Goal: Communication & Community: Answer question/provide support

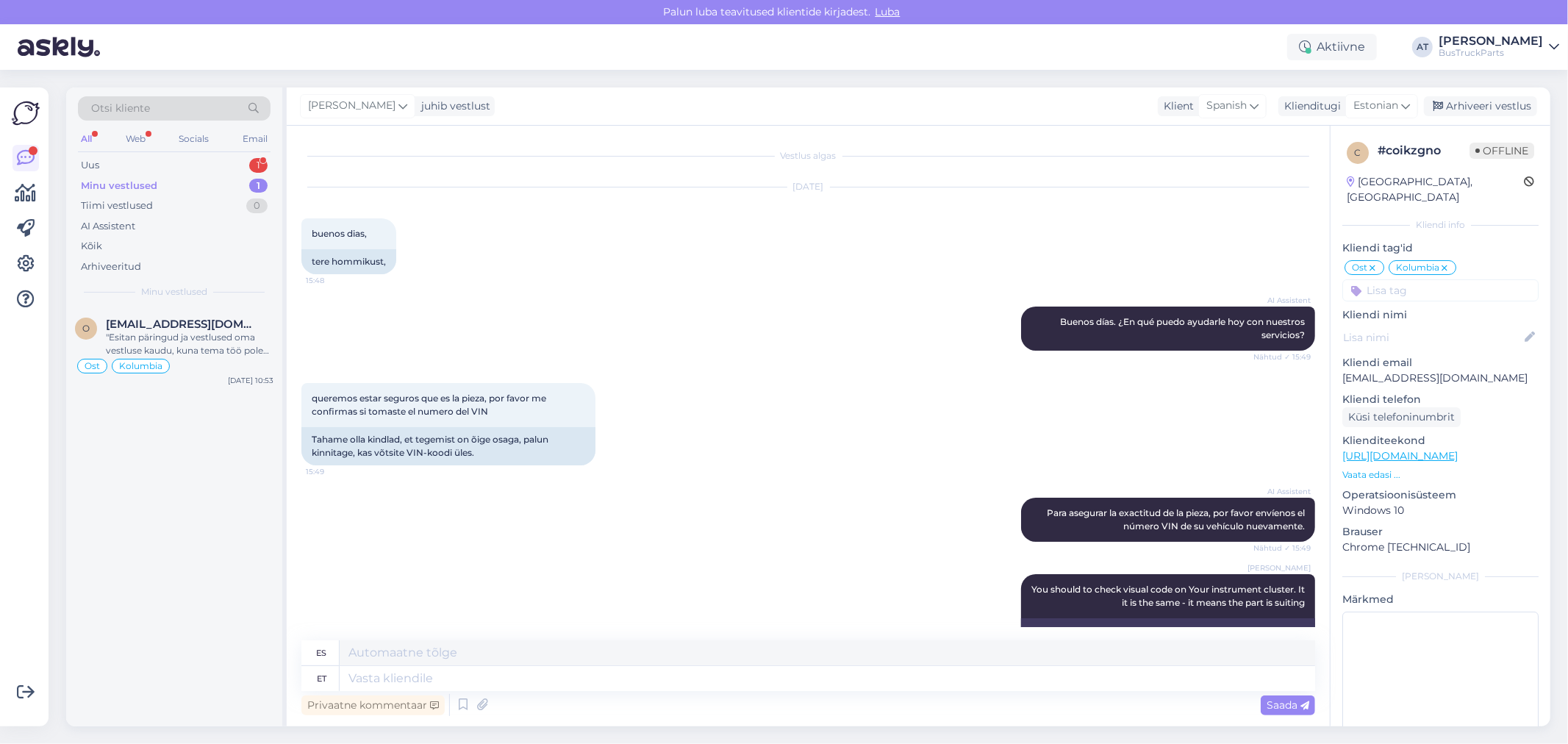
scroll to position [8697, 0]
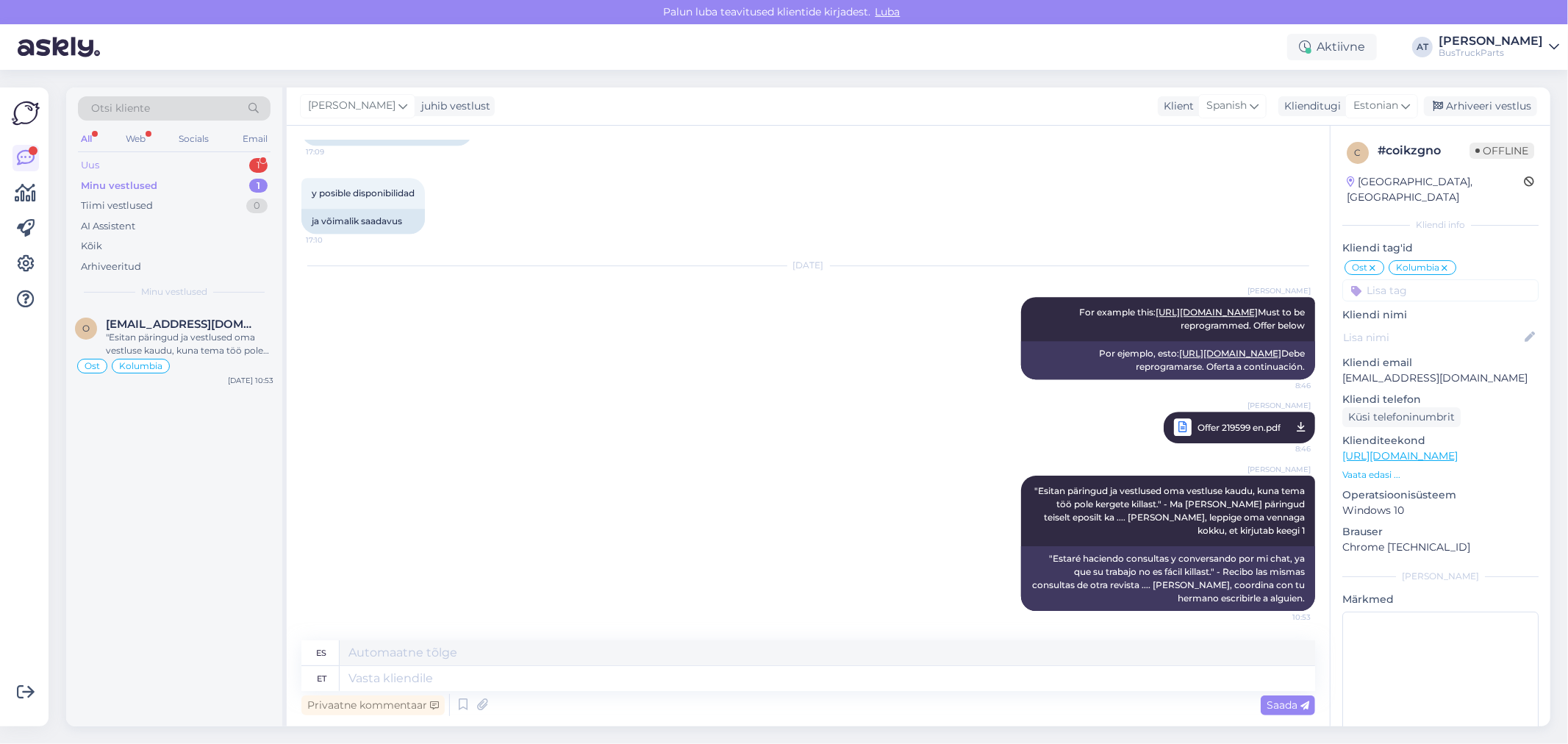
click at [114, 164] on div "Uus 1" at bounding box center [174, 165] width 192 height 21
drag, startPoint x: 182, startPoint y: 318, endPoint x: 570, endPoint y: 310, distance: 388.1
click at [182, 318] on span "[PERSON_NAME][EMAIL_ADDRESS][DOMAIN_NAME]" at bounding box center [182, 324] width 153 height 13
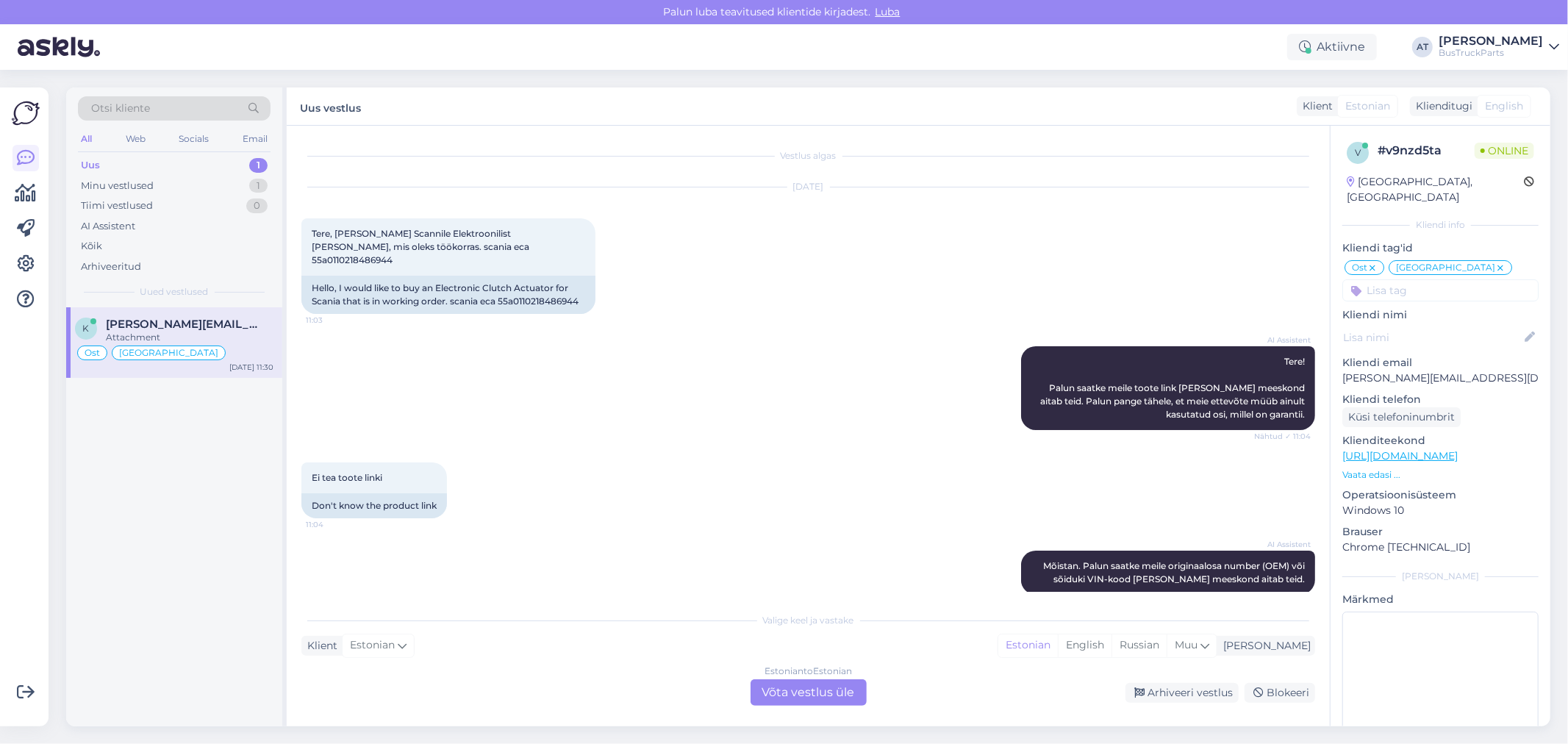
scroll to position [2915, 0]
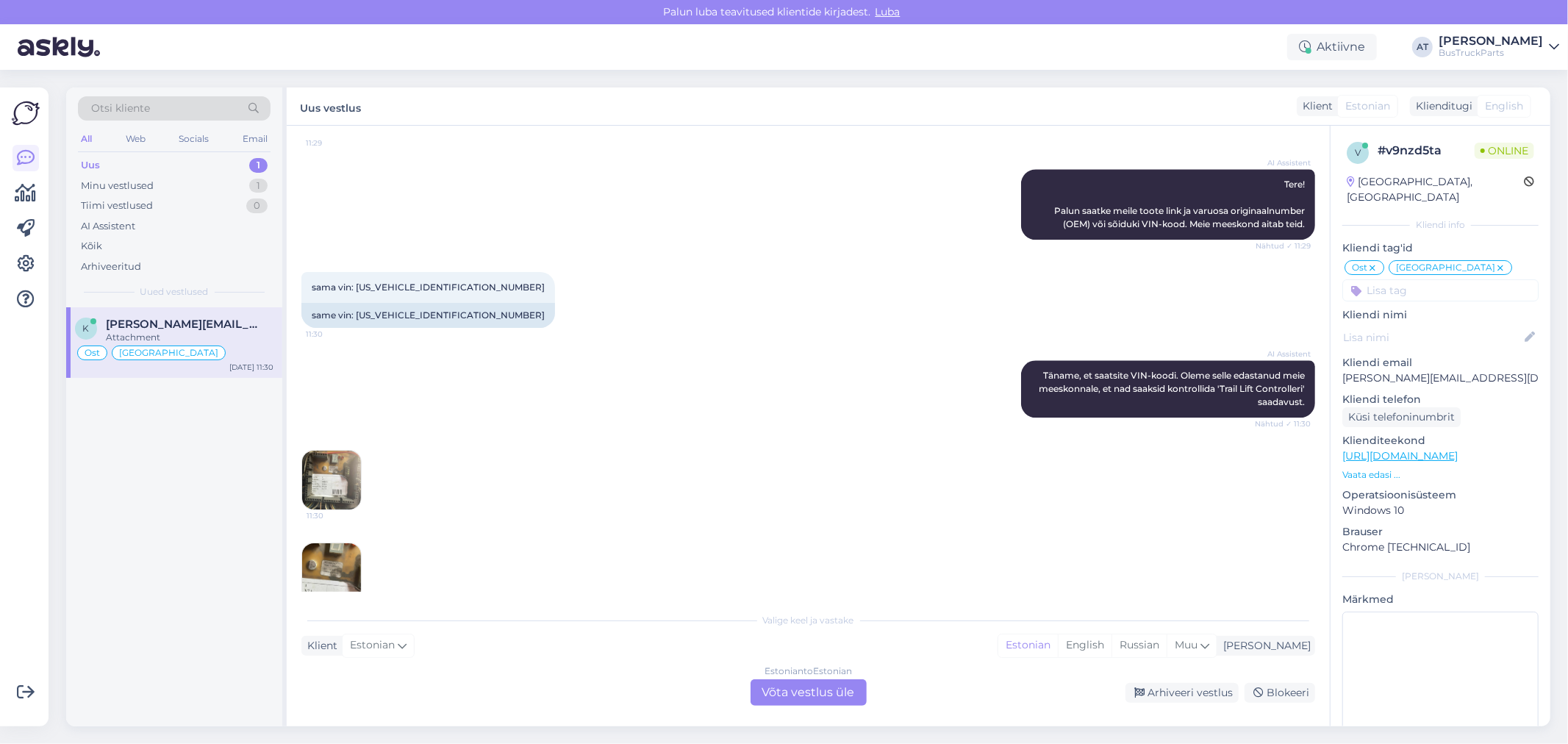
click at [346, 543] on img at bounding box center [331, 572] width 59 height 59
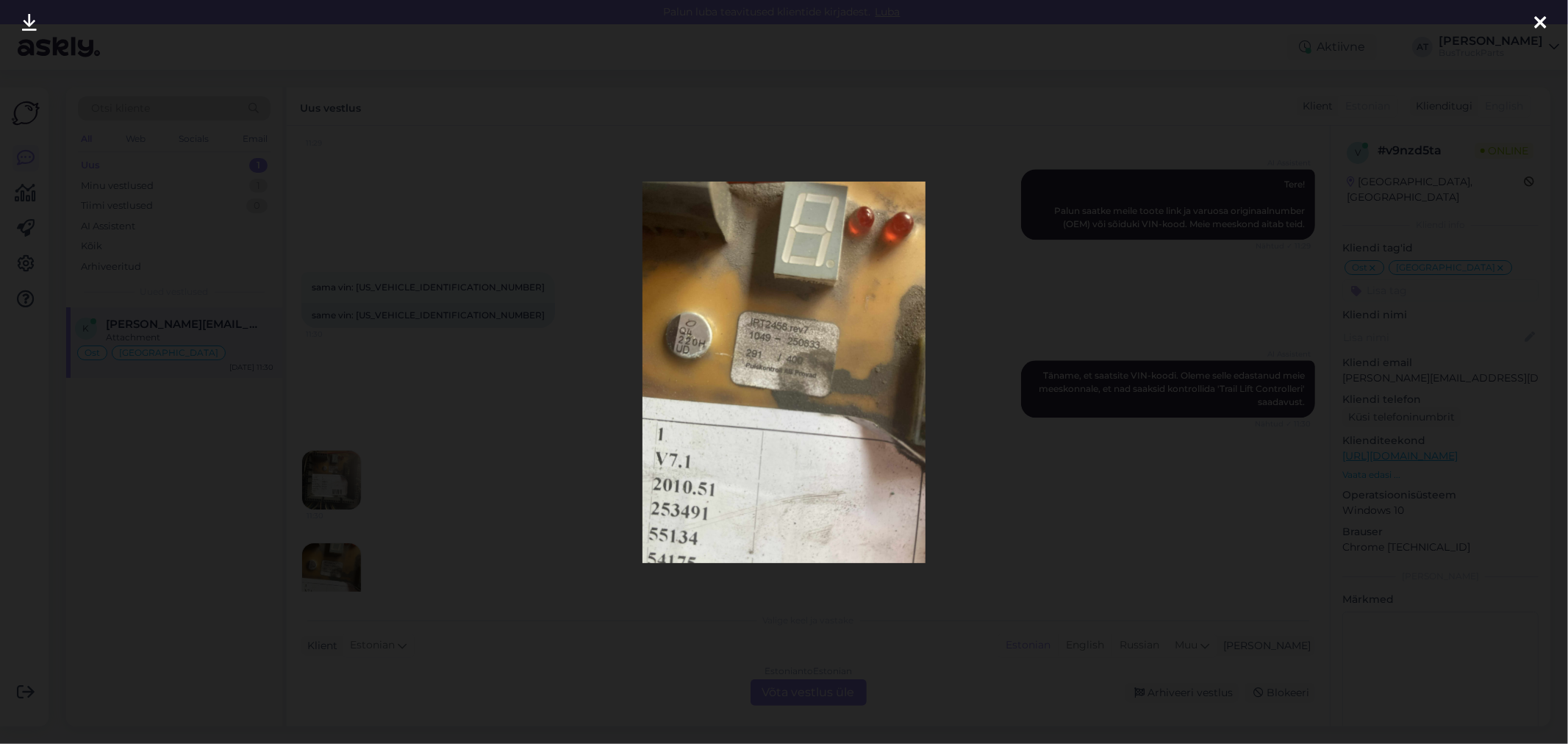
click at [900, 358] on img at bounding box center [784, 372] width 283 height 382
click at [985, 407] on div at bounding box center [784, 372] width 1568 height 744
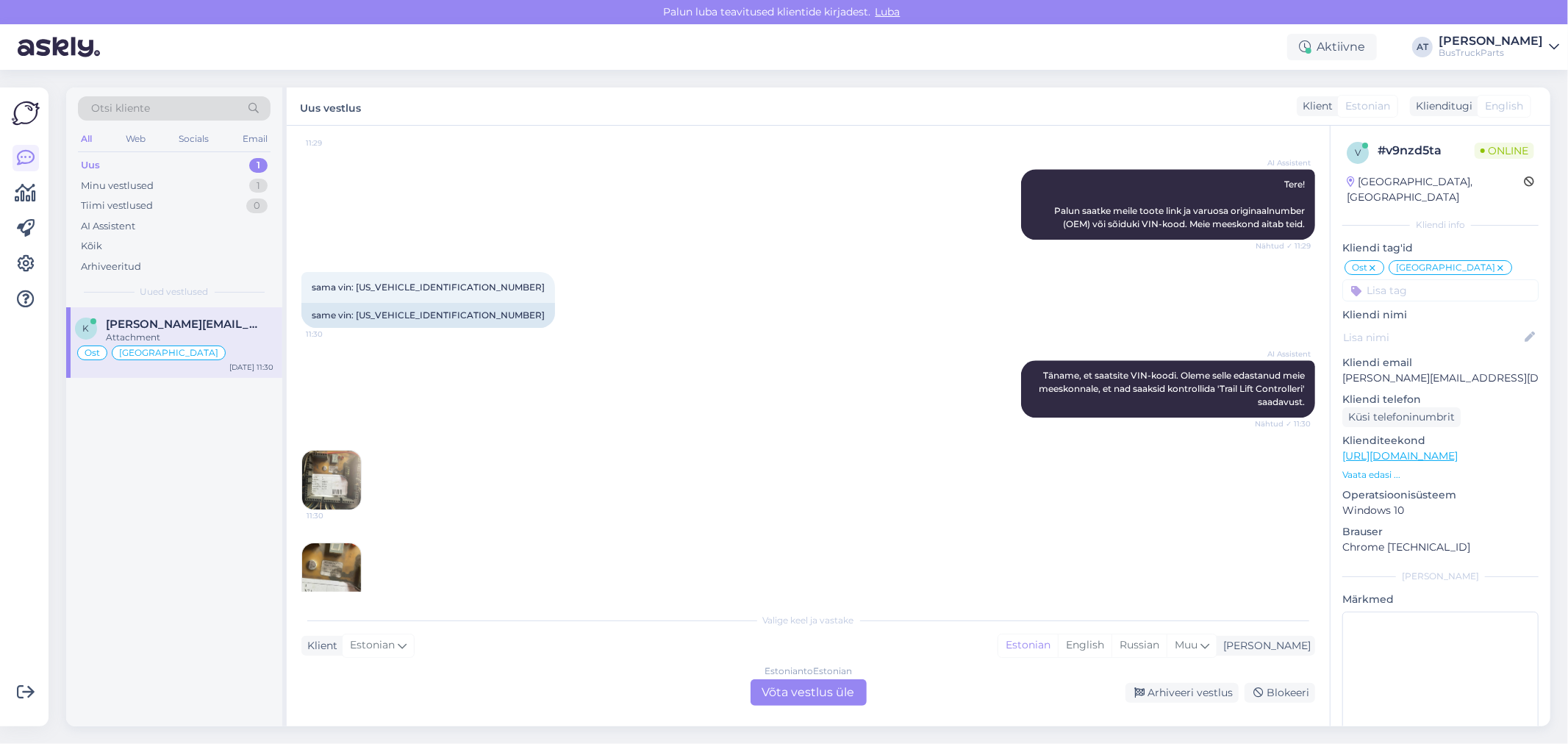
click at [346, 456] on img at bounding box center [331, 480] width 59 height 59
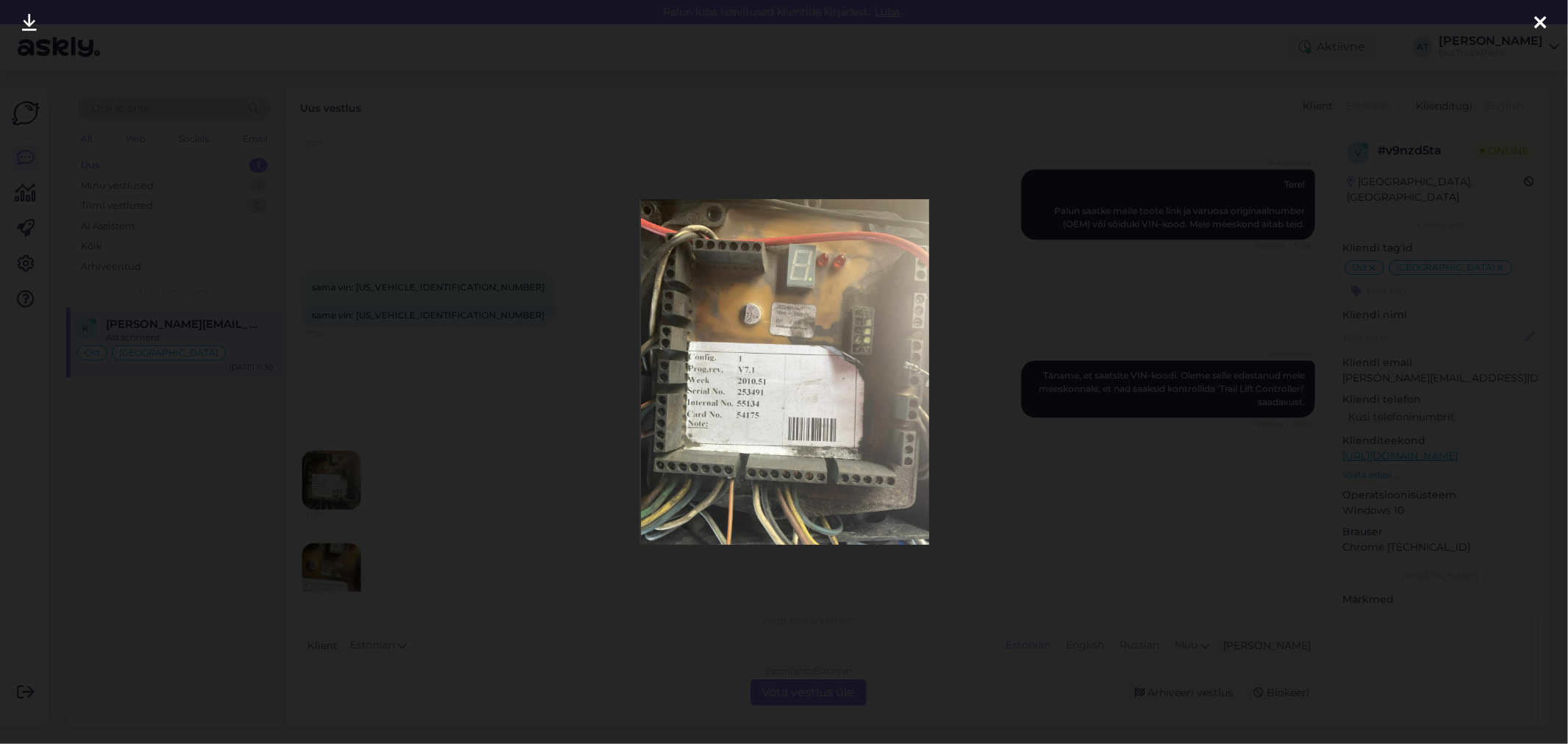
click at [808, 443] on img at bounding box center [784, 372] width 289 height 346
click at [973, 421] on div at bounding box center [784, 372] width 1568 height 744
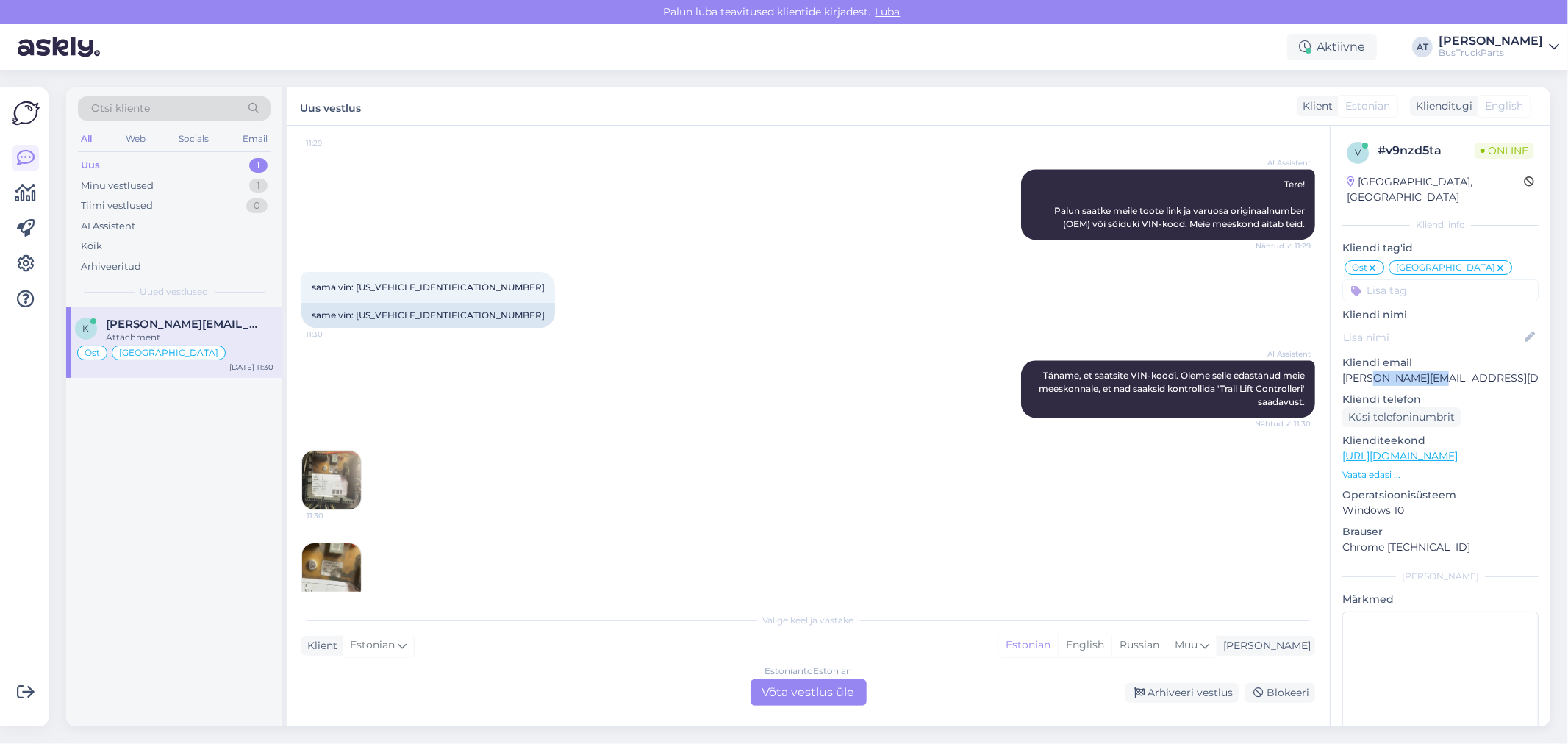
drag, startPoint x: 1436, startPoint y: 362, endPoint x: 1370, endPoint y: 365, distance: 66.1
click at [1370, 371] on p "[PERSON_NAME][EMAIL_ADDRESS][DOMAIN_NAME]" at bounding box center [1440, 378] width 197 height 16
copy p "@[DOMAIN_NAME]"
click at [357, 460] on img at bounding box center [331, 480] width 59 height 59
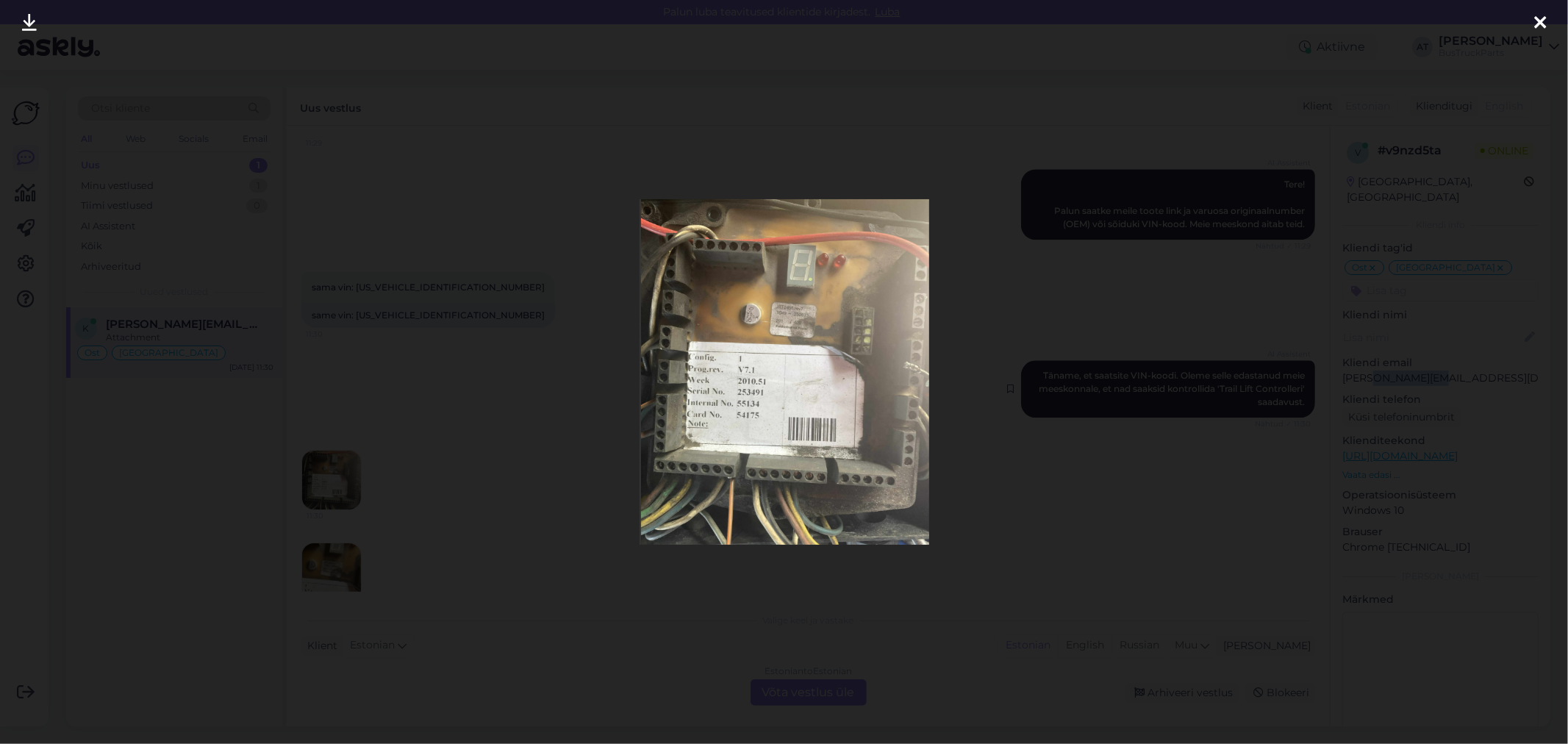
click at [1119, 382] on div at bounding box center [784, 372] width 1568 height 744
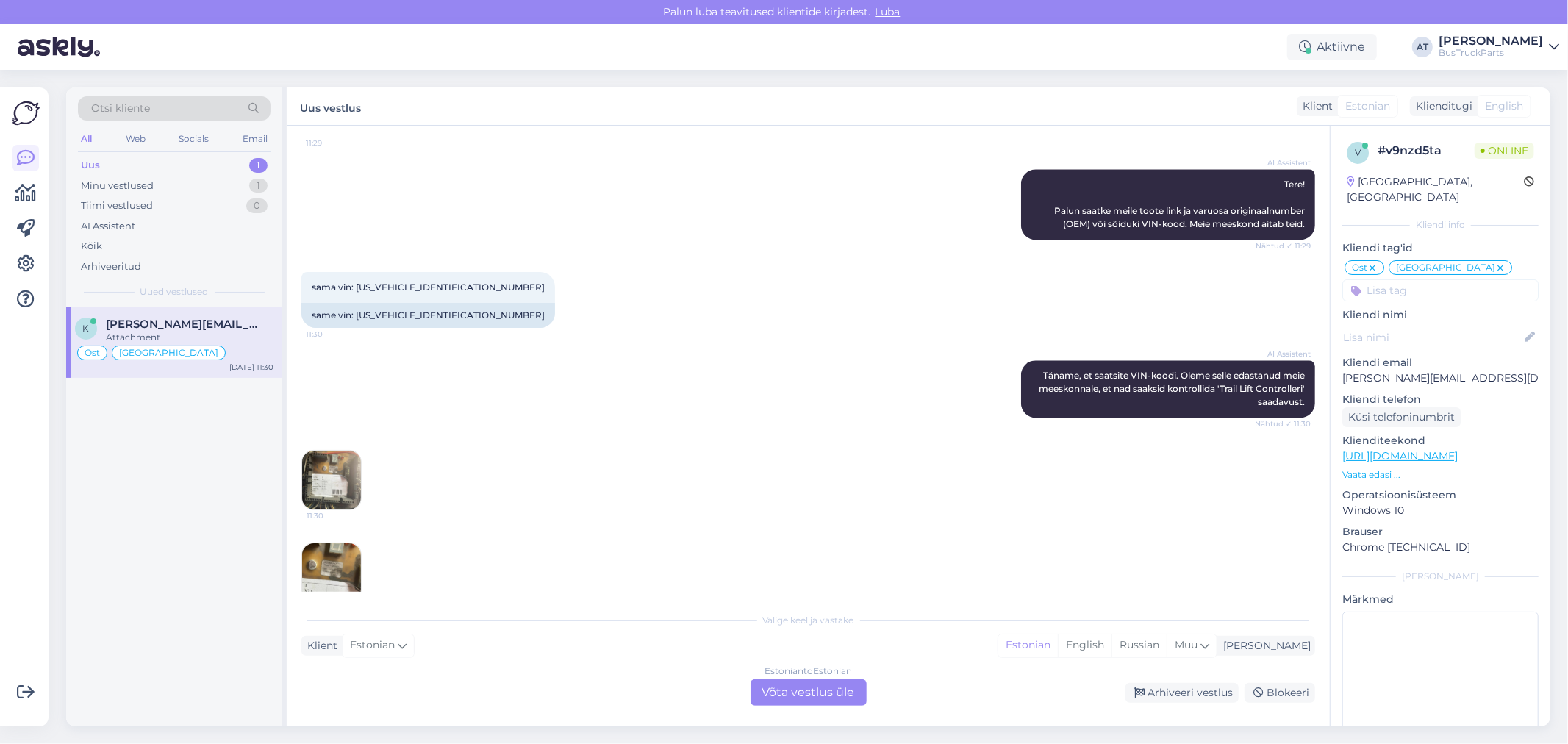
click at [334, 543] on img at bounding box center [331, 572] width 59 height 59
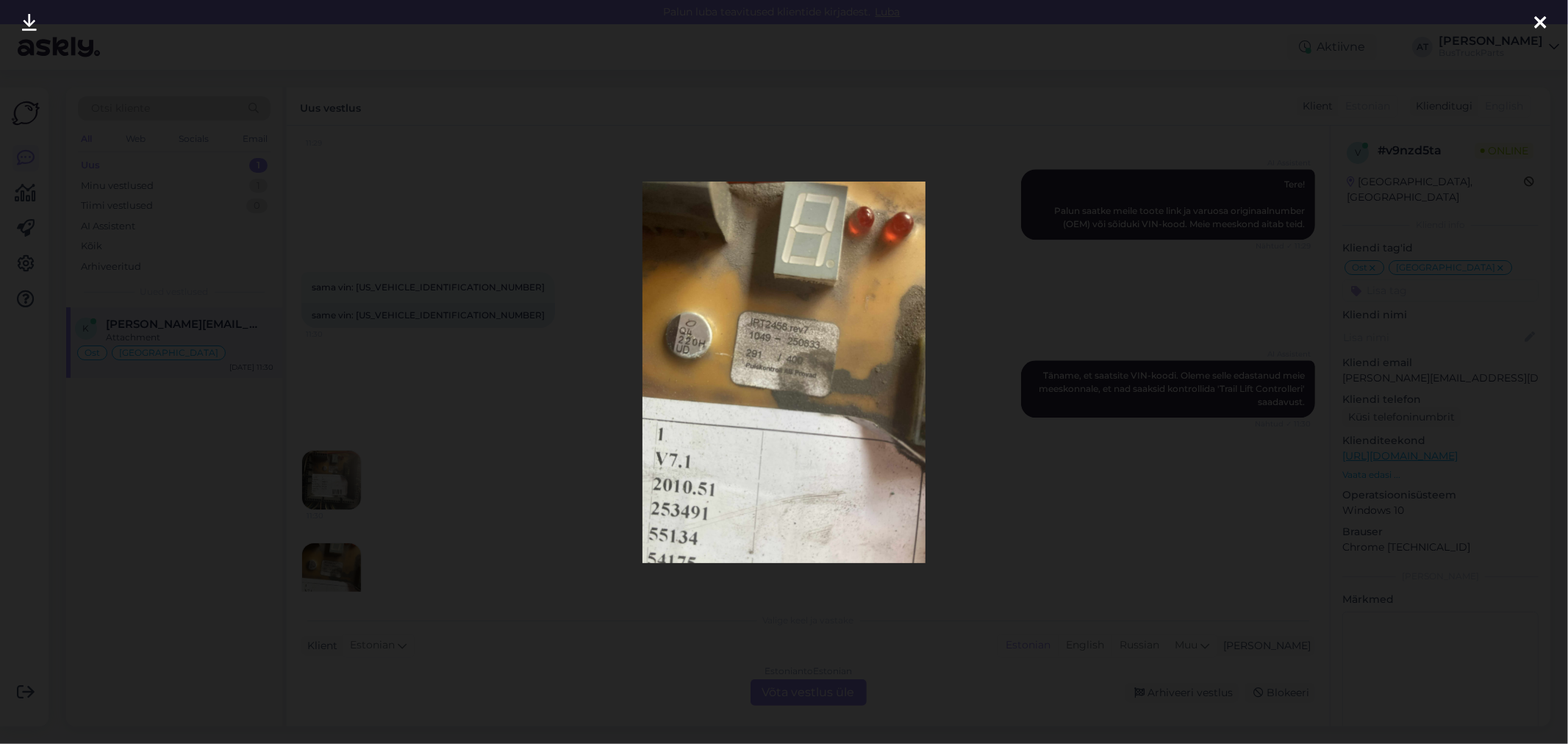
click at [1041, 415] on div at bounding box center [784, 372] width 1568 height 744
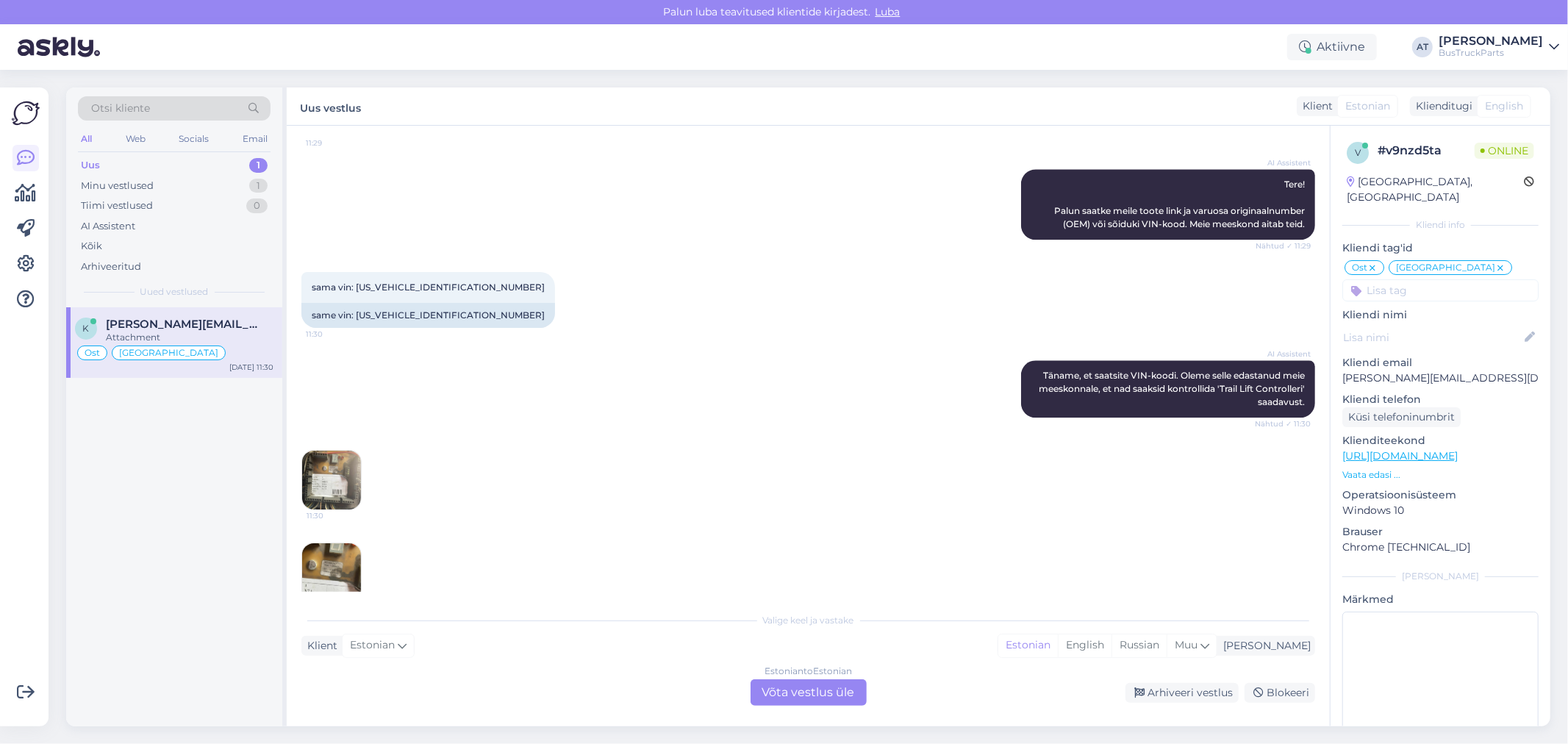
click at [347, 464] on img at bounding box center [331, 480] width 59 height 59
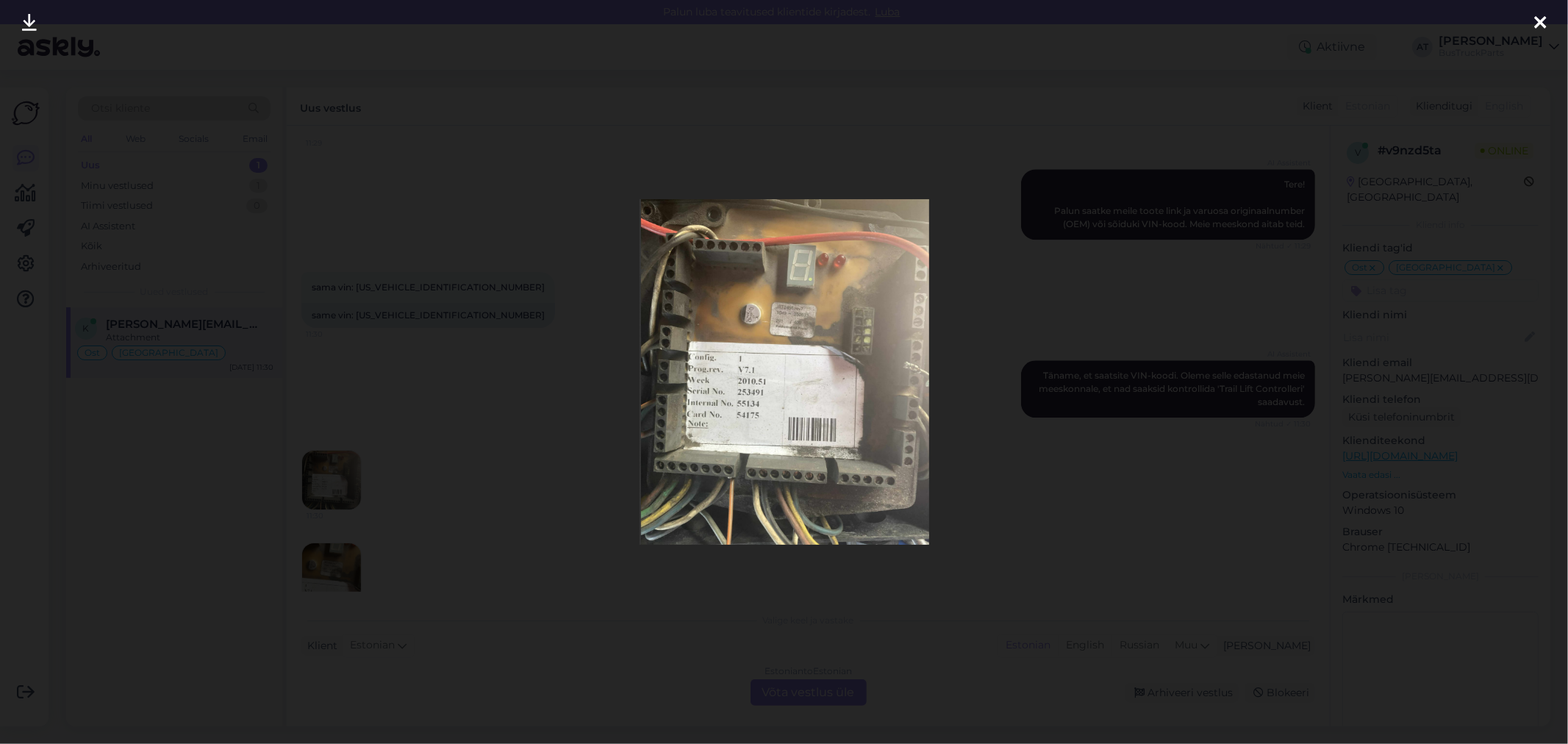
click at [979, 464] on div at bounding box center [784, 372] width 1568 height 744
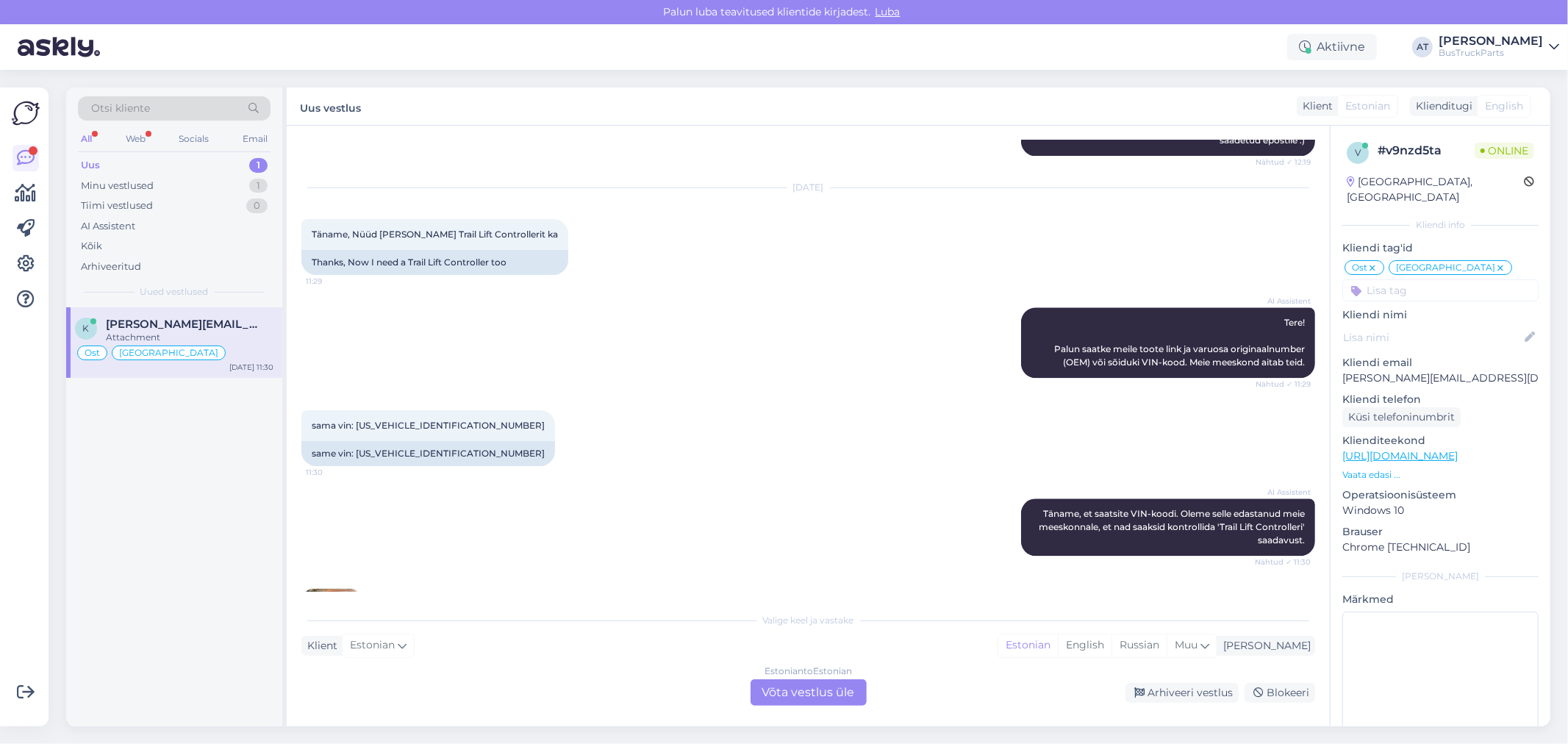
scroll to position [2587, 0]
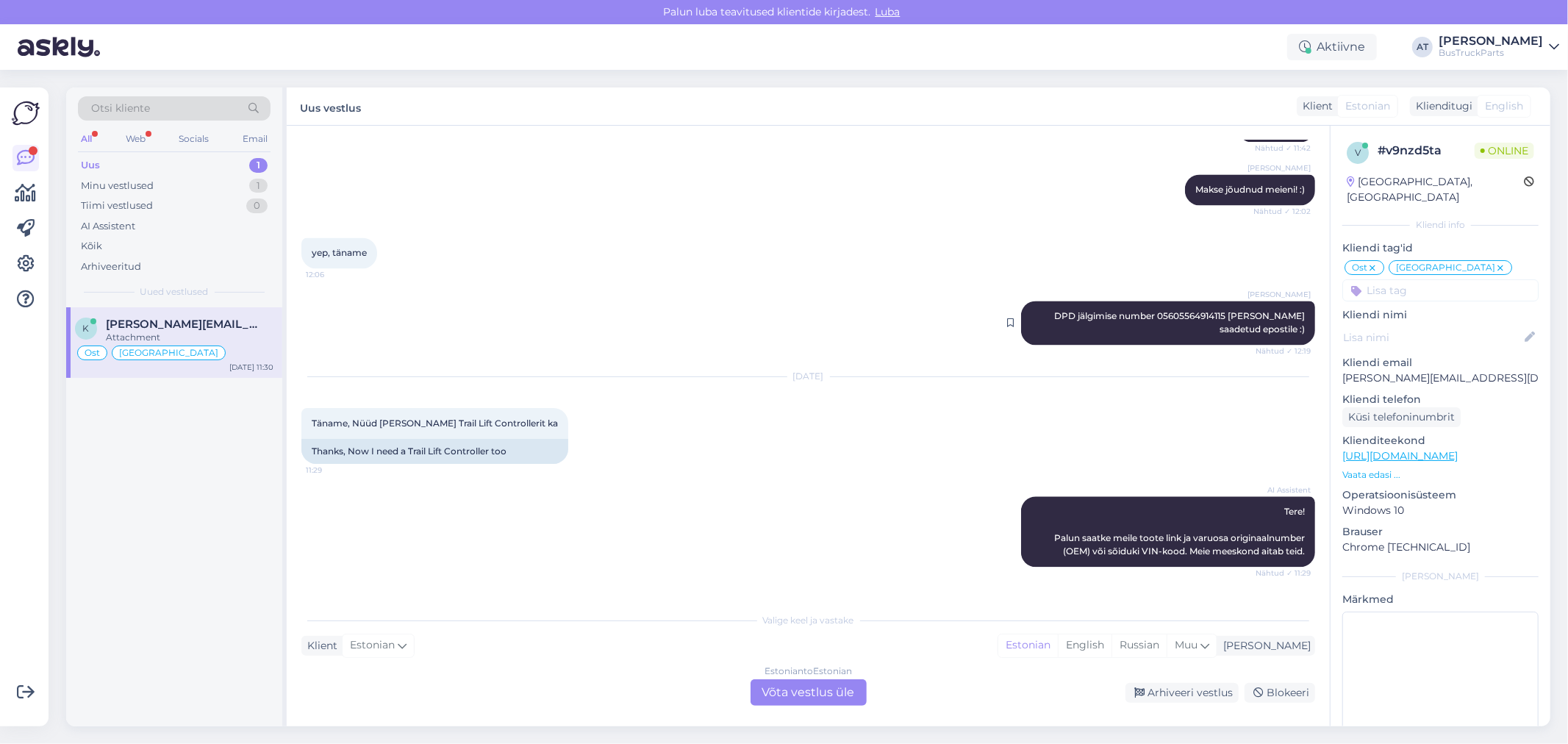
click at [1167, 301] on div "[PERSON_NAME] DPD jälgimise number 05605564914115 [PERSON_NAME] saadetud eposti…" at bounding box center [1168, 323] width 294 height 44
click at [1166, 310] on span "DPD jälgimise number 05605564914115 [PERSON_NAME] saadetud epostile :)" at bounding box center [1181, 322] width 253 height 24
copy span "05605564914115"
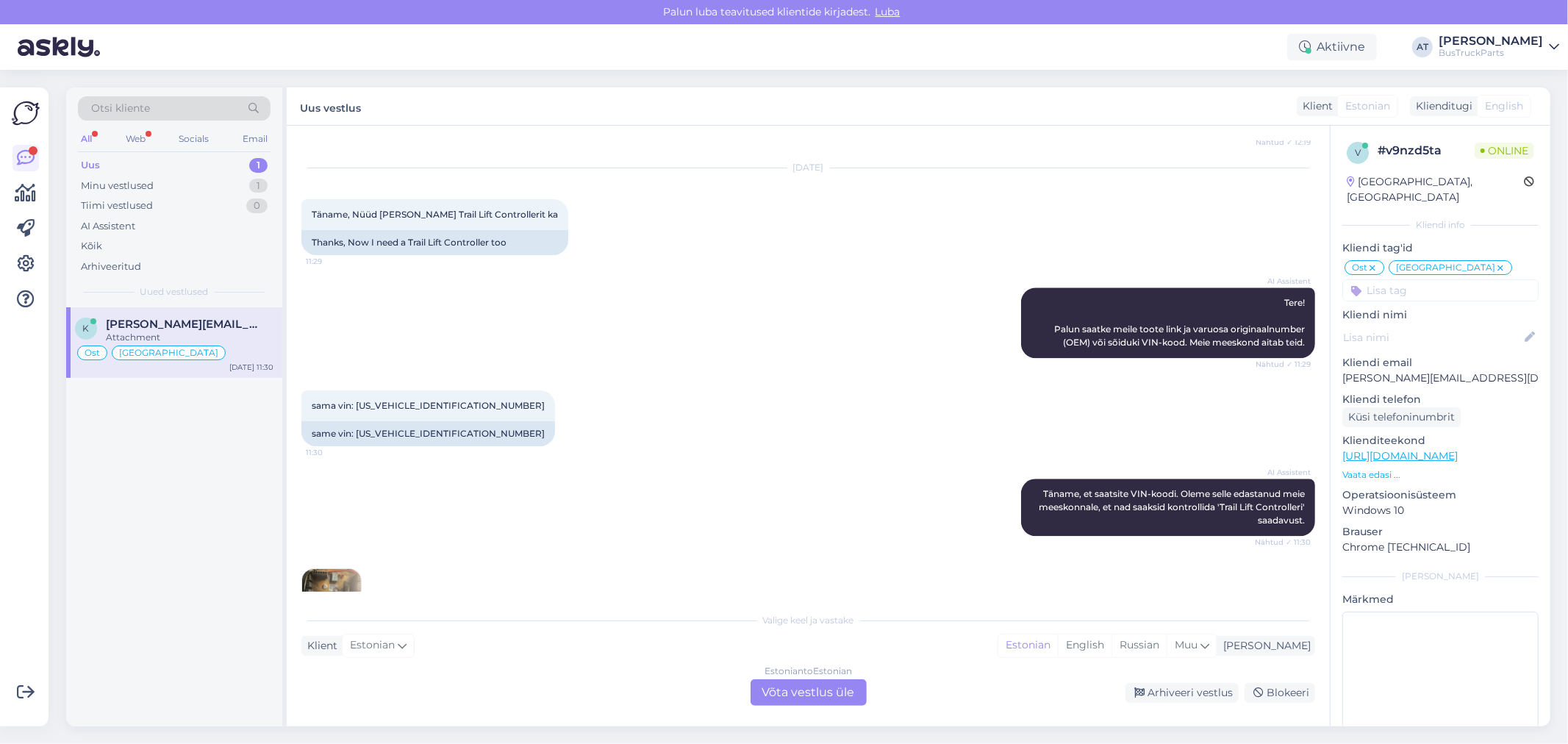
scroll to position [2915, 0]
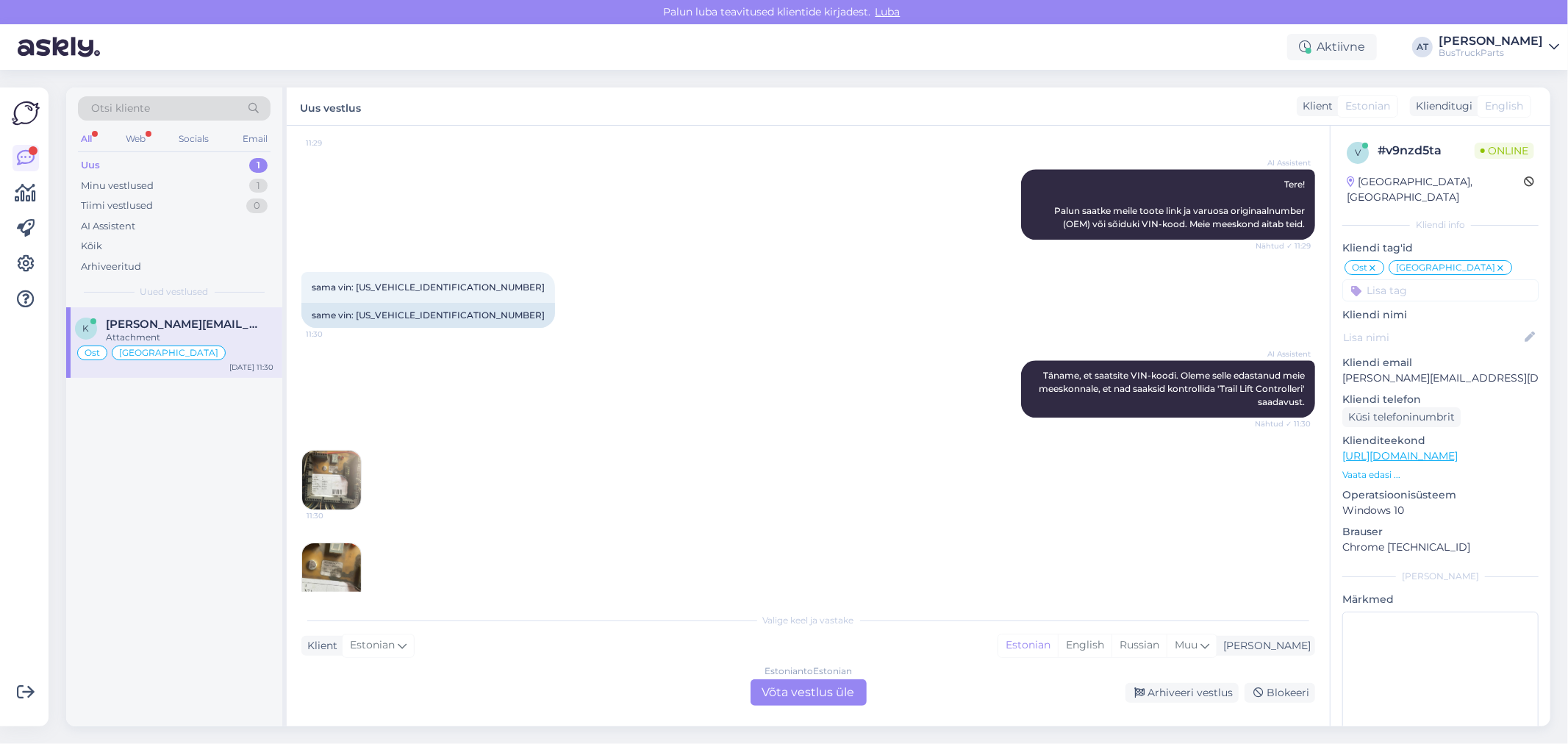
click at [341, 458] on img at bounding box center [331, 480] width 59 height 59
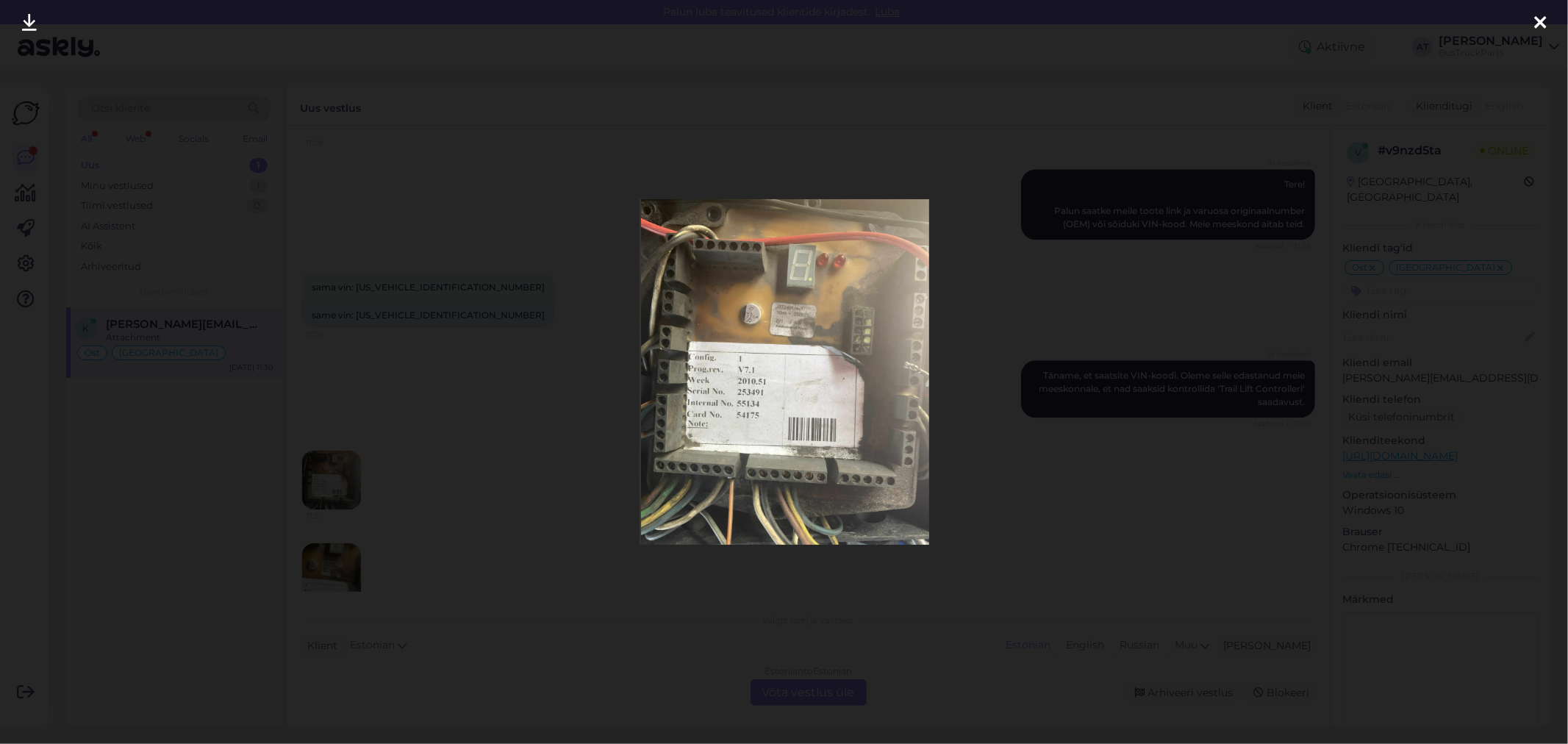
click at [749, 383] on img at bounding box center [784, 372] width 289 height 346
click at [1030, 637] on div at bounding box center [784, 372] width 1568 height 744
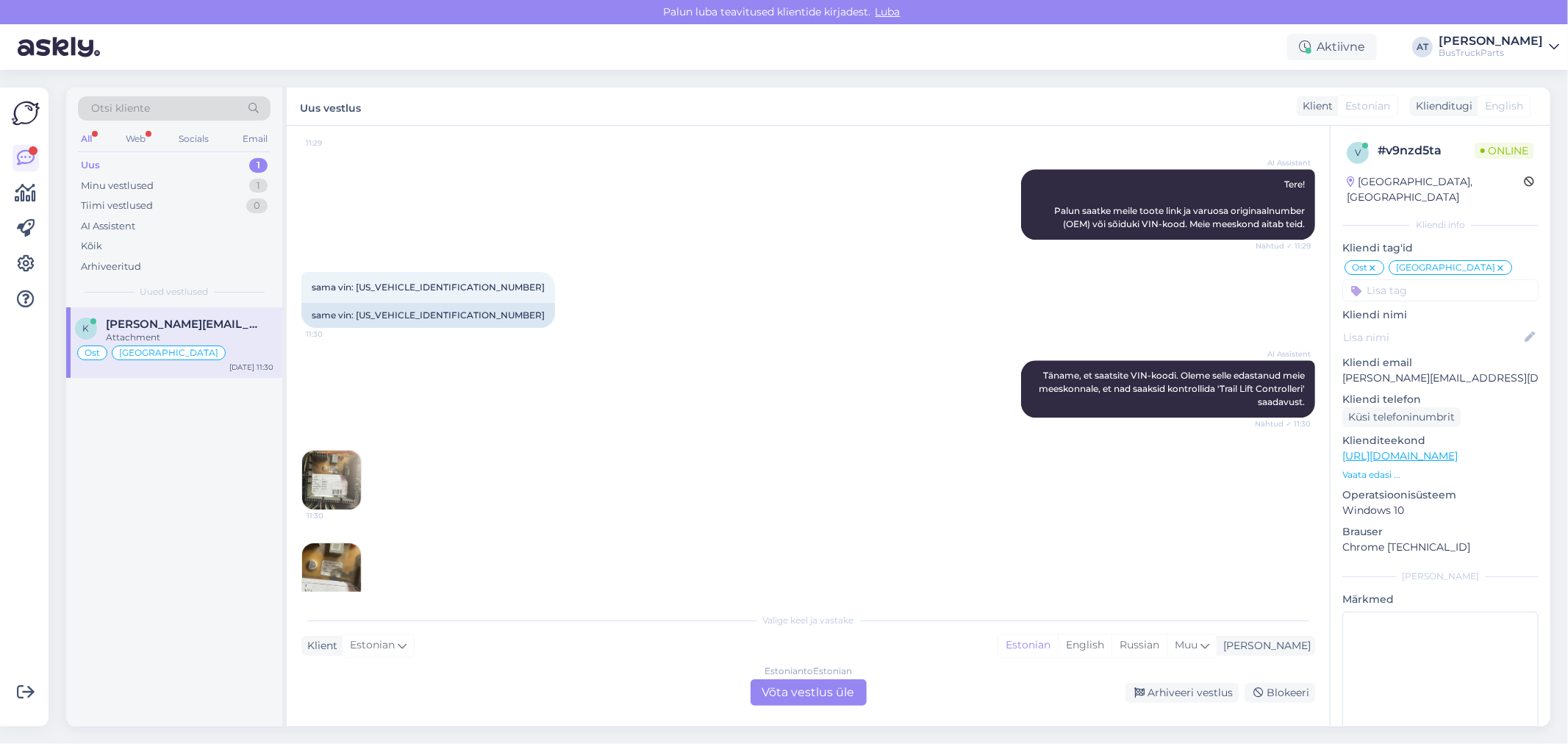
click at [339, 556] on img at bounding box center [331, 572] width 59 height 59
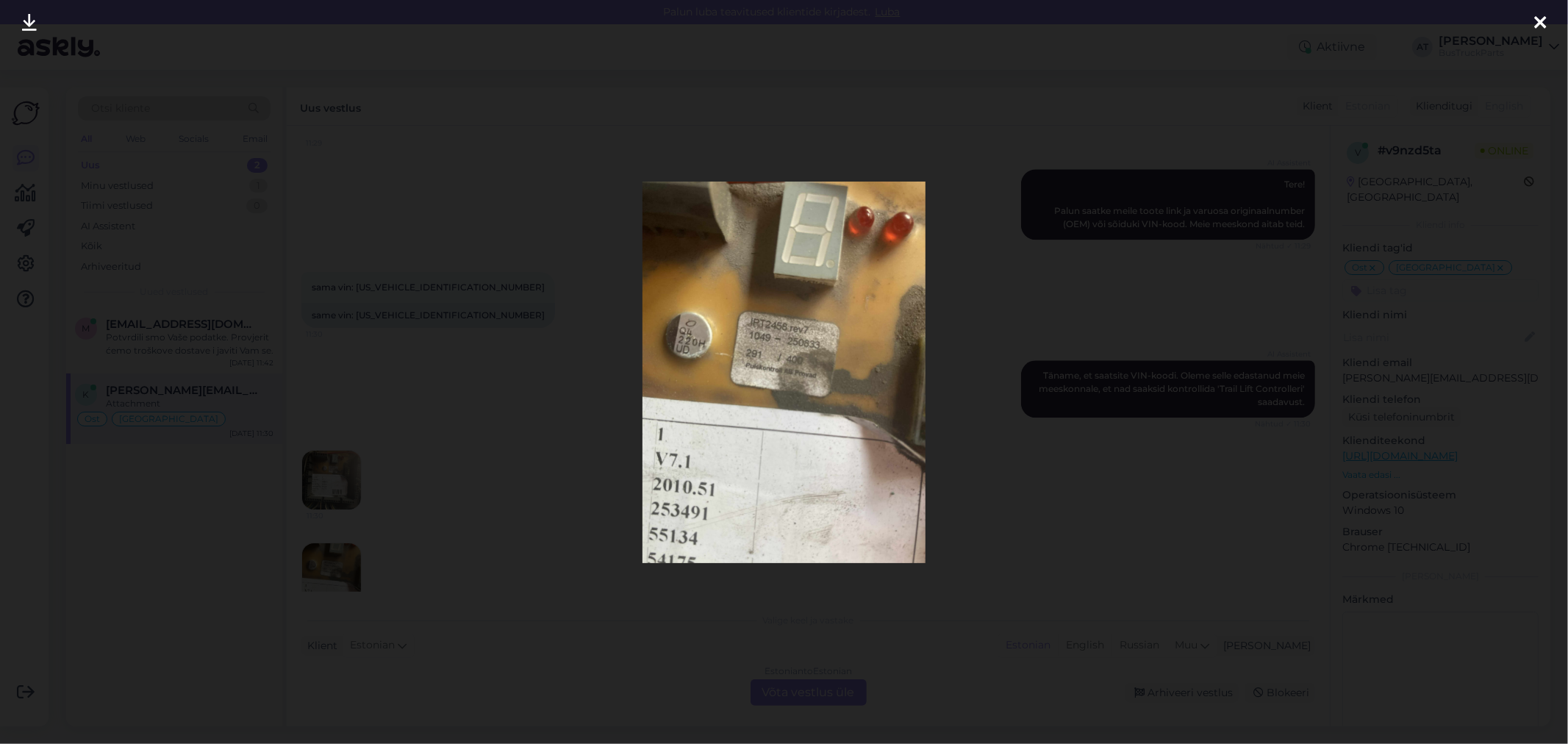
click at [1204, 445] on div at bounding box center [784, 372] width 1568 height 744
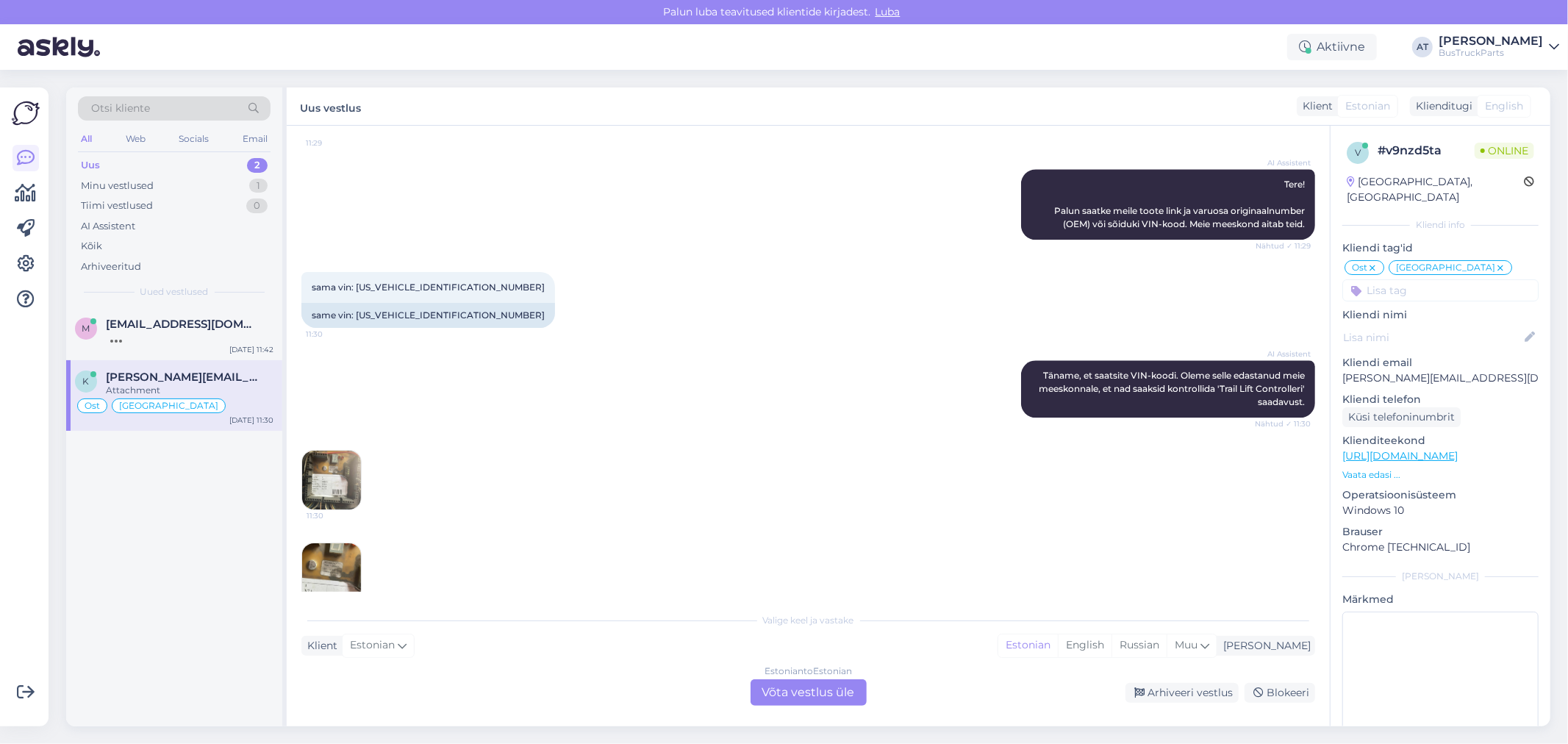
click at [347, 464] on img at bounding box center [331, 480] width 59 height 59
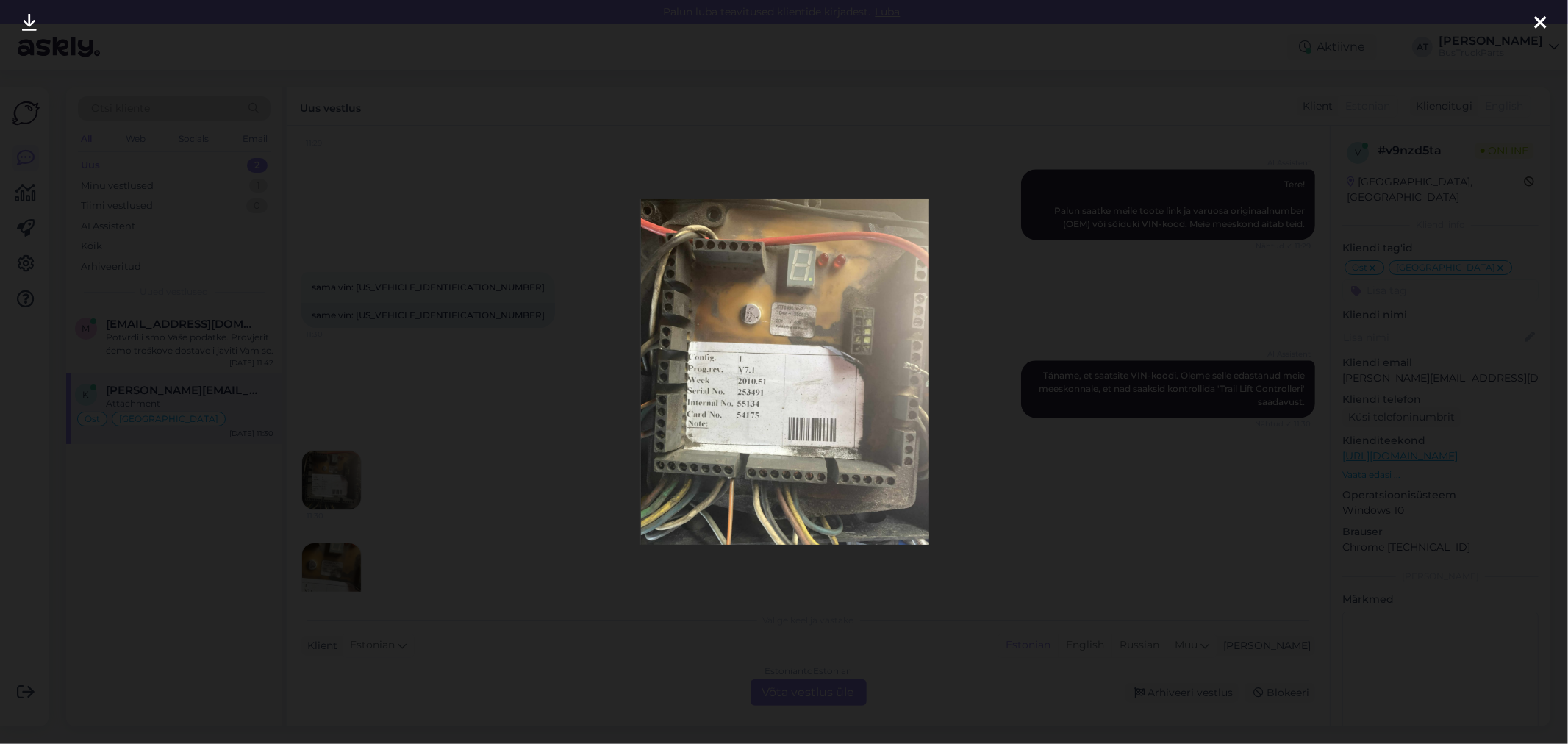
click at [778, 670] on div at bounding box center [784, 372] width 1568 height 744
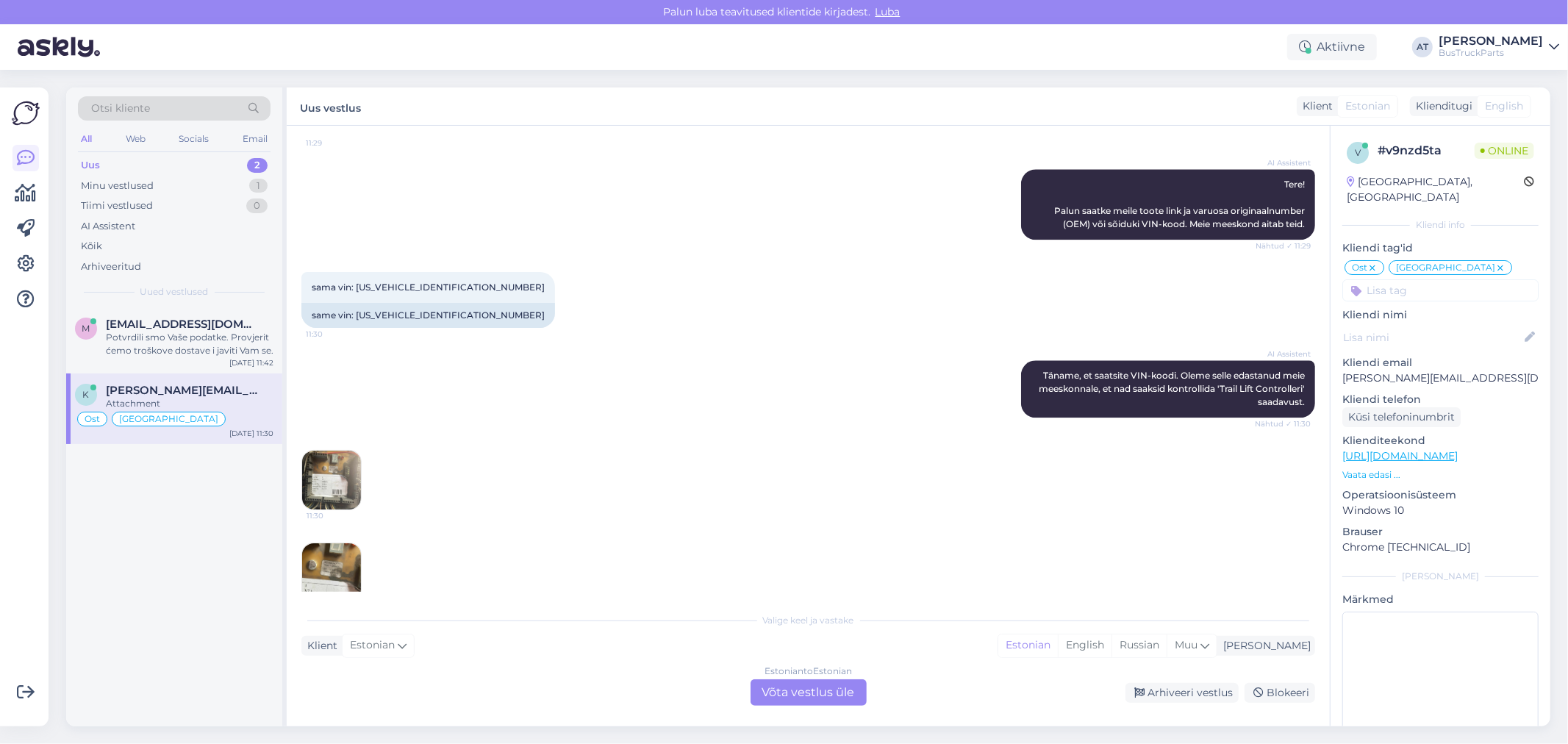
click at [347, 543] on img at bounding box center [331, 572] width 59 height 59
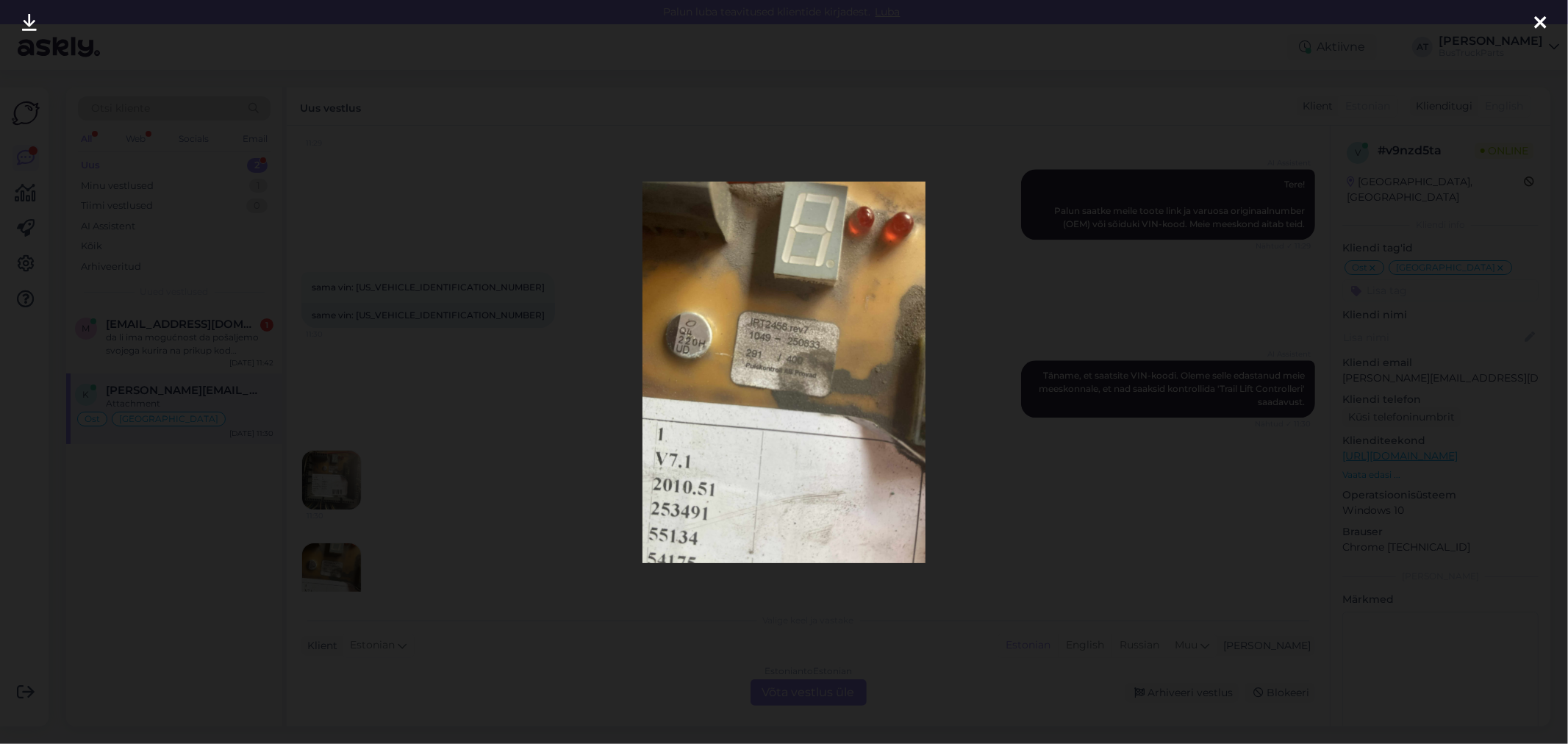
click at [638, 637] on div at bounding box center [784, 372] width 1568 height 744
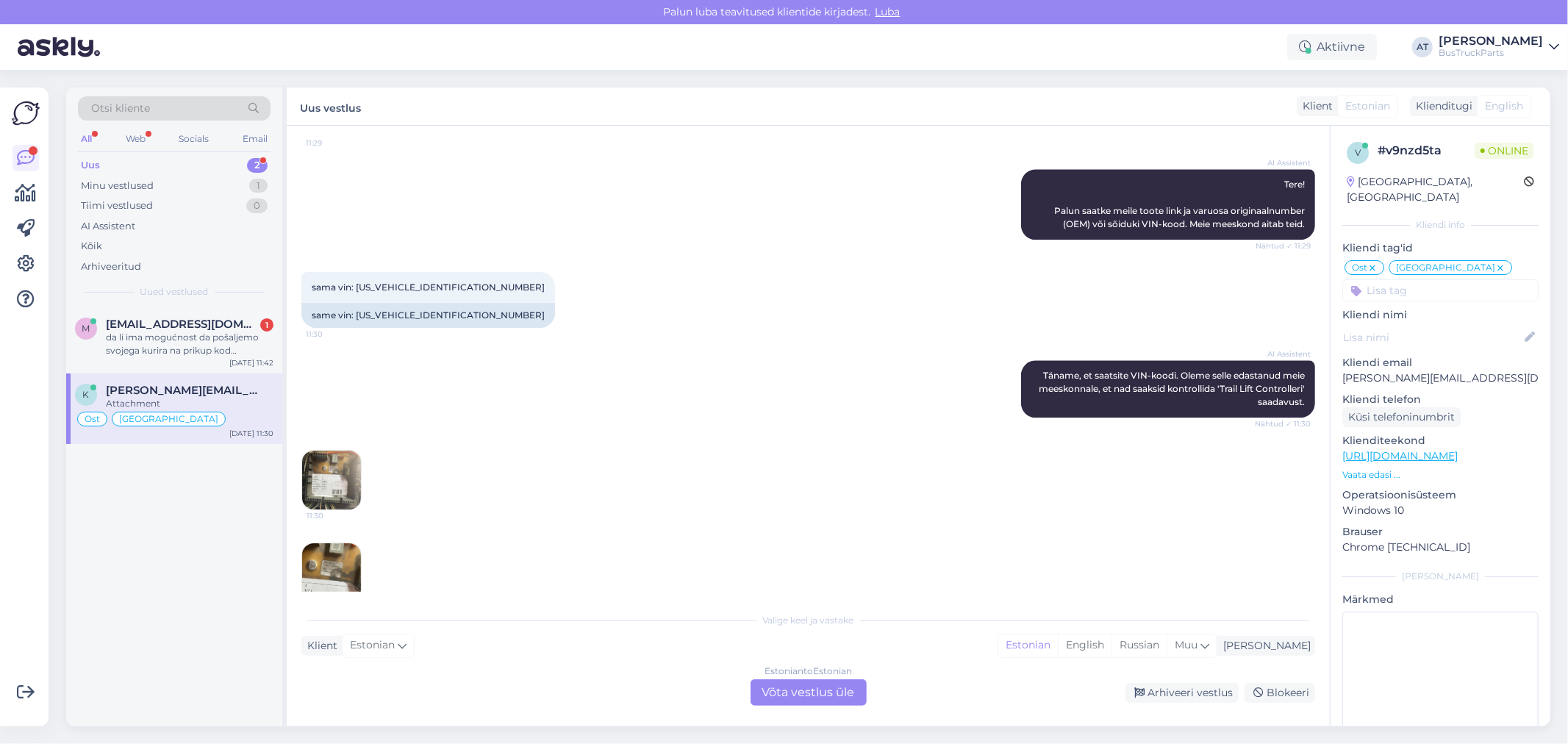
click at [348, 458] on img at bounding box center [331, 480] width 59 height 59
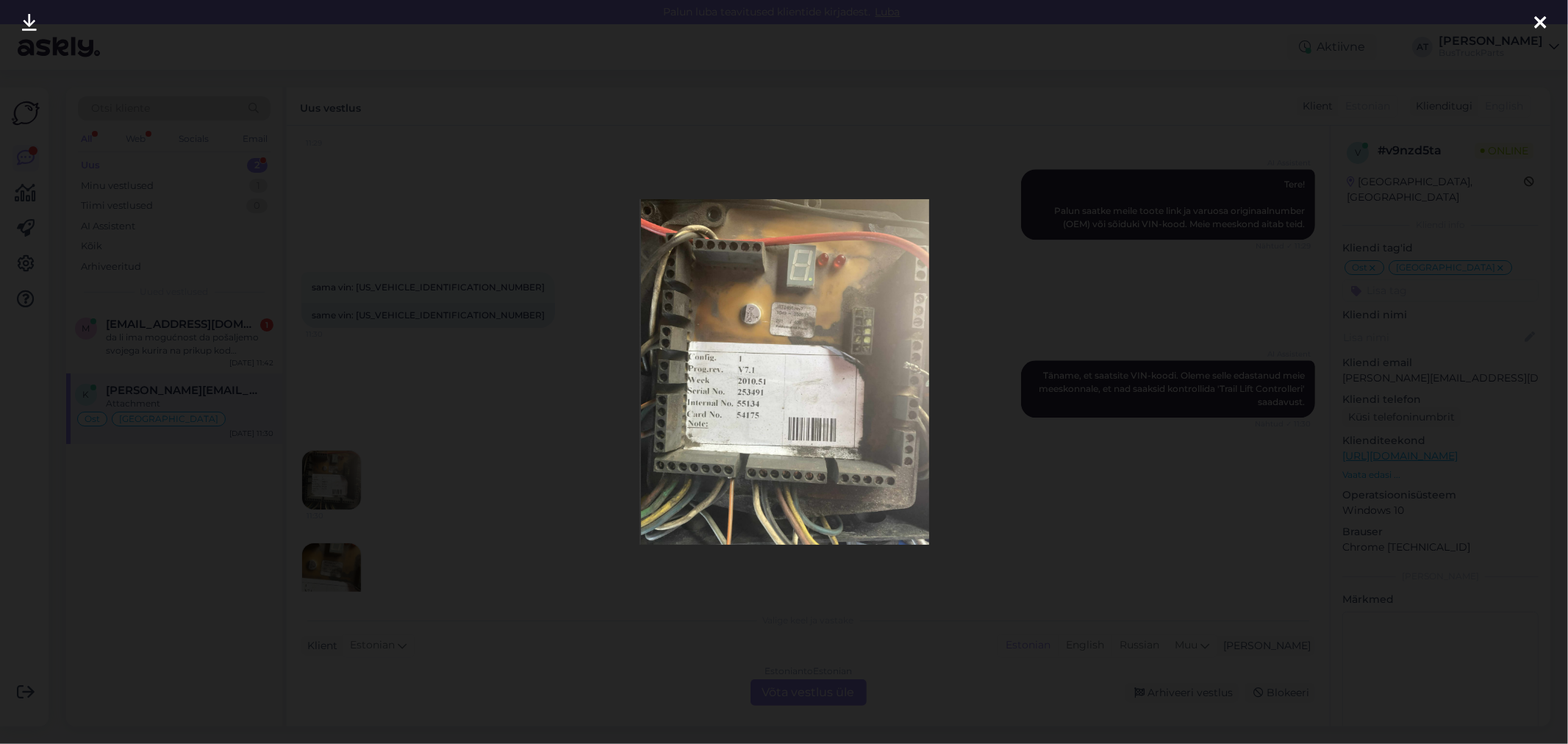
click at [977, 473] on div at bounding box center [784, 372] width 1568 height 744
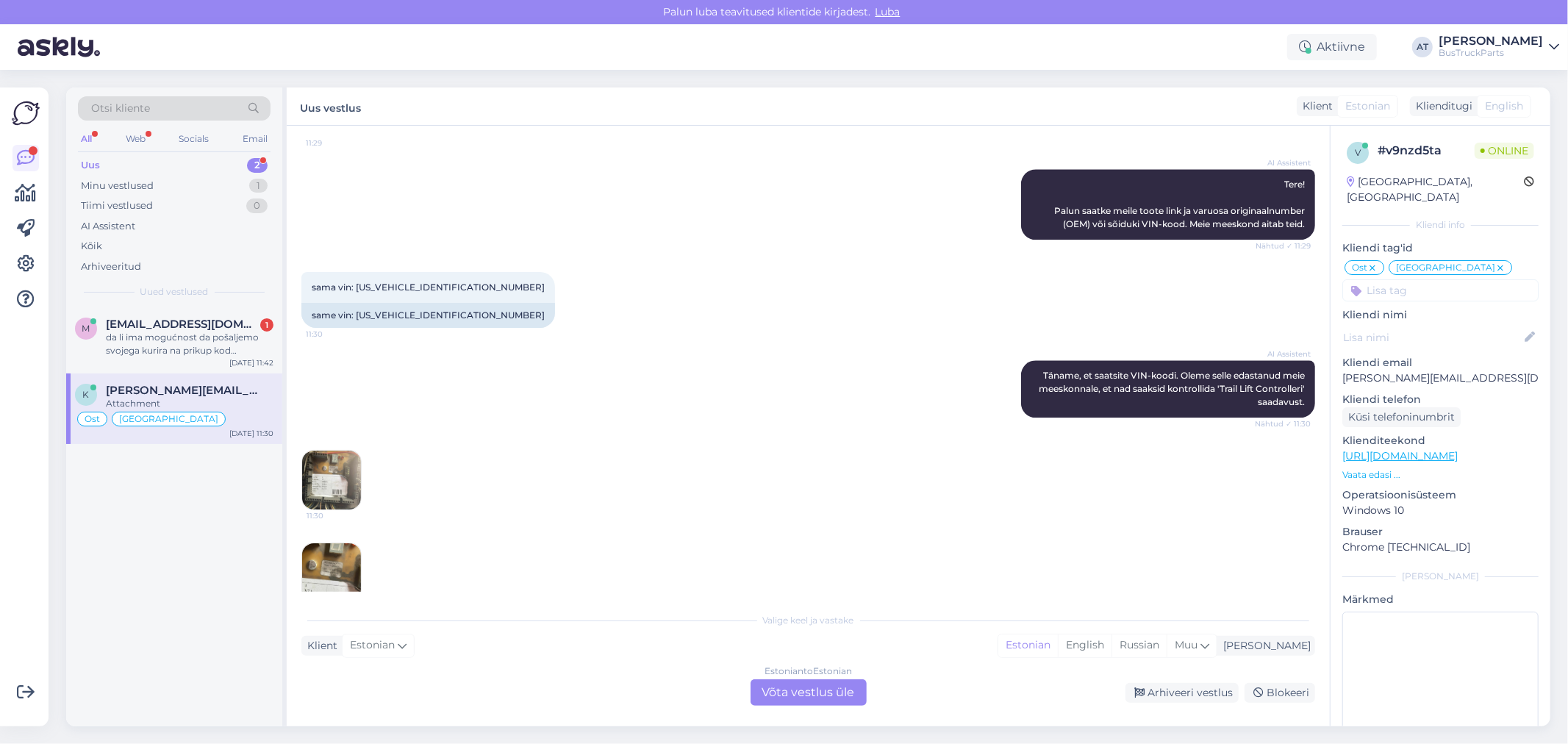
click at [926, 672] on div "Valige [PERSON_NAME] vastake Klient Estonian Mina Estonian English Russian Muu …" at bounding box center [808, 655] width 1014 height 100
click at [791, 692] on div "Estonian to Estonian Võta vestlus üle" at bounding box center [808, 693] width 116 height 27
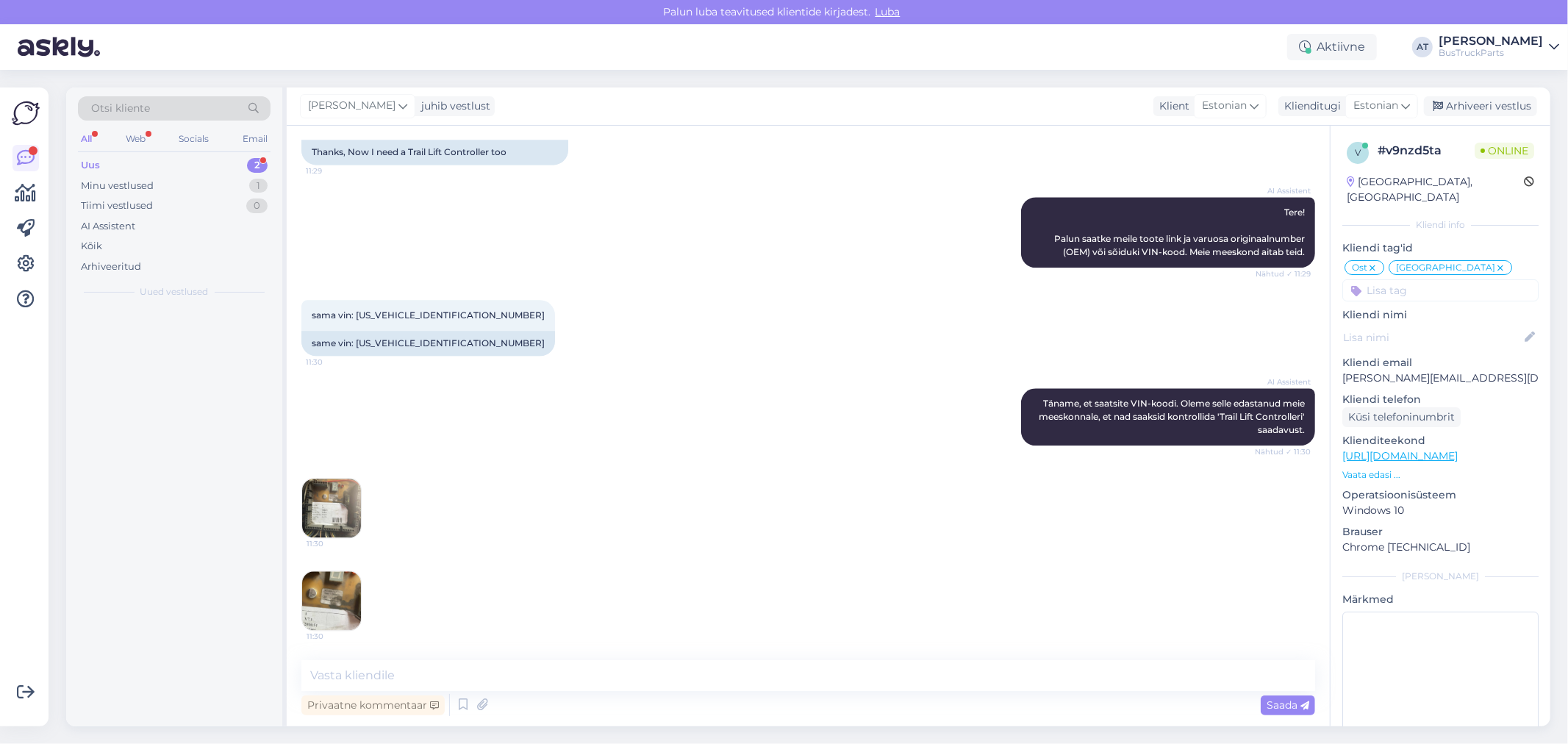
scroll to position [2860, 0]
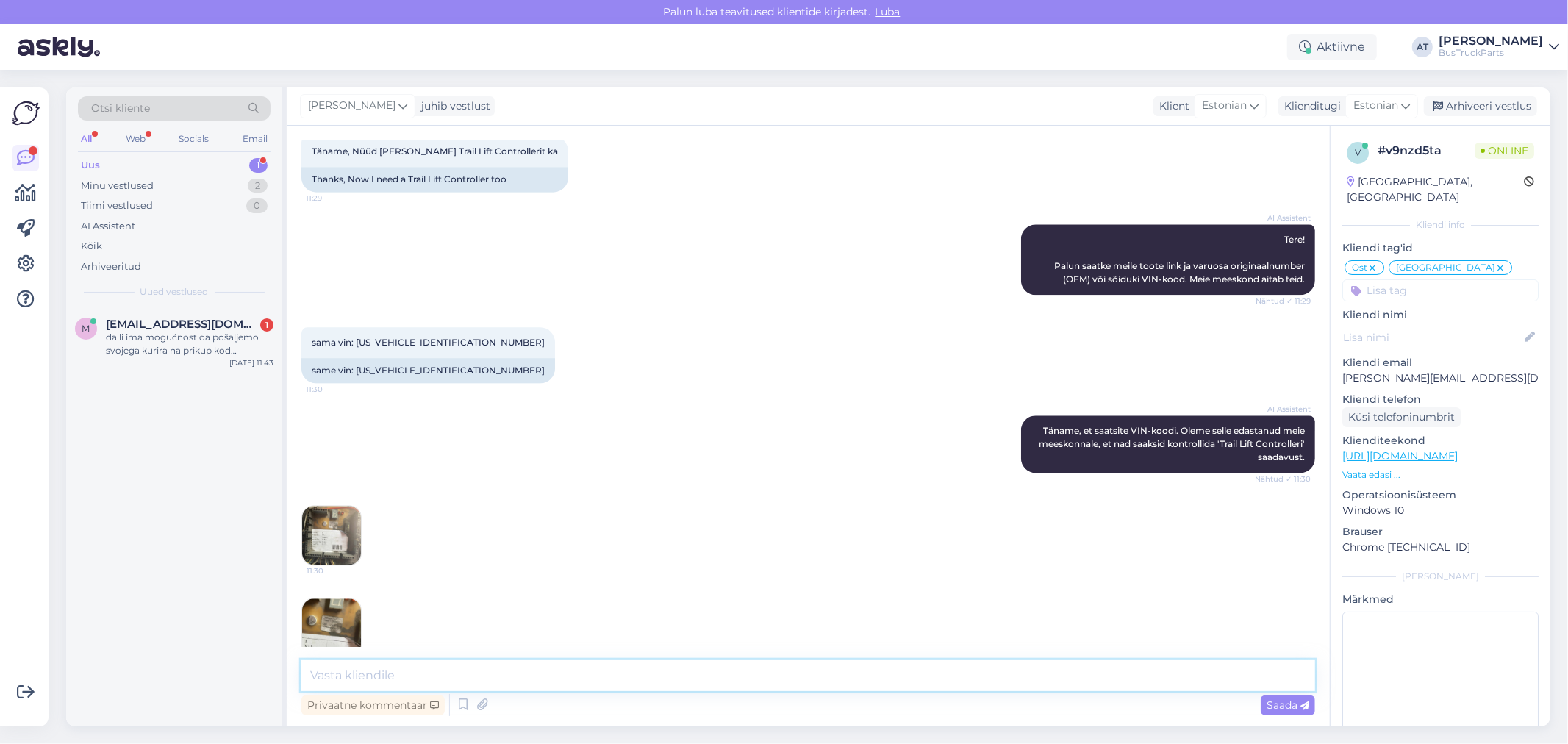
click at [717, 673] on textarea at bounding box center [808, 675] width 1014 height 31
type textarea "Tere. Ja see on meil ...."
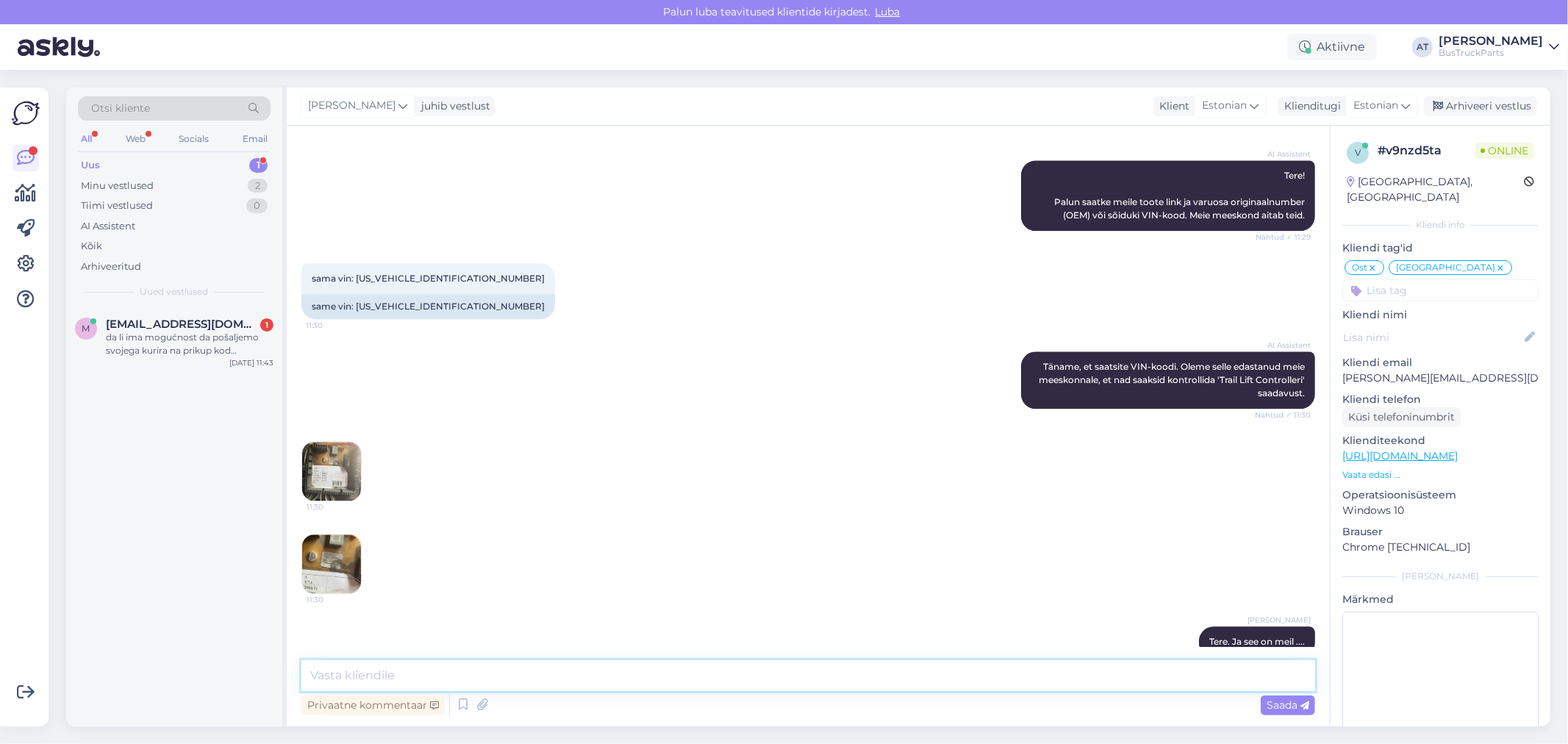
click at [697, 685] on textarea at bounding box center [808, 675] width 1014 height 31
click at [329, 453] on img at bounding box center [331, 471] width 59 height 59
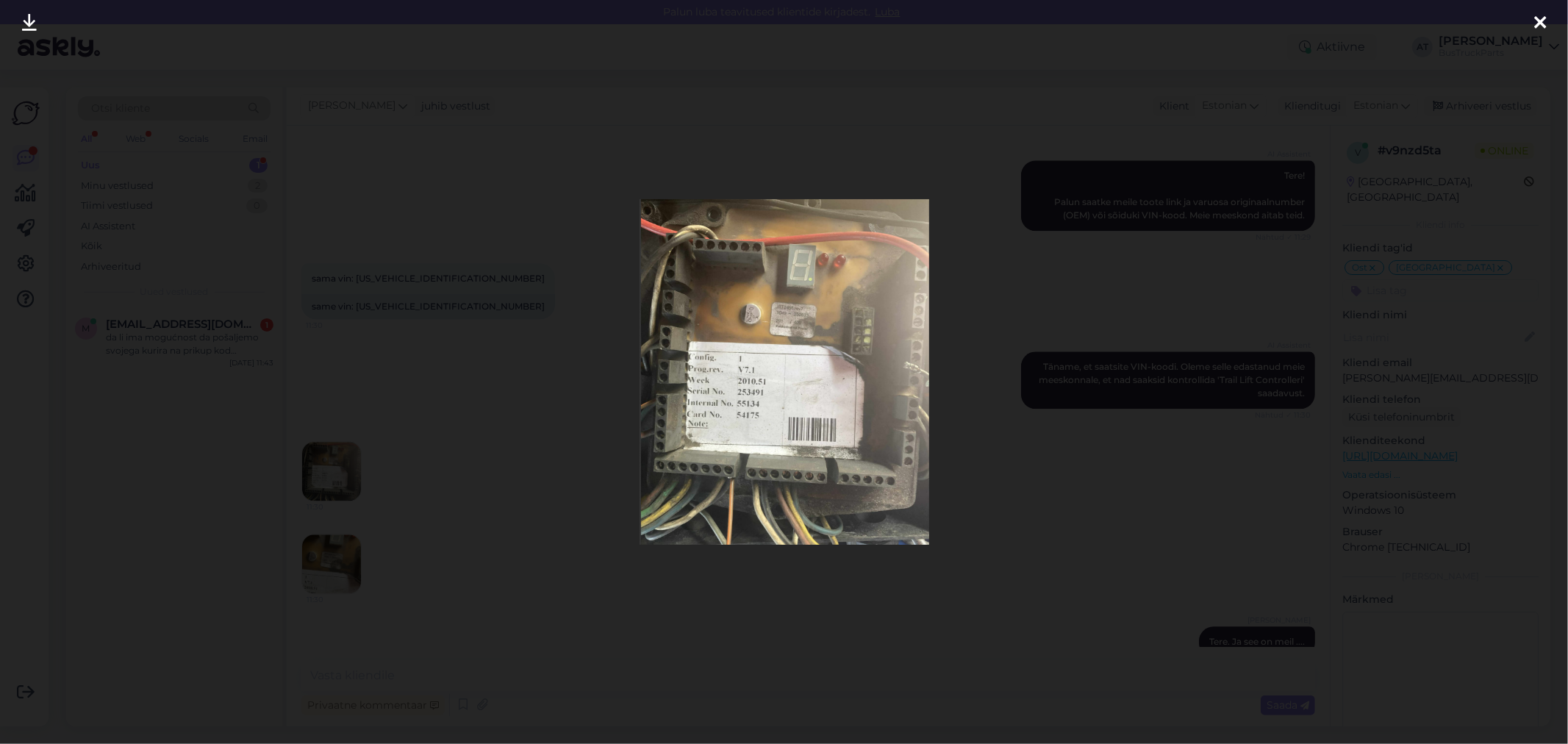
click at [898, 430] on img at bounding box center [784, 372] width 289 height 346
click at [959, 386] on div at bounding box center [784, 372] width 1568 height 744
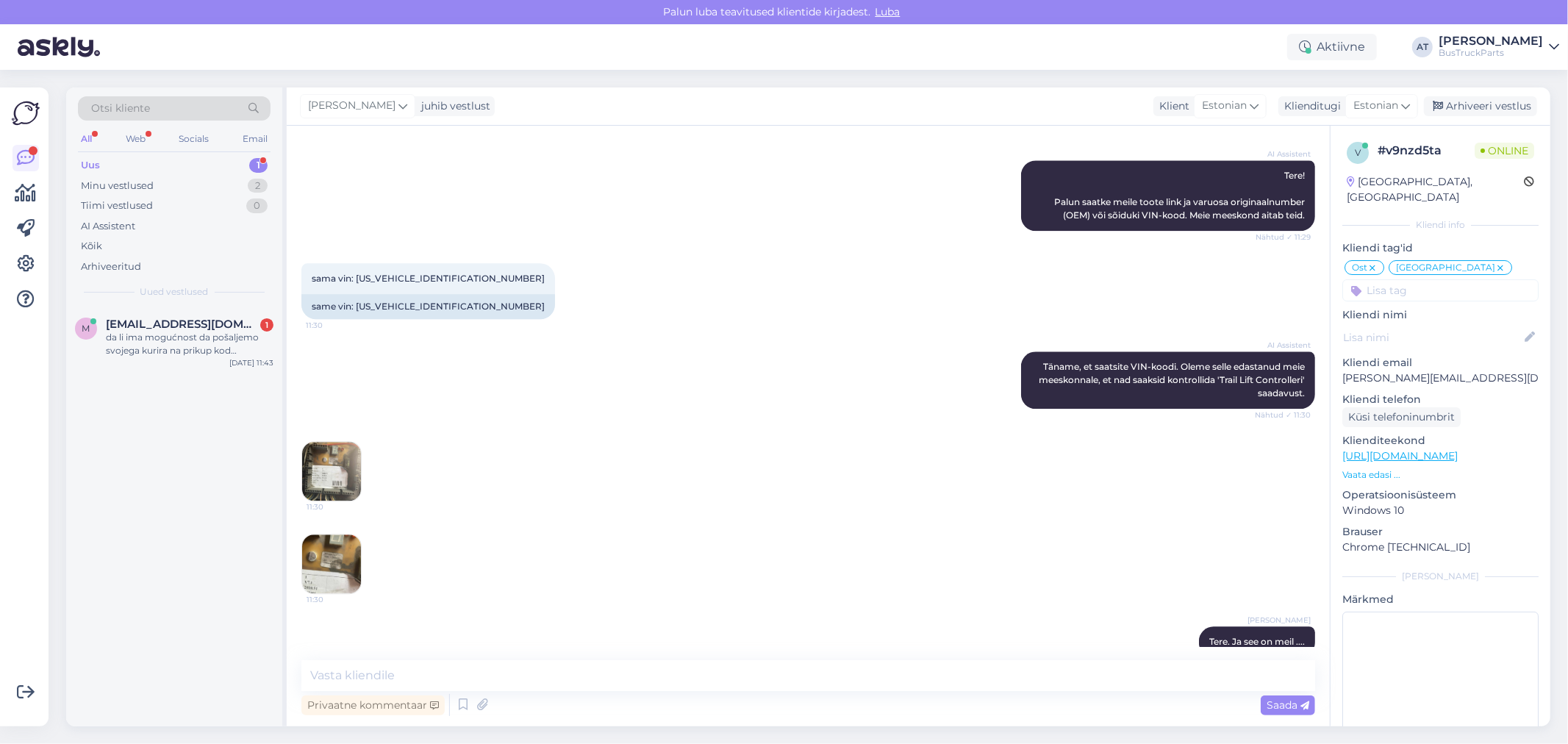
scroll to position [2923, 0]
click at [138, 318] on span "[EMAIL_ADDRESS][DOMAIN_NAME]" at bounding box center [182, 324] width 153 height 13
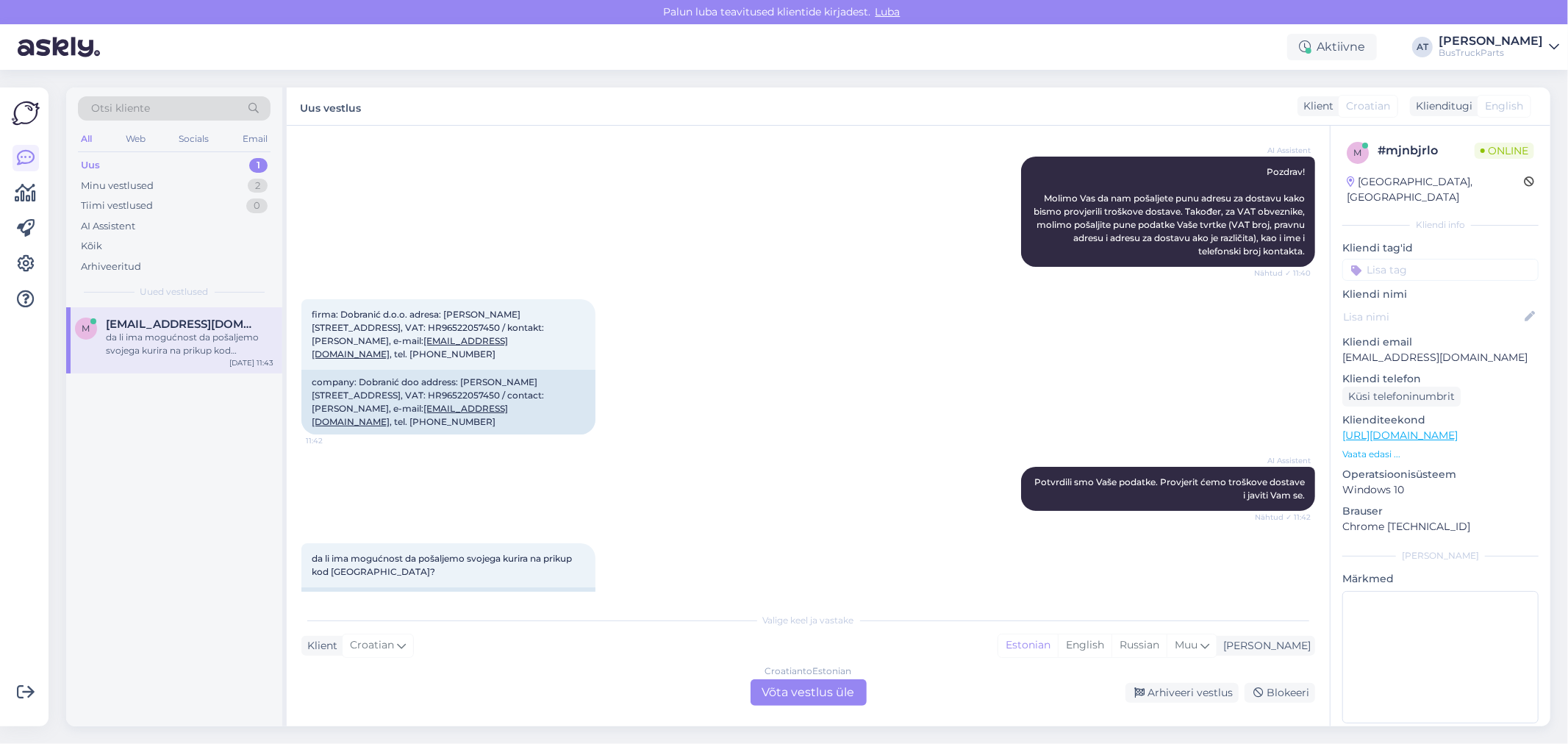
scroll to position [225, 0]
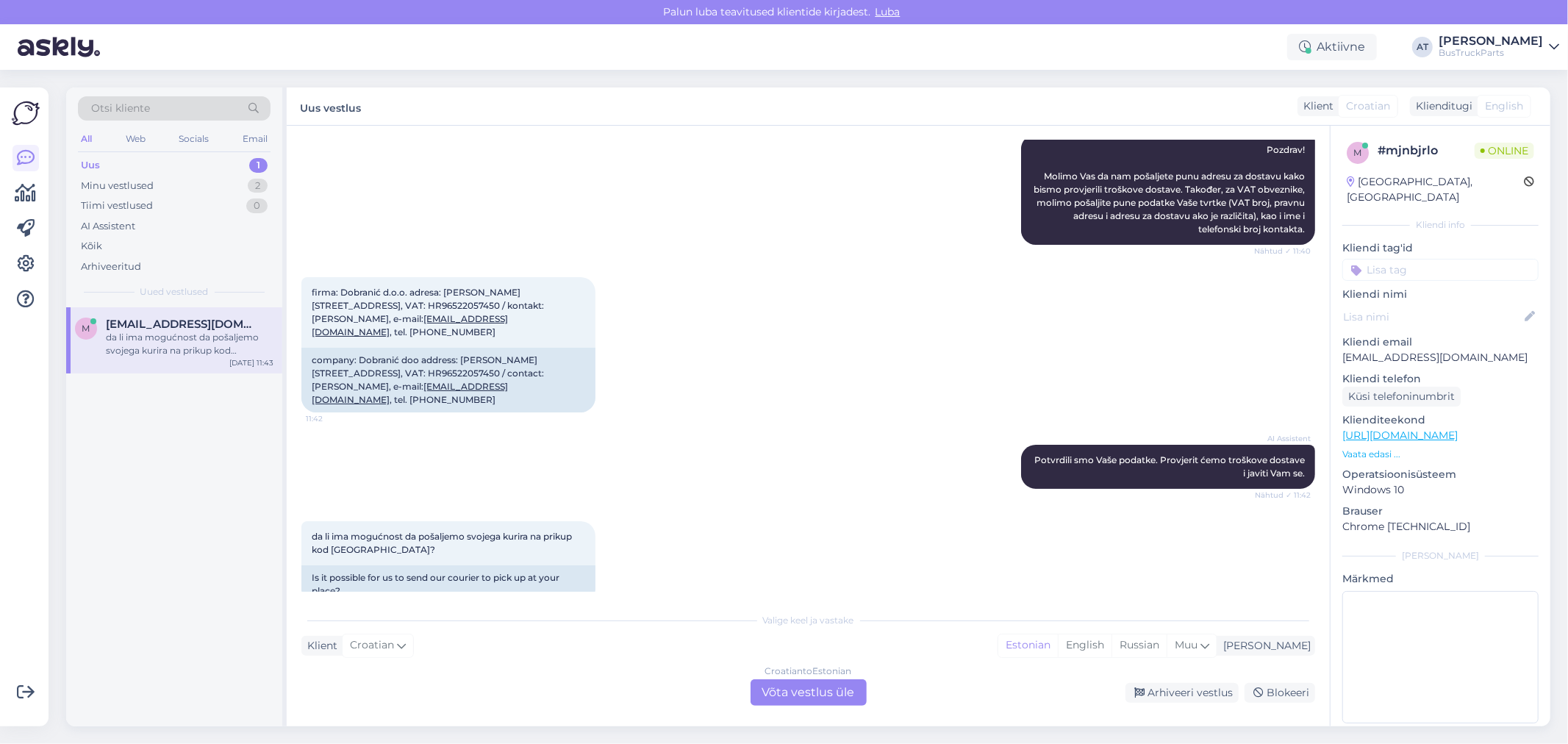
click at [829, 684] on div "Croatian to Estonian Võta vestlus üle" at bounding box center [808, 693] width 116 height 27
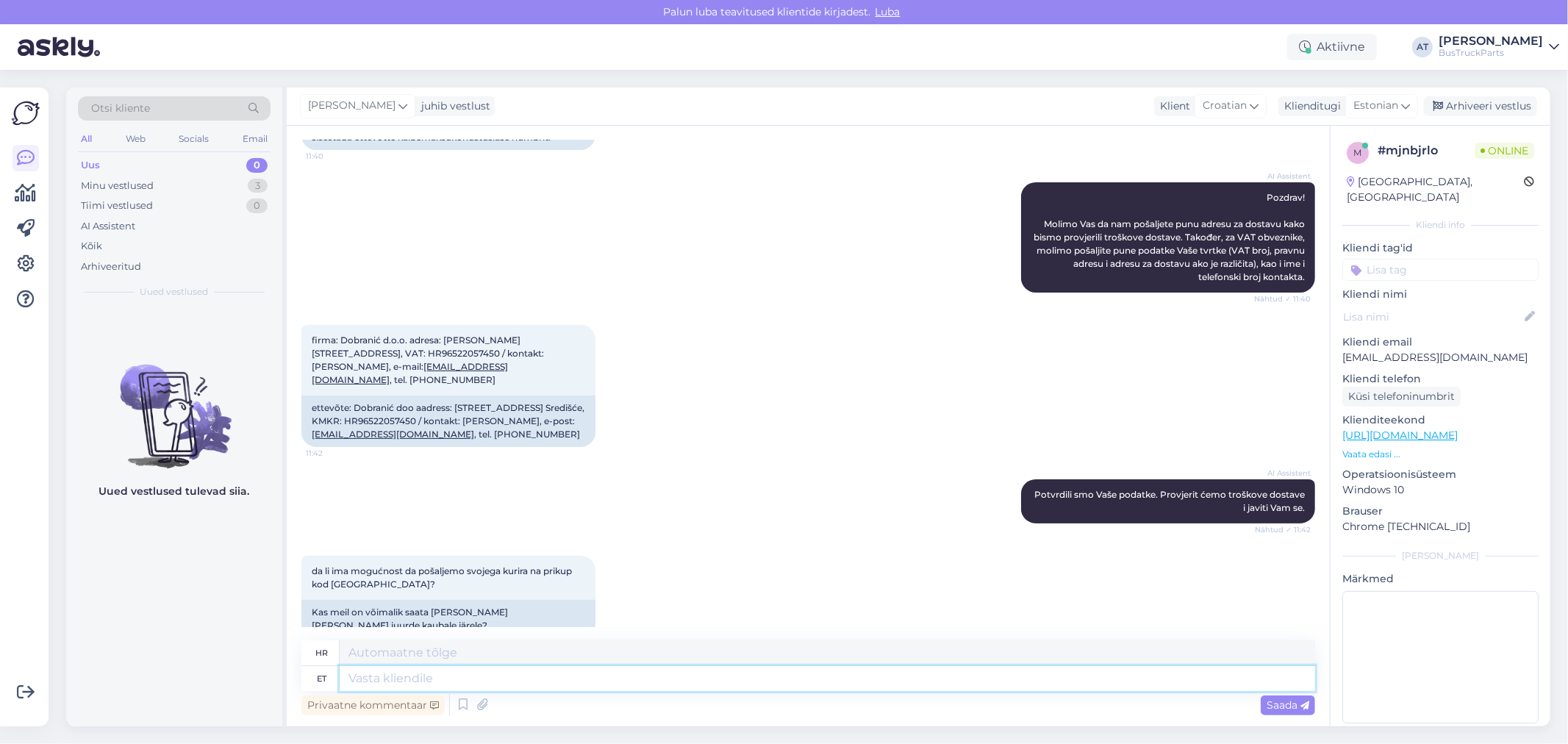
click at [761, 678] on textarea at bounding box center [828, 678] width 976 height 25
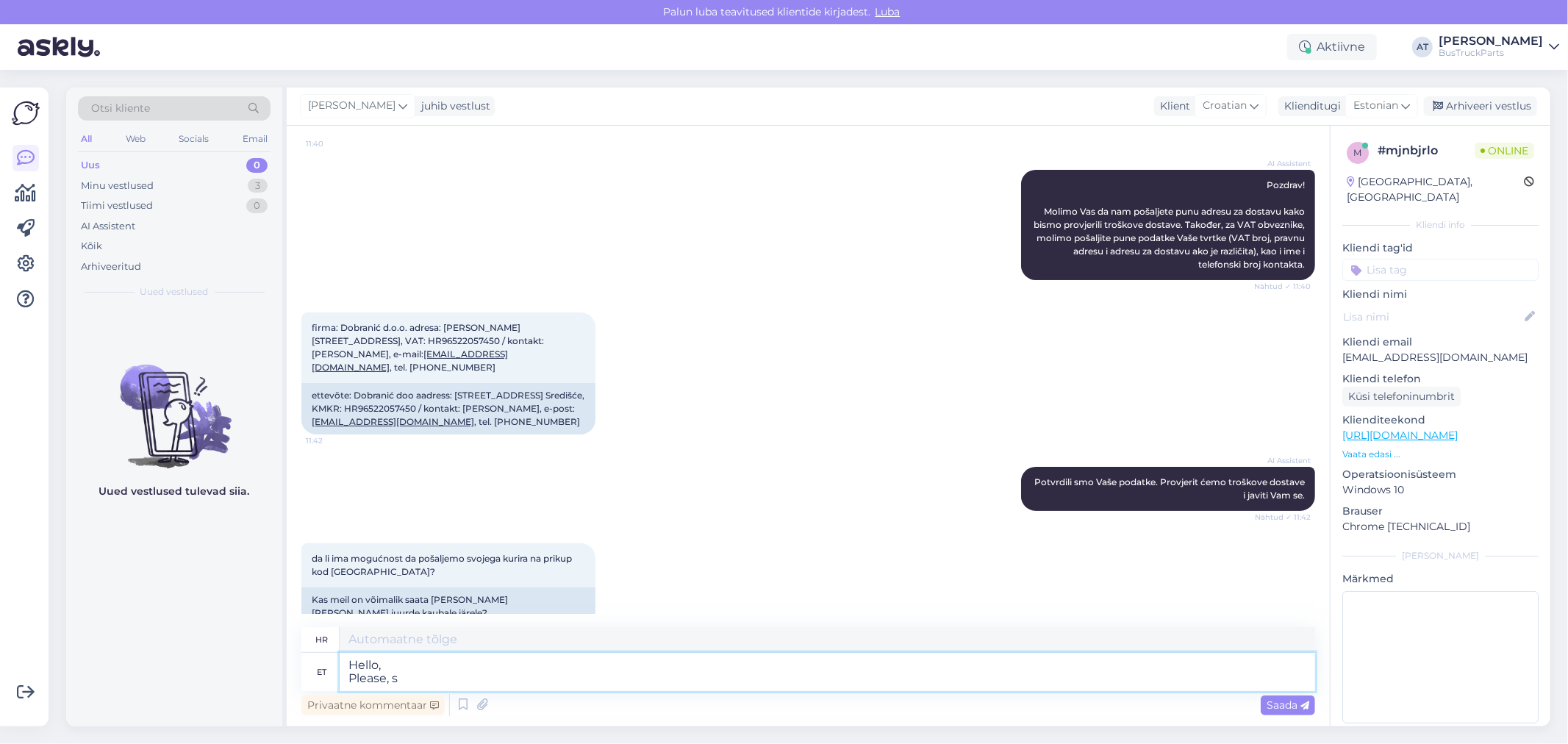
type textarea "Hello, Please, se"
type textarea "Pozdrav, Molim vas,"
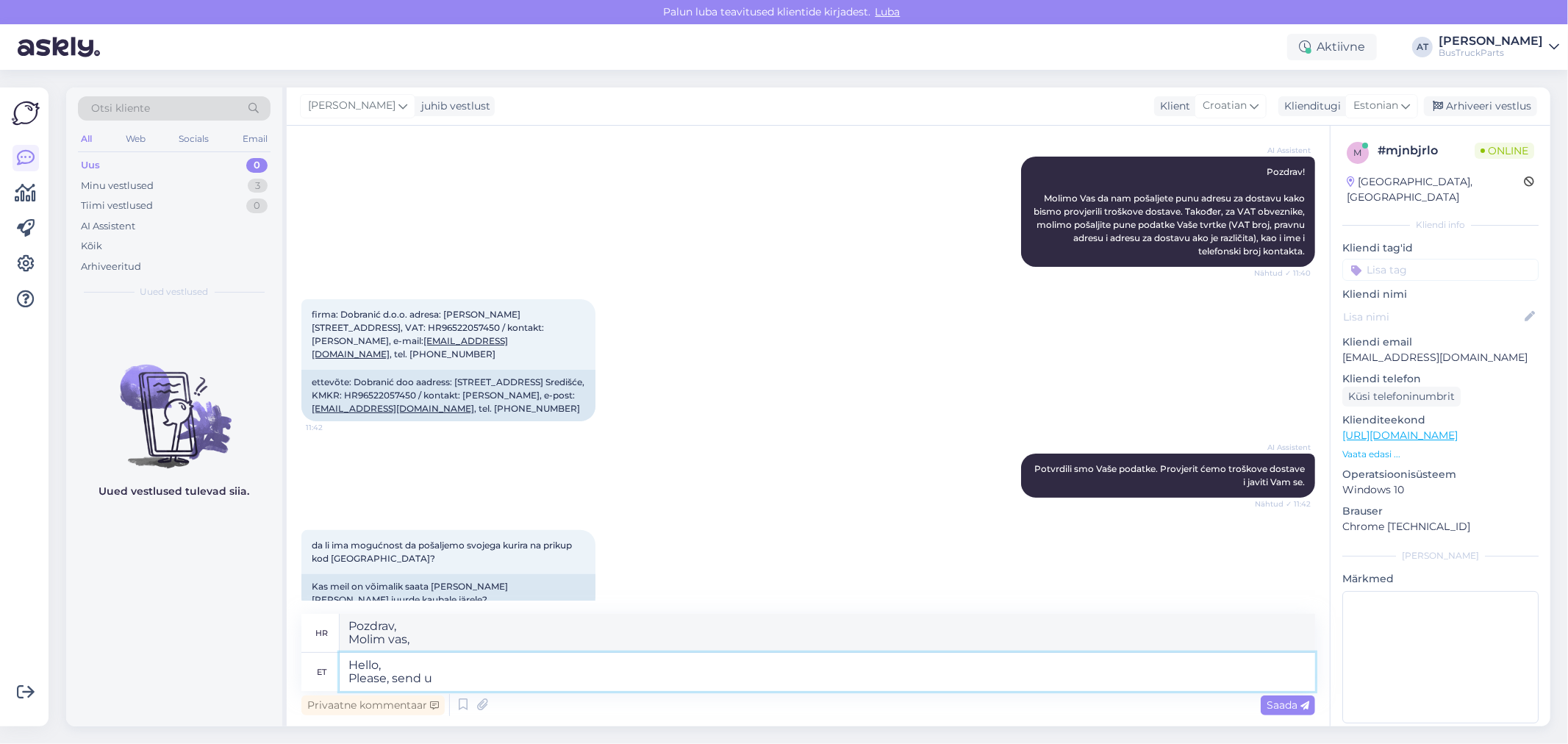
type textarea "Hello, Please, send us"
type textarea "Pozdrav, Molim vas, pošaljite"
type textarea "Hello, Please, send us"
type textarea "Pozdrav, Molimo vas, pošaljite nam"
type textarea "Hello, Please, send us TP nu"
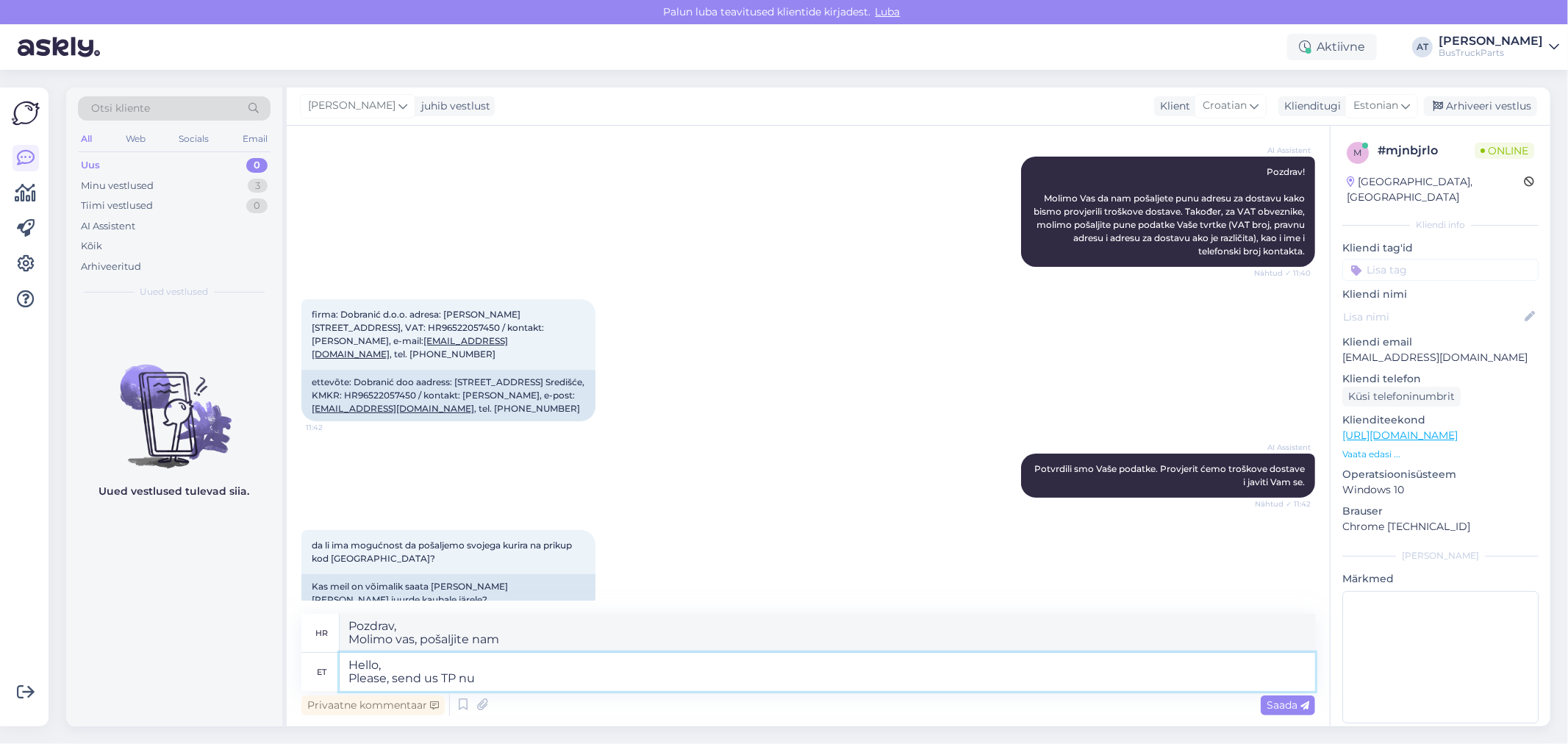
type textarea "Pozdrav, Molimo vas, pošaljite nam TP"
type textarea "Hello, Please, send us TP numbers o"
type textarea "Pozdrav, Molimo vas, pošaljite nam TP brojeve"
type textarea "Hello, Please, send us TP numbers of"
type textarea "Pozdrav, Molimo vas, pošaljite nam TP brojeve o"
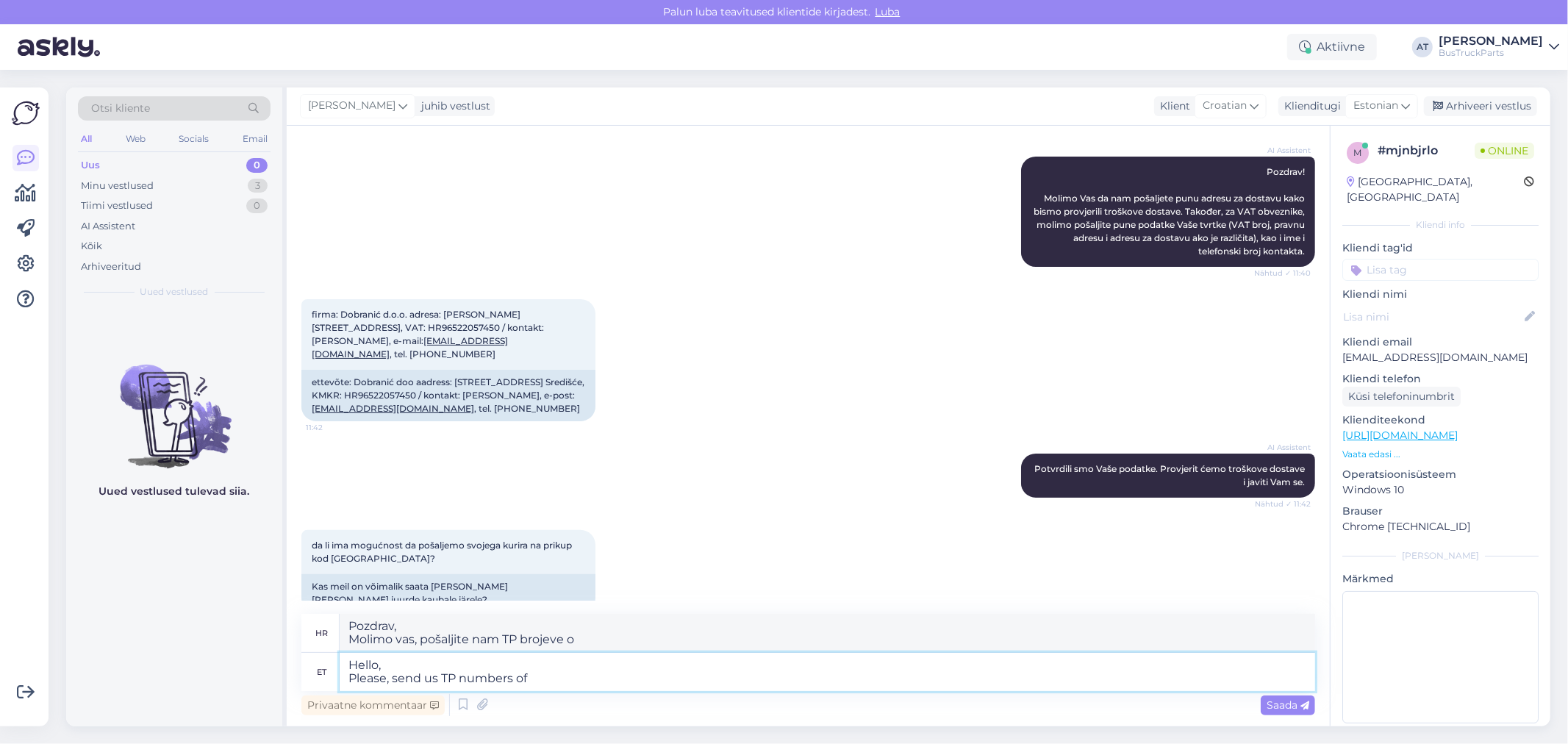
type textarea "Hello, Please, send us TP numbers of"
type textarea "Pozdrav, Molimo vas, pošaljite nam TP brojeve"
type textarea "Hello, Please, send us TP numbers of products,"
type textarea "Pozdrav, Molimo vas da nam pošaljete TP brojeve proizvoda,"
type textarea "Hello, Please, send us TP numbers of products, You wa"
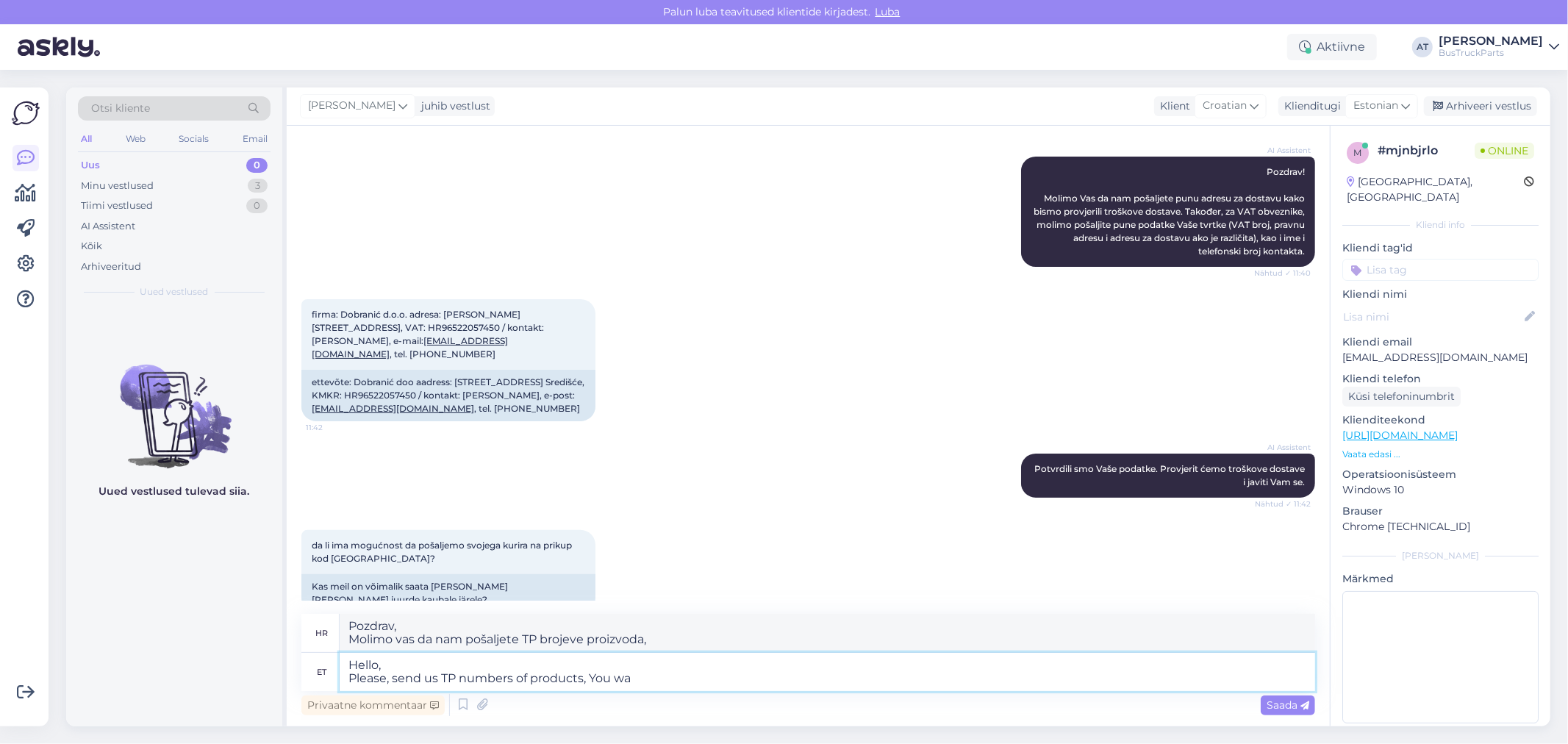
type textarea "Pozdrav, Molimo vas da nam pošaljete TP brojeve proizvoda, Vi"
type textarea "Hello, Please, send us TP numbers of products, You want to"
type textarea "Pozdrav, Molimo vas da nam pošaljete TP brojeve proizvoda koje želite"
type textarea "Hello, Please, send us TP numbers of products, You want to order."
type textarea "Pozdrav, Molimo vas da nam pošaljete TP brojeve proizvoda koje želite naručiti."
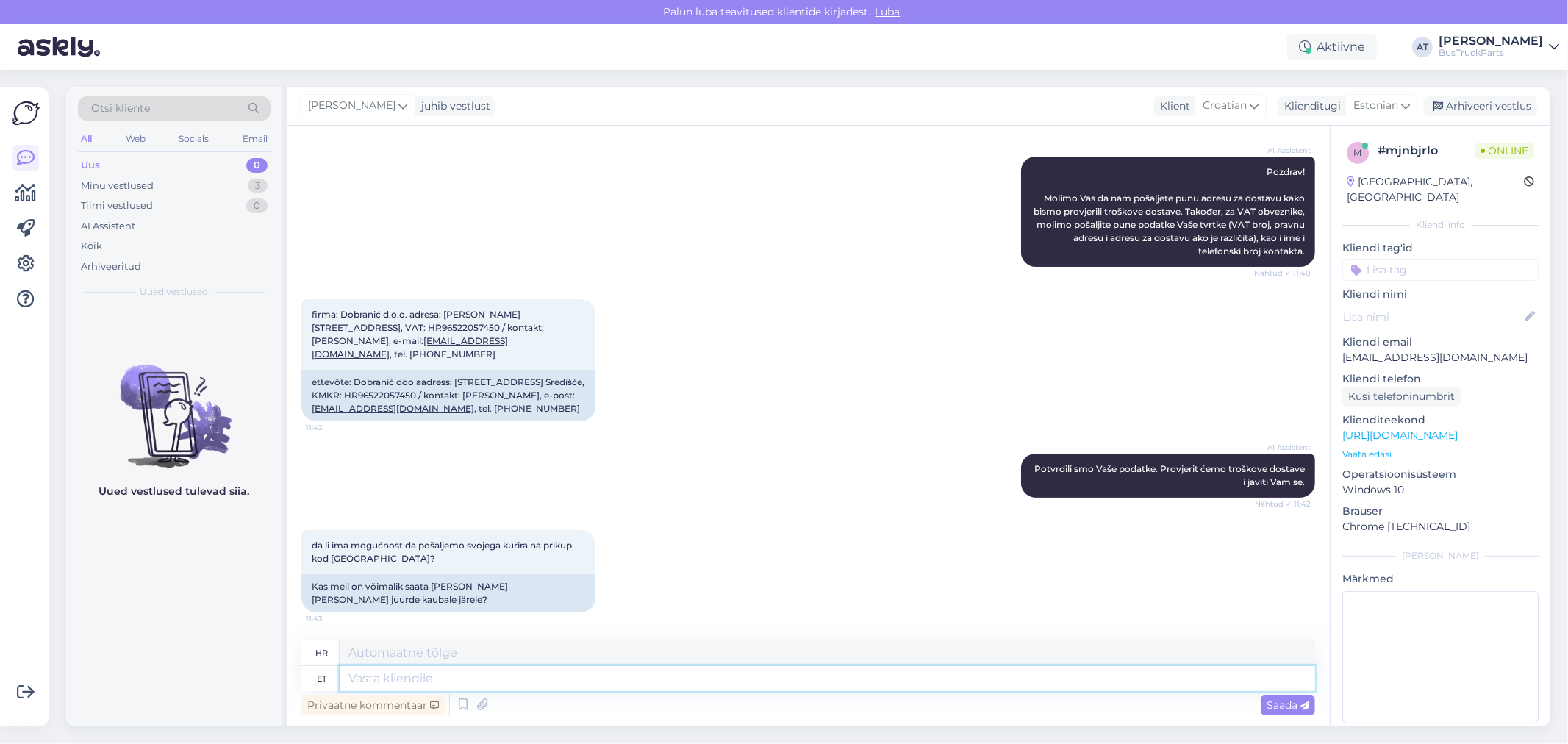
scroll to position [305, 0]
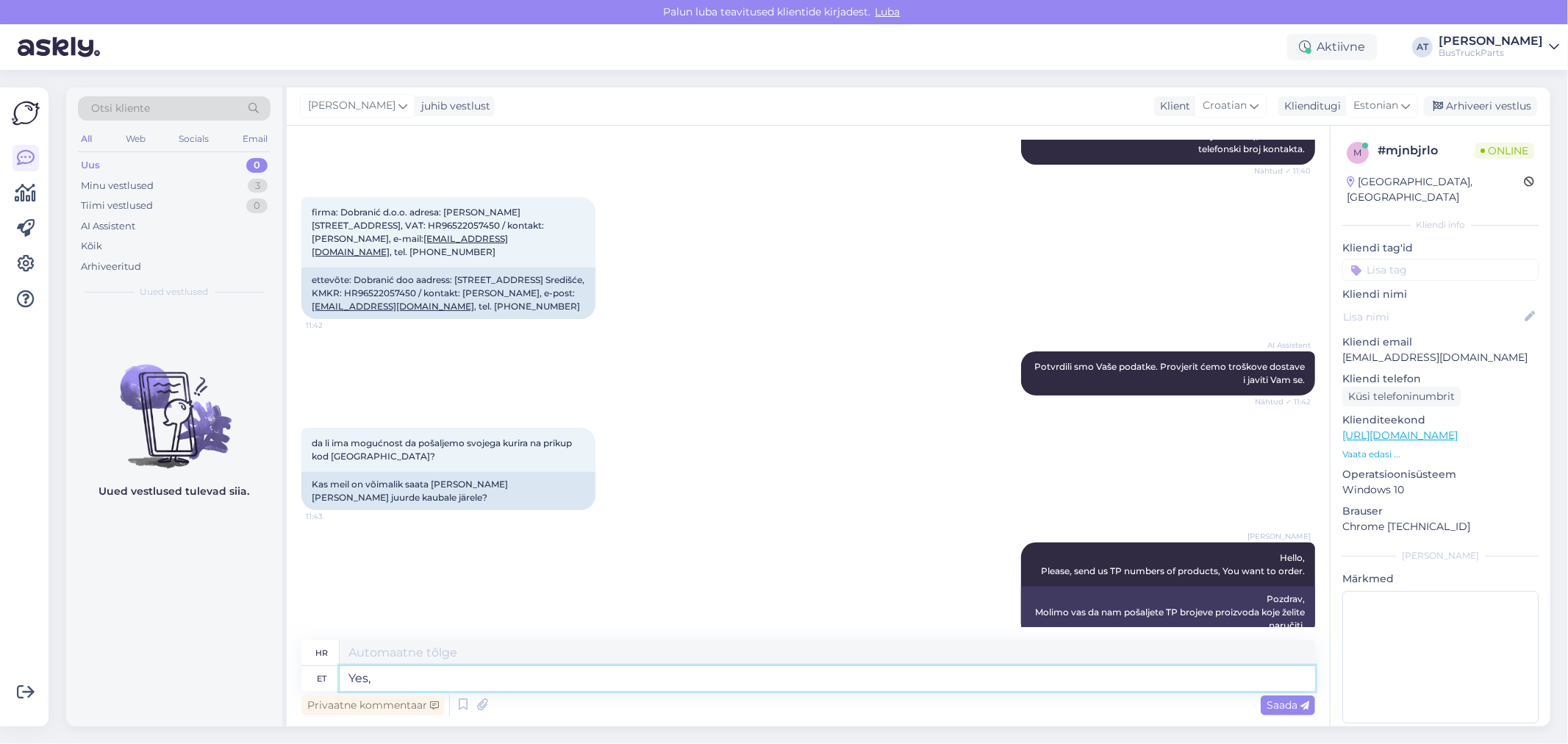
type textarea "Yes,"
type textarea "Da,"
type textarea "Yes, You c"
type textarea "Da, ti"
type textarea "Yes, You can"
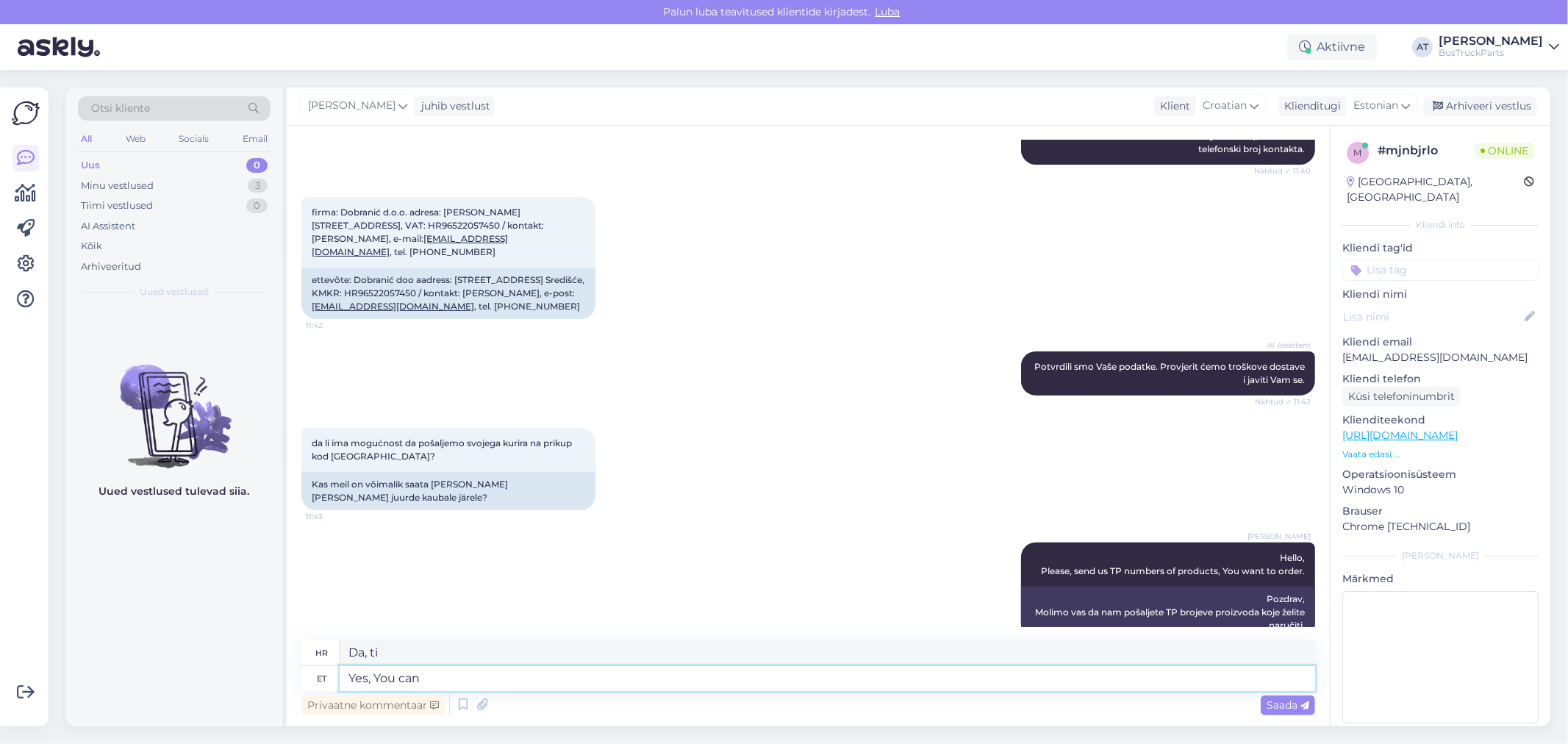
type textarea "Da, možeš"
type textarea "Yes, You can order"
type textarea "Da, možete naručiti"
type textarea "Yes, You can order transporta"
type textarea "Da, možete naručiti prijevoz"
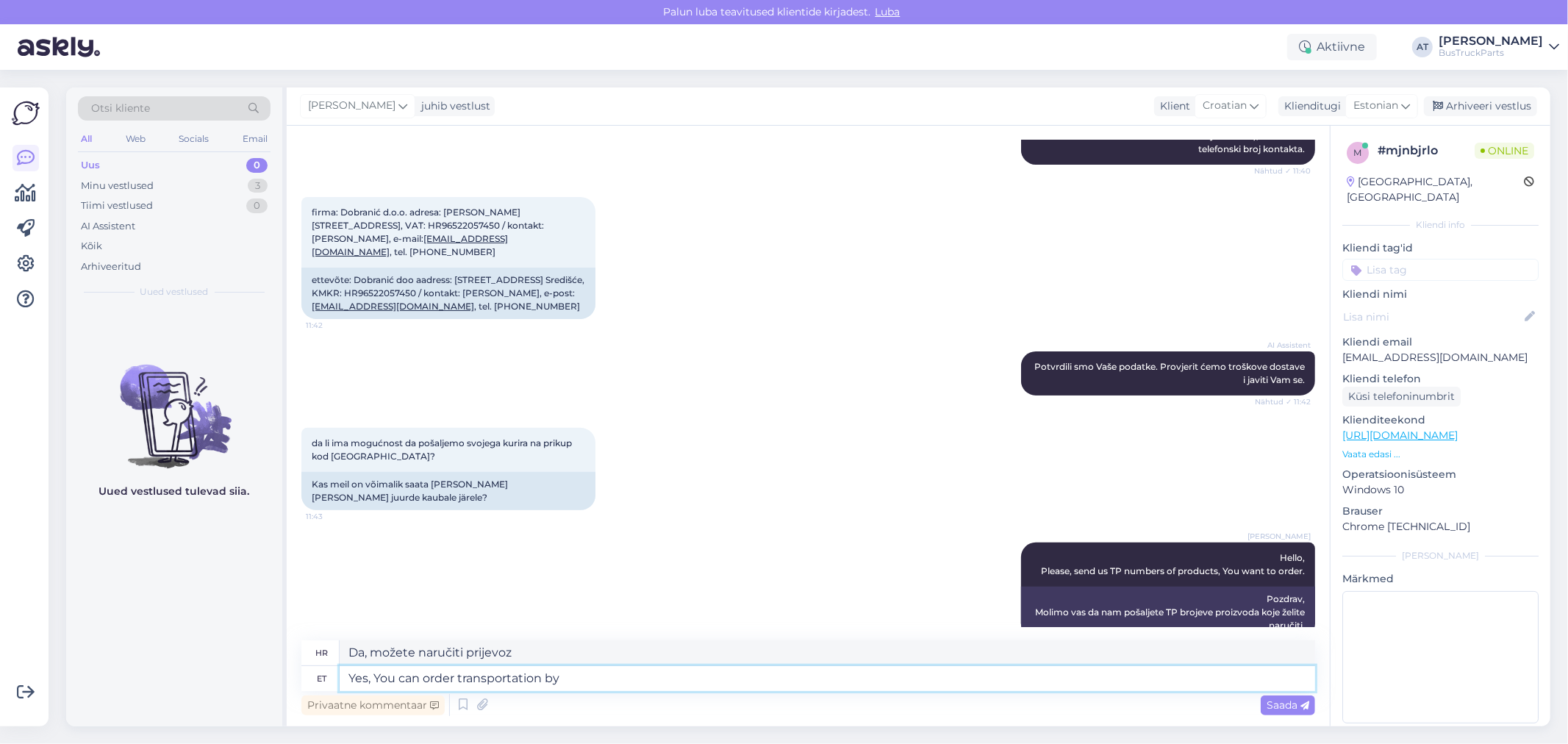
type textarea "Yes, You can order transportation by"
type textarea "Da, možete naručiti prijevoz putem"
type textarea "Yes, You can order transportation by [PERSON_NAME]"
type textarea "Da, možete naručiti prijevoz putem Vašeg"
type textarea "Yes, You can order transportation by Yourselve"
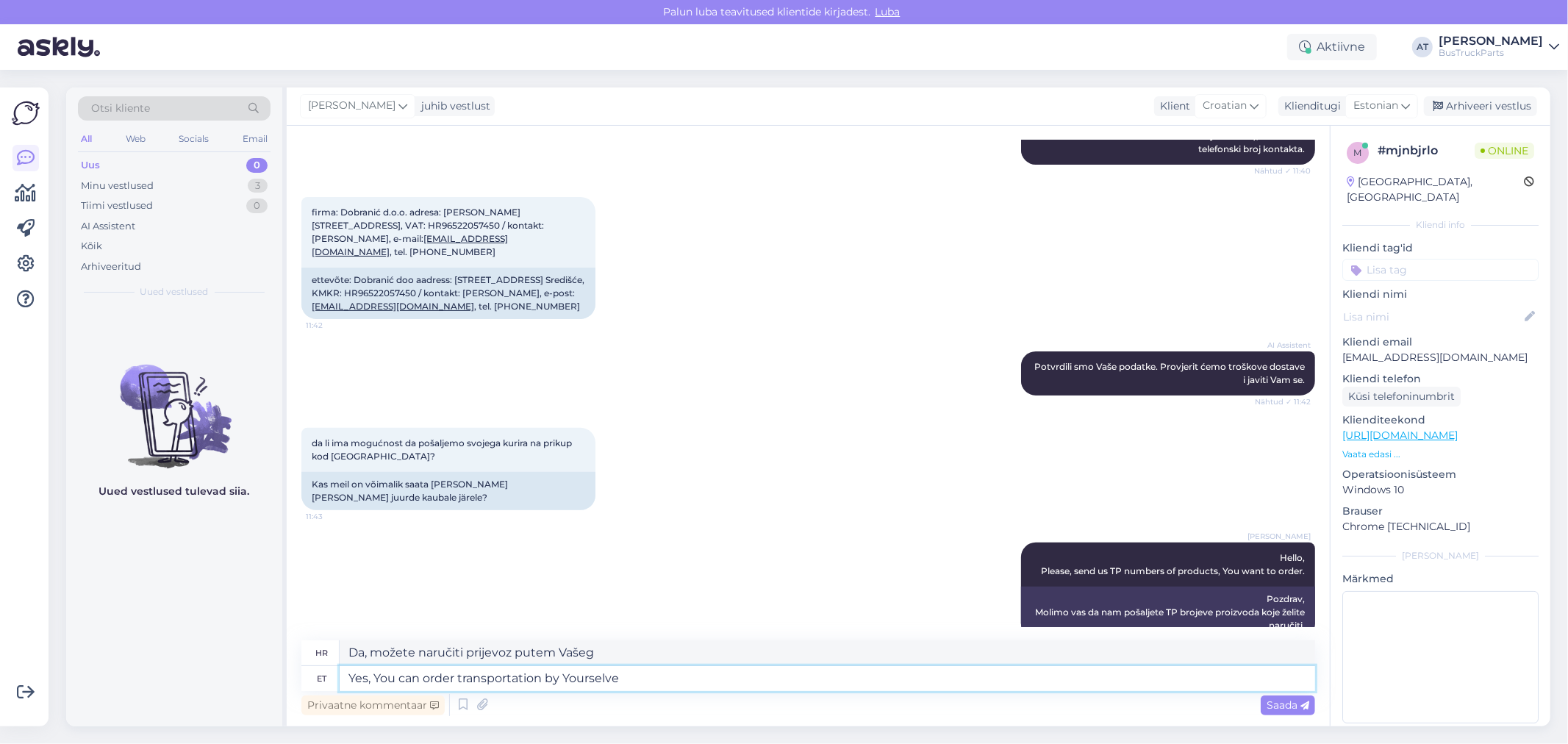
type textarea "Da, prijevoz možete naručiti sami"
type textarea "Yes, You can order transportation by Yourselve"
click at [1301, 699] on span "Saada" at bounding box center [1288, 705] width 42 height 13
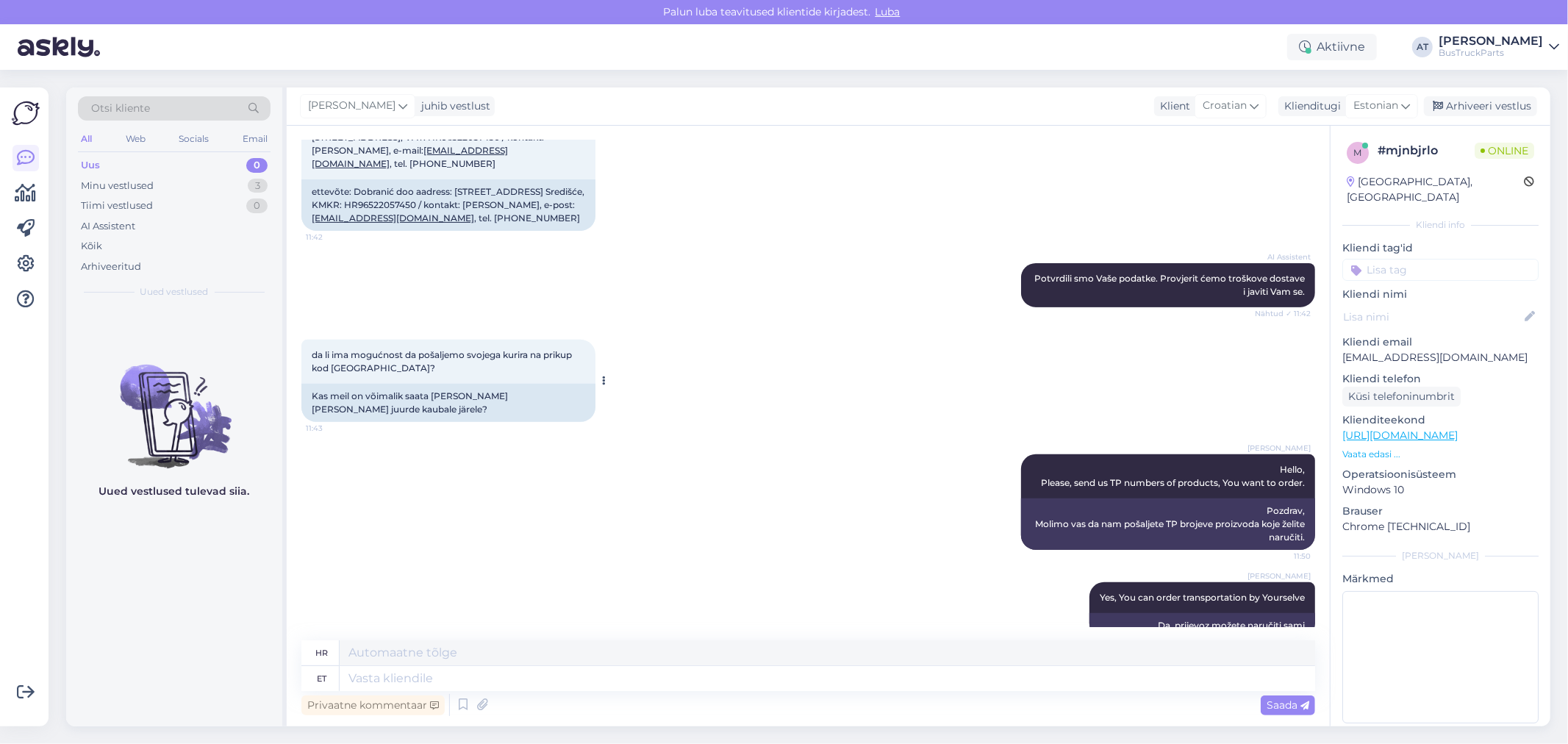
scroll to position [312, 0]
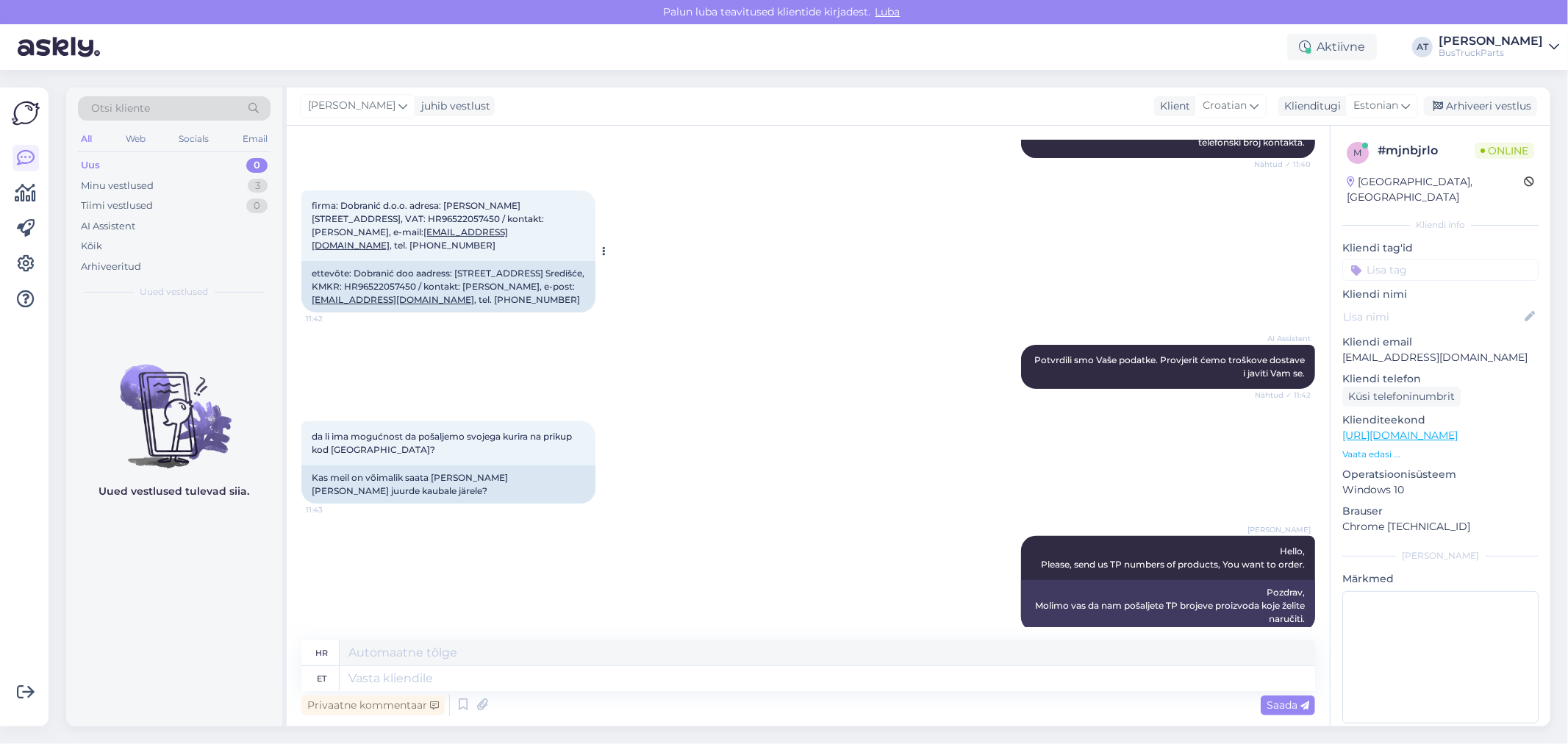
click at [464, 269] on div "ettevõte: Dobranić doo aadress: [STREET_ADDRESS] Središće, KMKR: HR96522057450 …" at bounding box center [449, 287] width 294 height 51
copy div "HR96522057450"
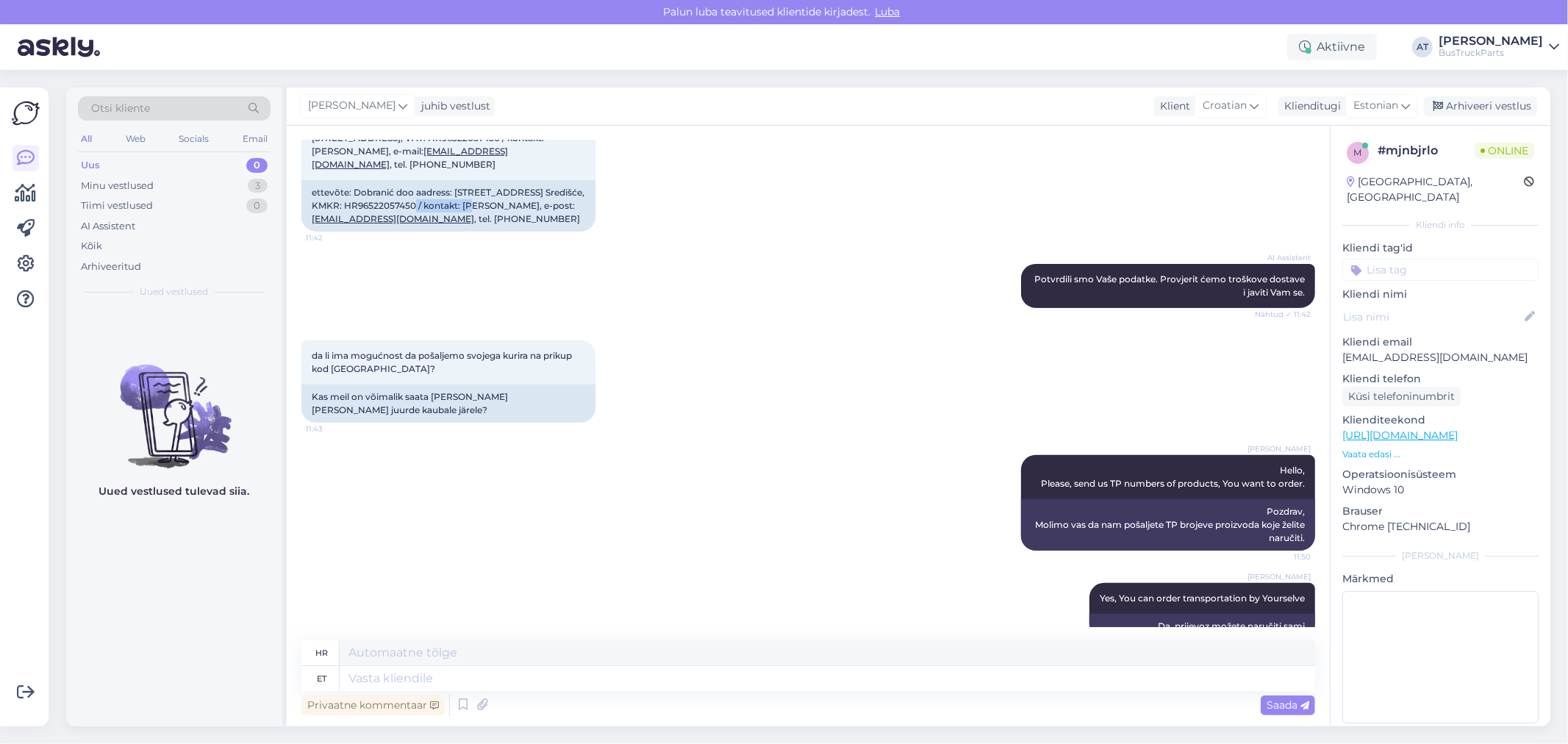
scroll to position [311, 0]
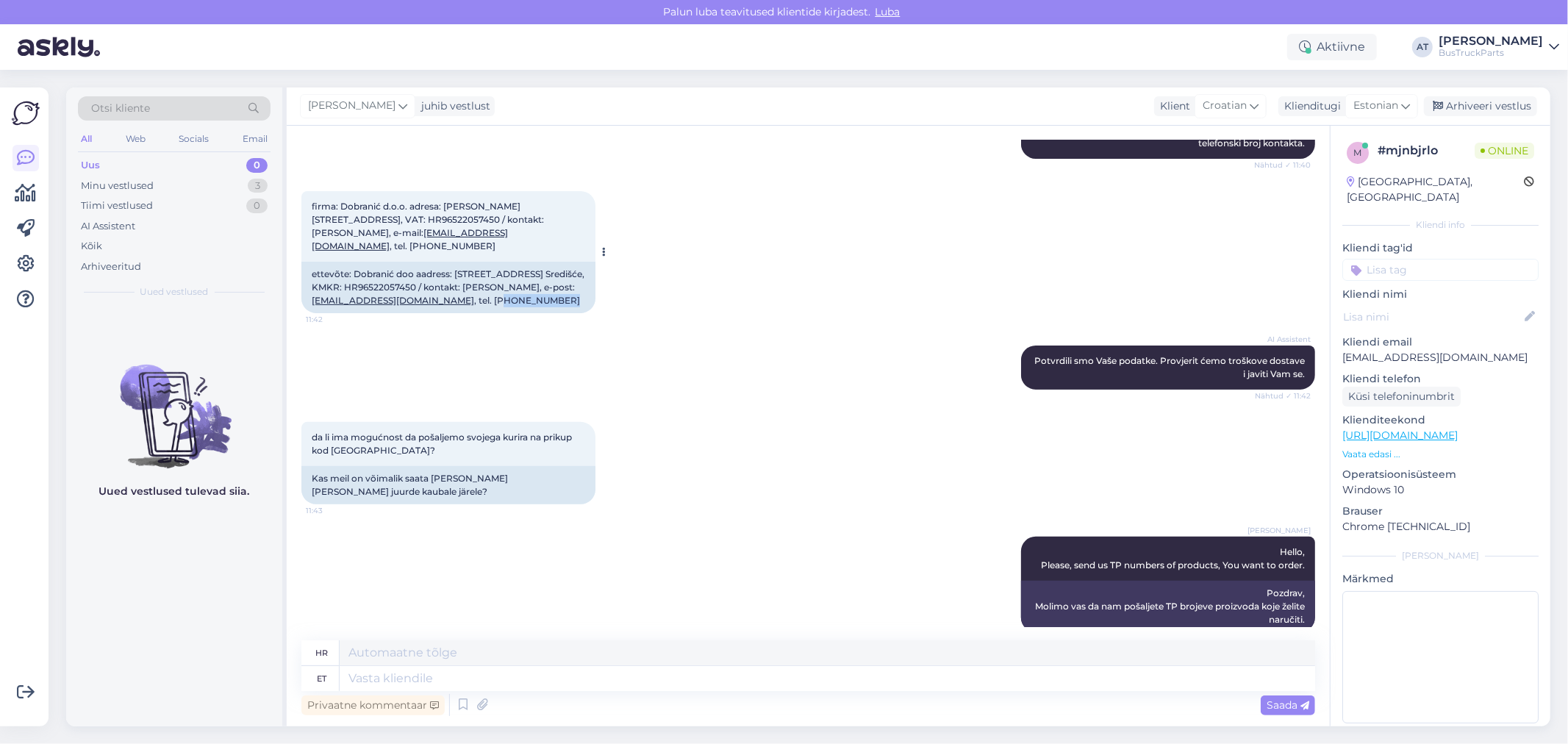
drag, startPoint x: 575, startPoint y: 287, endPoint x: 507, endPoint y: 289, distance: 68.0
click at [507, 289] on div "ettevõte: Dobranić doo aadress: [STREET_ADDRESS] Središće, KMKR: HR96522057450 …" at bounding box center [449, 288] width 294 height 51
copy div "385992593882"
drag, startPoint x: 370, startPoint y: 283, endPoint x: 473, endPoint y: 285, distance: 103.0
click at [473, 285] on div "ettevõte: Dobranić doo aadress: [STREET_ADDRESS] Središće, KMKR: HR96522057450 …" at bounding box center [449, 288] width 294 height 51
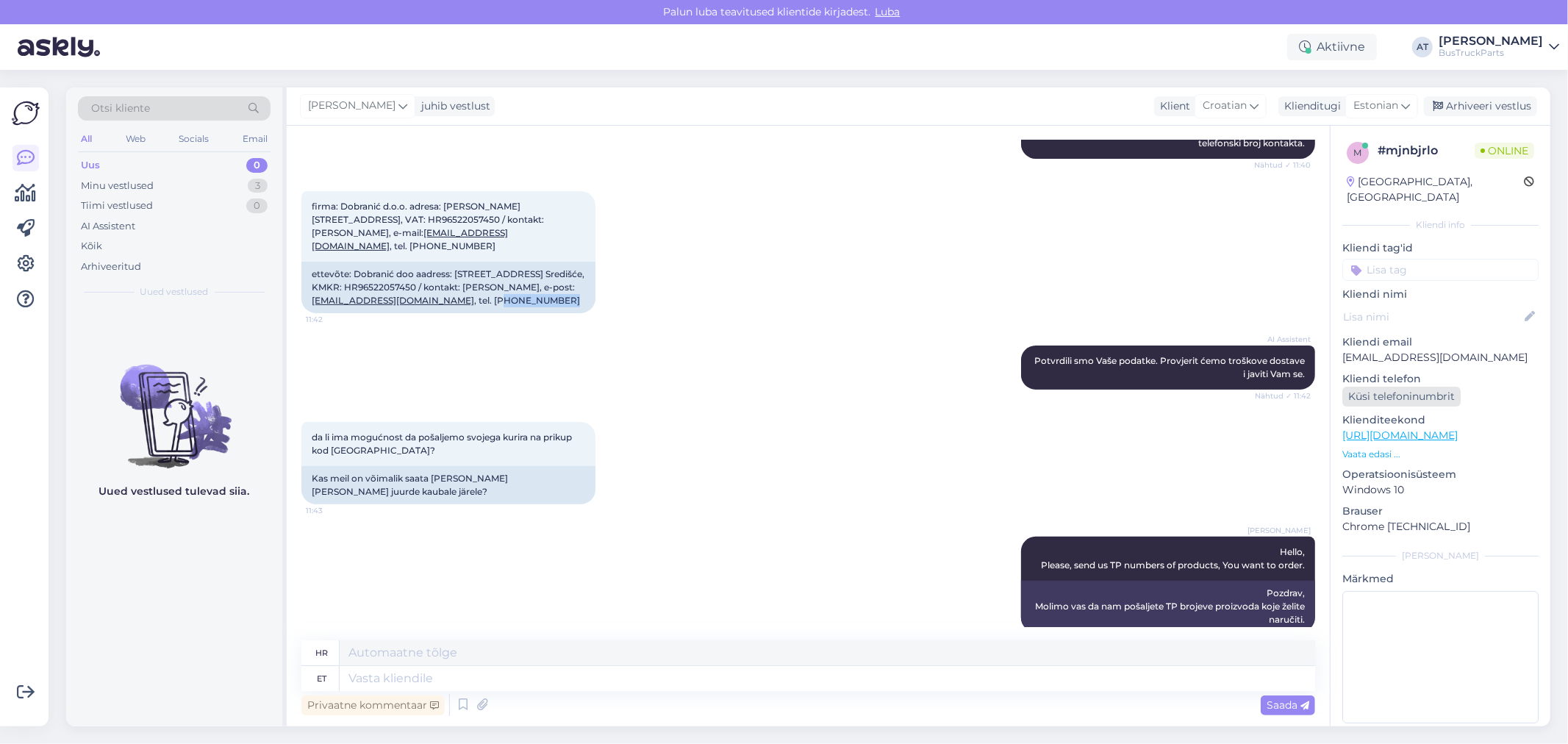
copy div "[EMAIL_ADDRESS][DOMAIN_NAME]"
drag, startPoint x: 541, startPoint y: 275, endPoint x: 333, endPoint y: 284, distance: 208.2
click at [333, 284] on div "ettevõte: Dobranić doo aadress: [STREET_ADDRESS] Središće, KMKR: HR96522057450 …" at bounding box center [449, 288] width 294 height 51
copy div "[PERSON_NAME]"
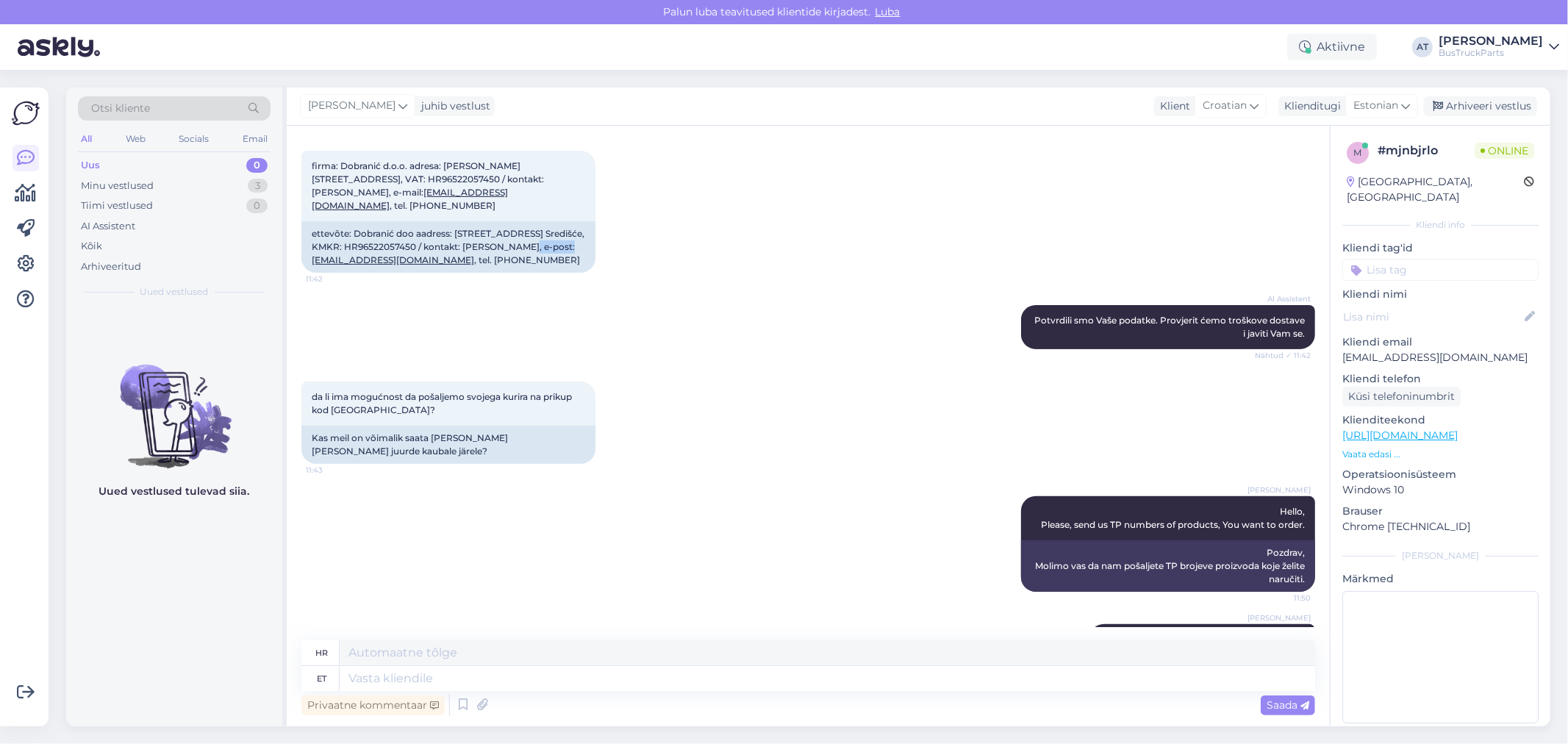
scroll to position [393, 0]
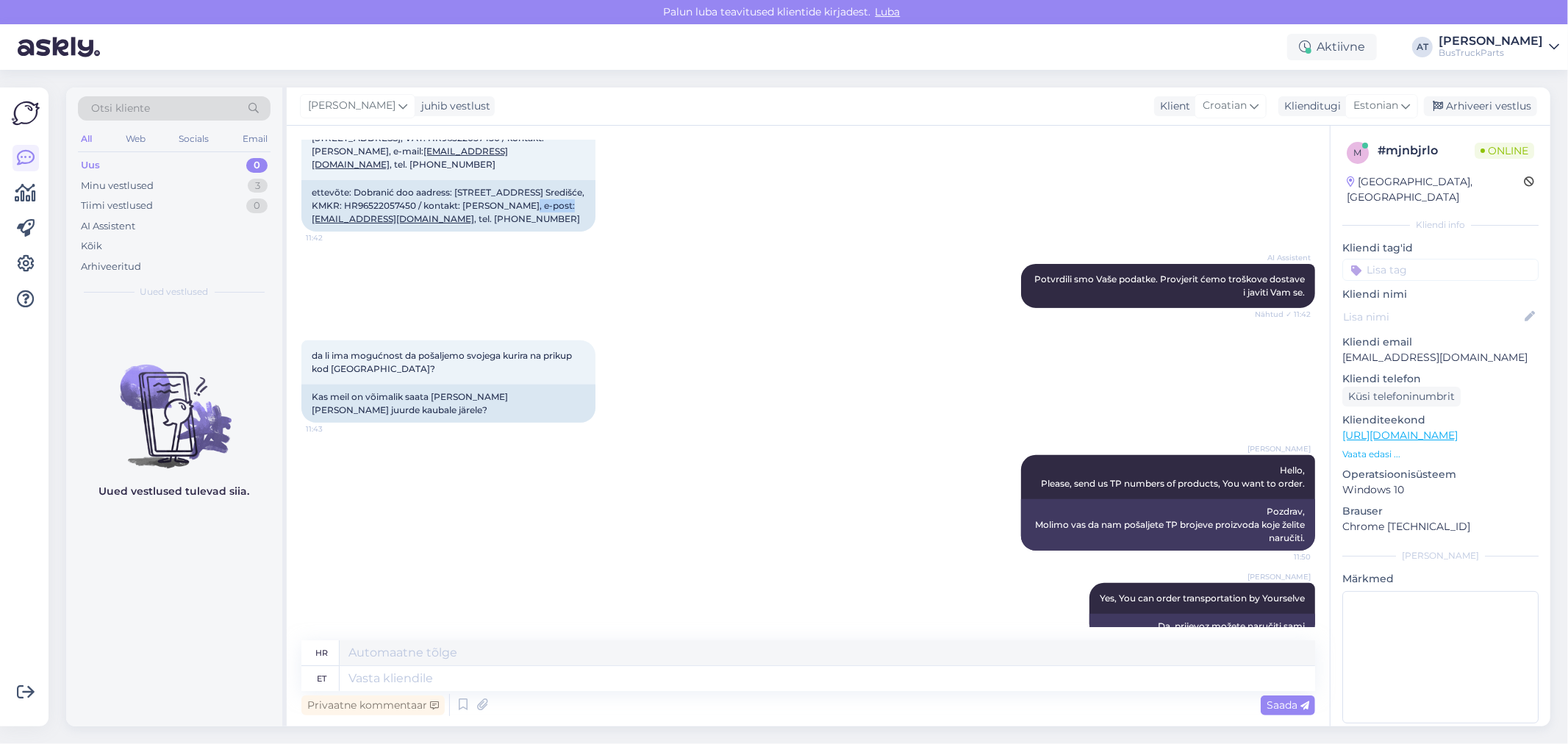
click at [1370, 448] on p "Vaata edasi ..." at bounding box center [1440, 455] width 197 height 13
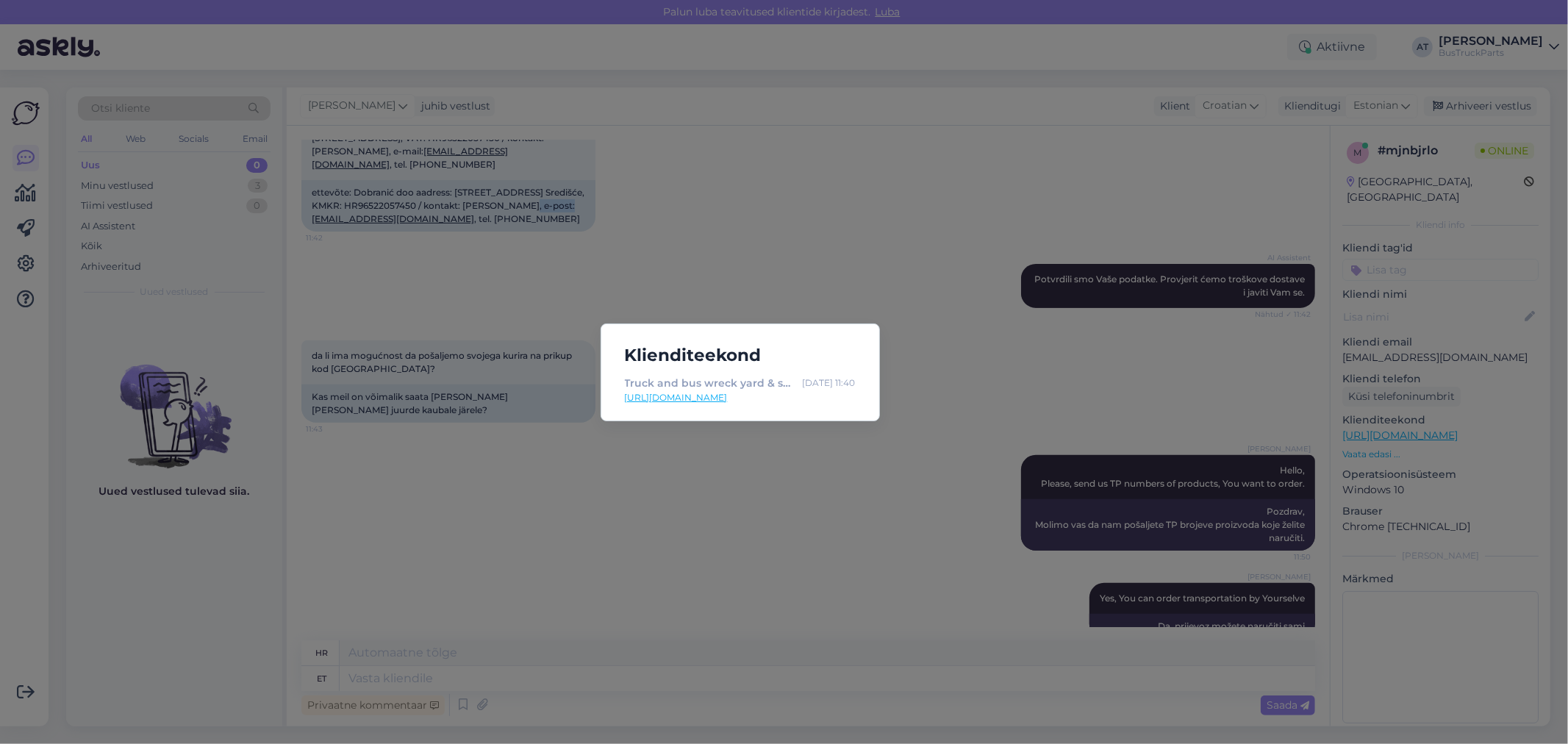
click at [732, 398] on link "[URL][DOMAIN_NAME]" at bounding box center [740, 398] width 231 height 13
click at [674, 468] on div "Klienditeekond Truck and bus wreck yard & spare parts | TruckParts Eesti OÜ | T…" at bounding box center [784, 372] width 1568 height 744
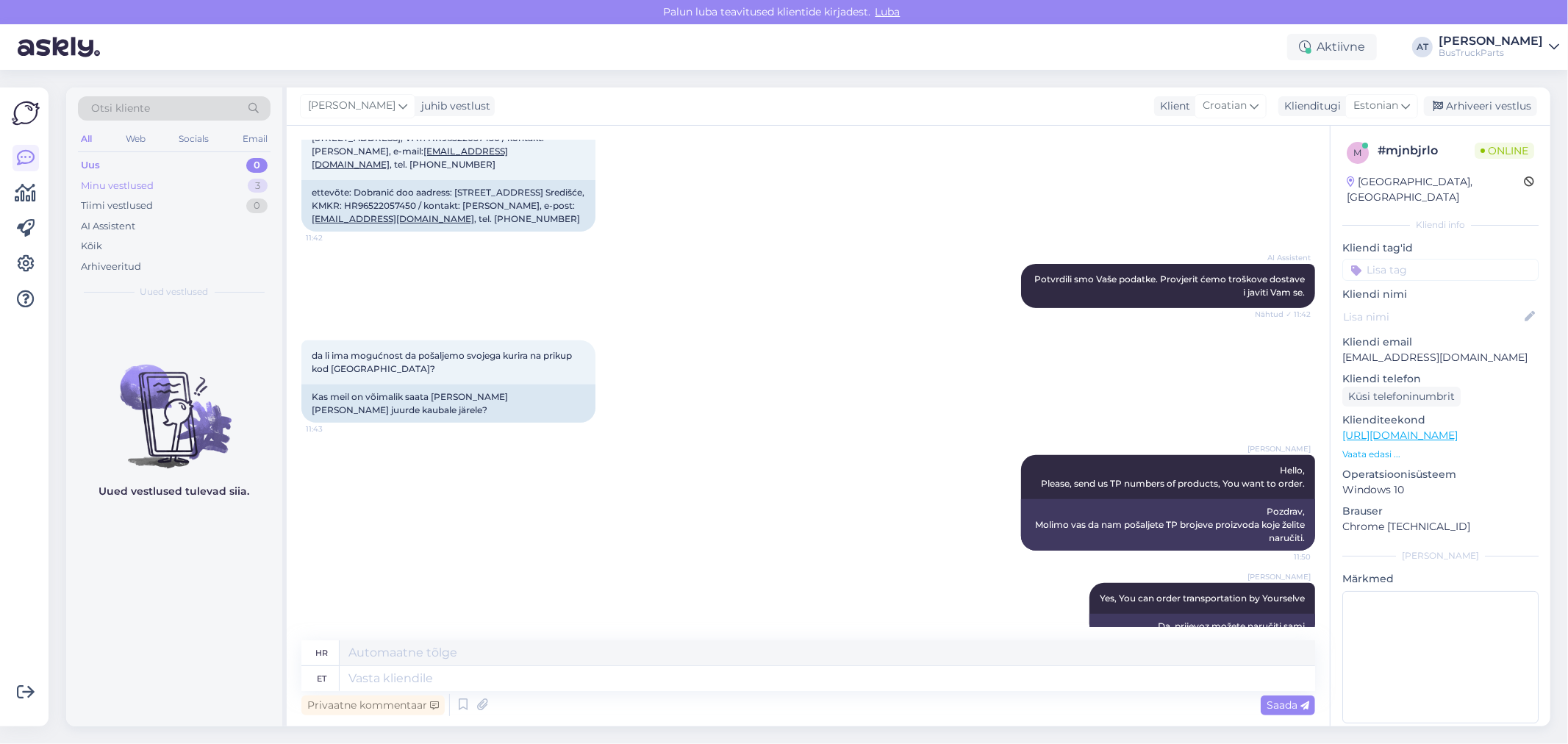
click at [174, 194] on div "Minu vestlused 3" at bounding box center [174, 186] width 192 height 21
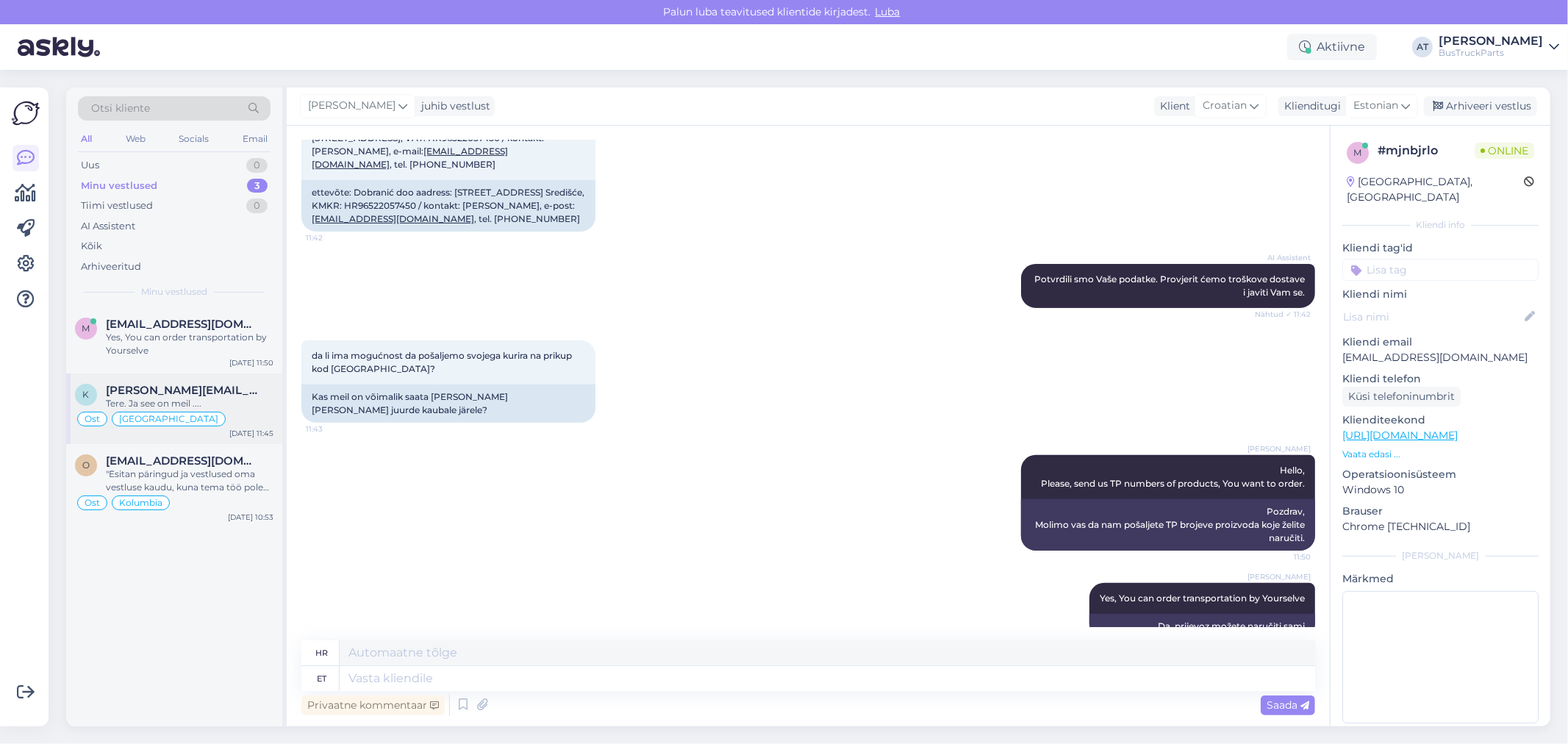
click at [199, 401] on div "Tere. Ja see on meil ...." at bounding box center [190, 404] width 167 height 13
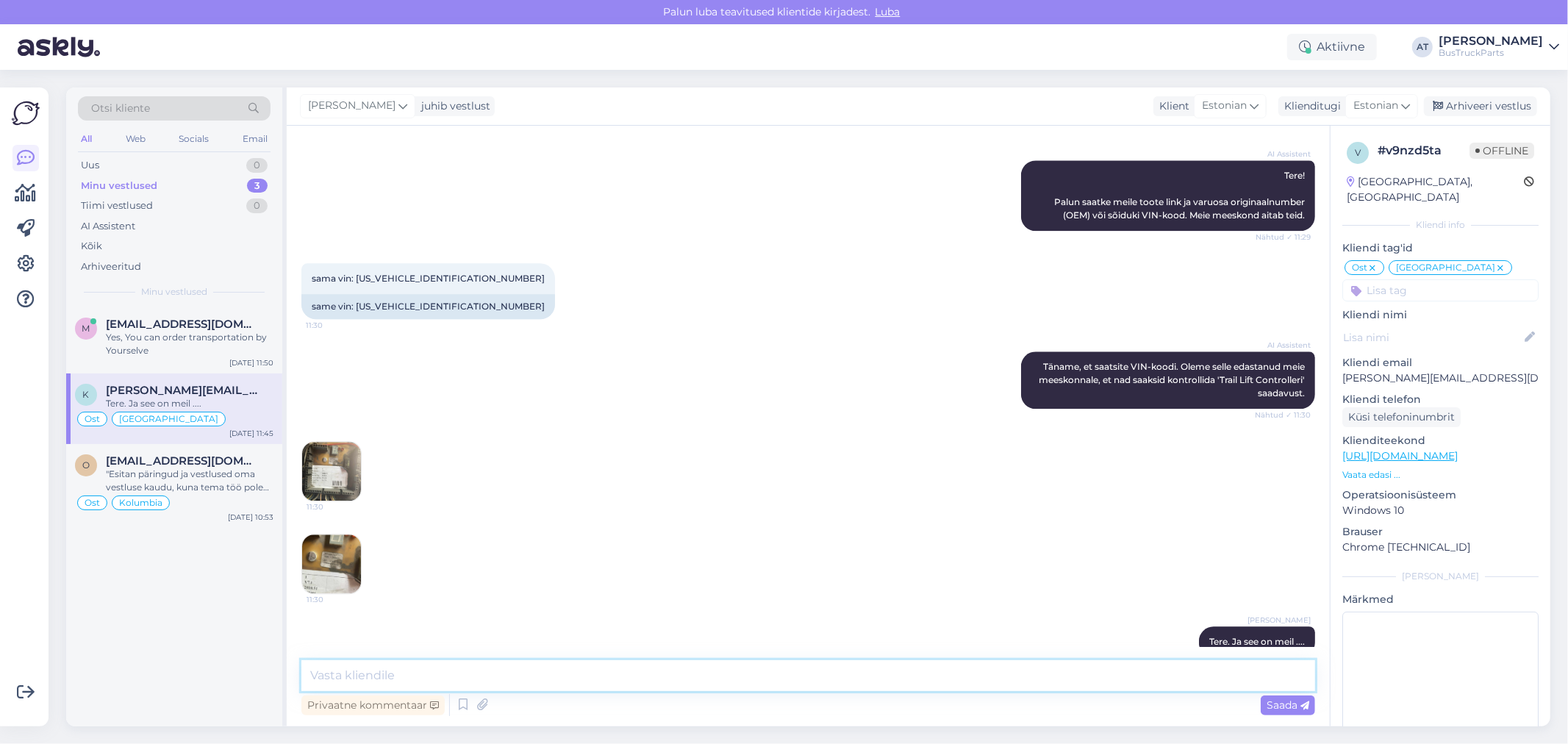
click at [843, 690] on textarea at bounding box center [808, 675] width 1014 height 31
paste textarea "tagaluugitõstuki kontroller"
type textarea "tagaluugitõstuki kontroller?"
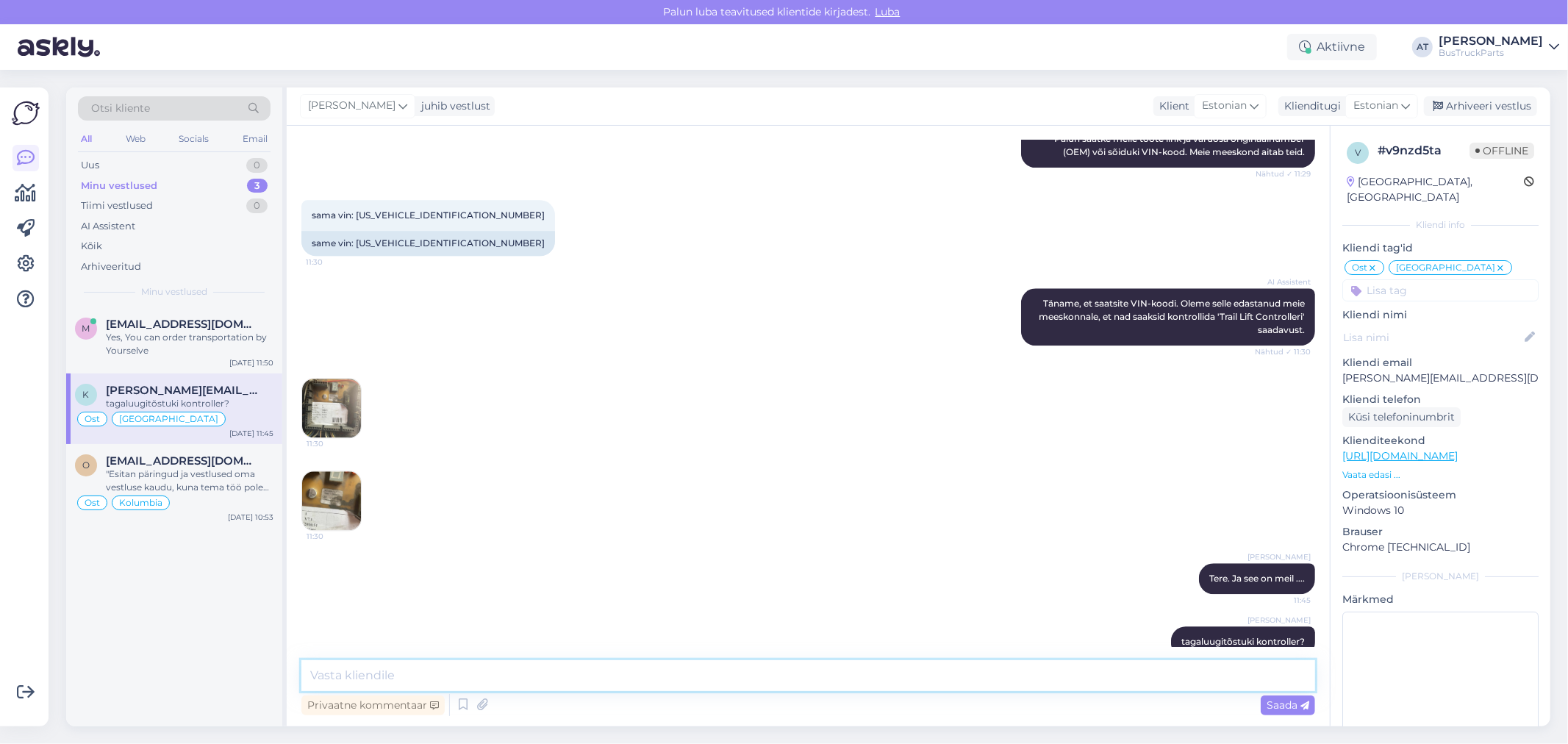
drag, startPoint x: 1032, startPoint y: 681, endPoint x: 1056, endPoint y: 678, distance: 24.2
click at [1032, 681] on textarea at bounding box center [808, 675] width 1014 height 31
type textarea "Sellist, kahjuks, pole pakkuda. Ainult IPT2480 rev 5/v 2.1 olemas, mis arvatava…"
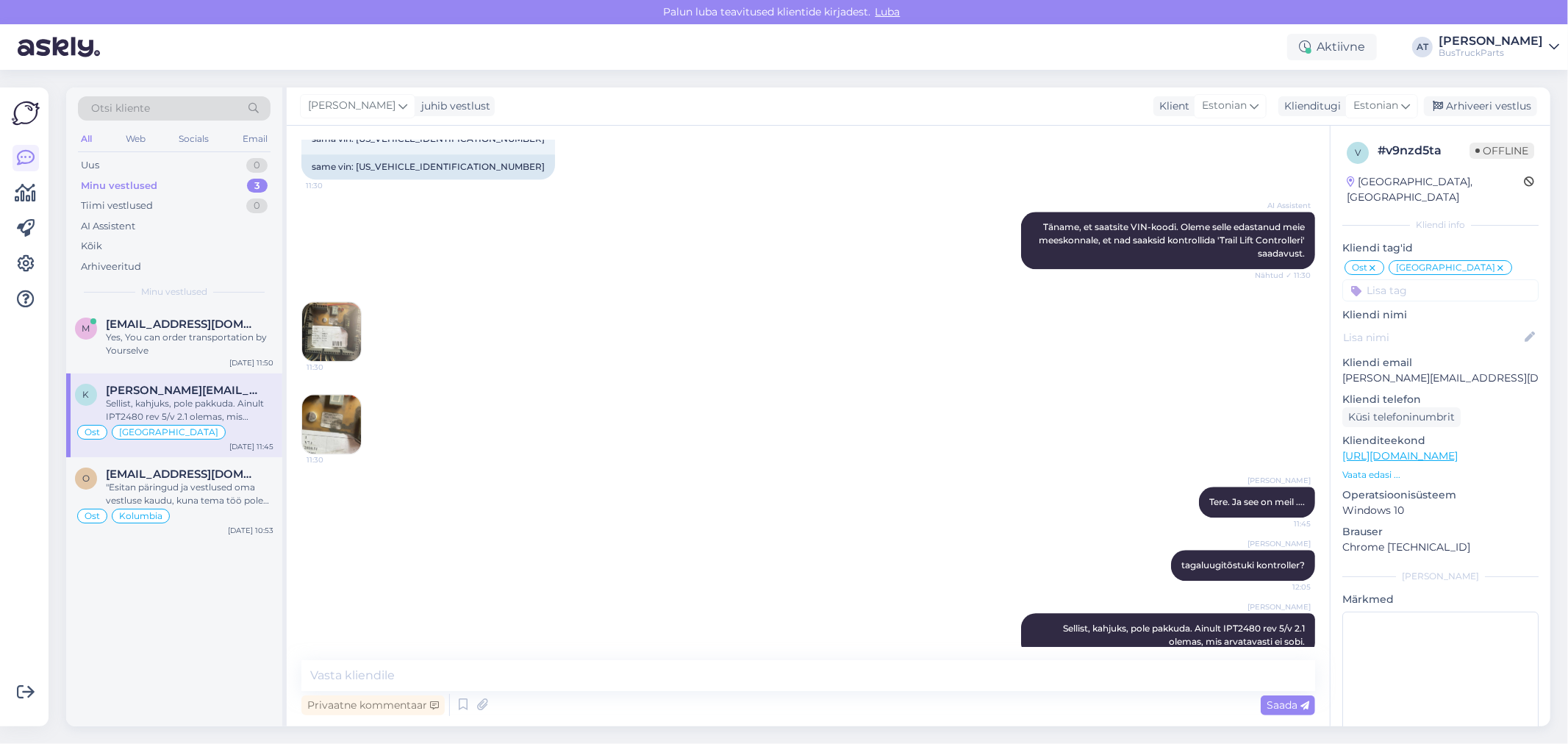
click at [340, 403] on img at bounding box center [331, 424] width 59 height 59
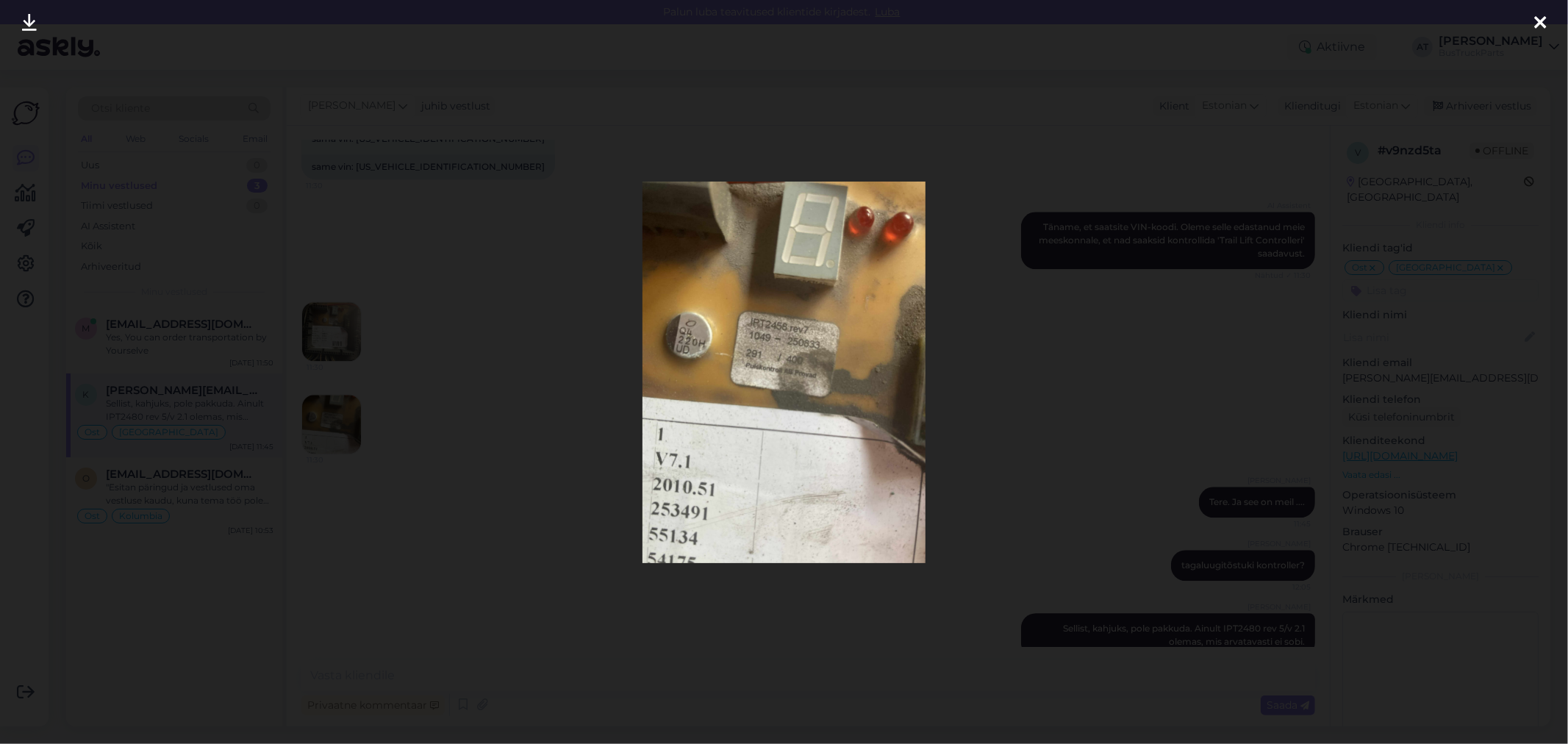
click at [1003, 452] on div at bounding box center [784, 372] width 1568 height 744
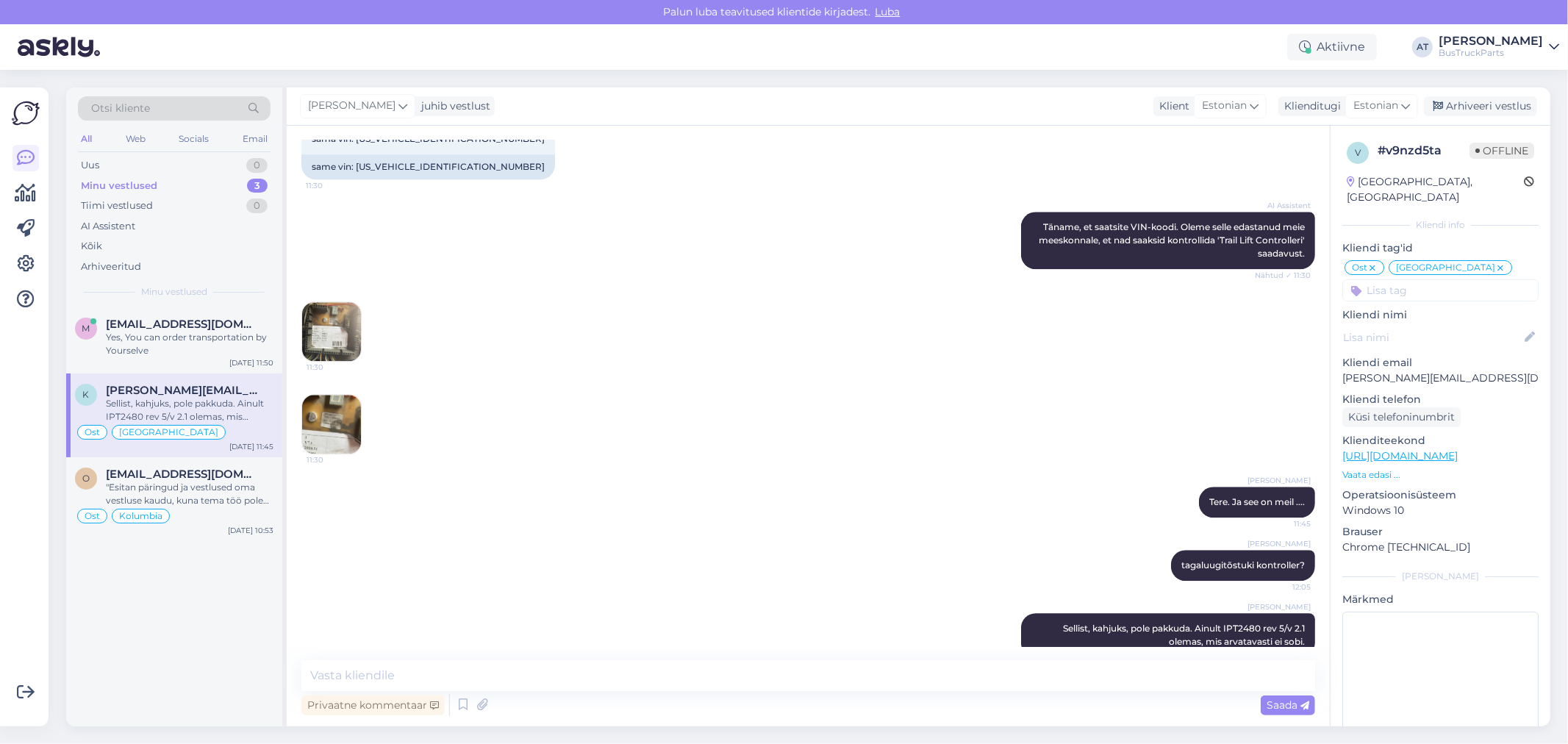
click at [334, 310] on img at bounding box center [331, 331] width 59 height 59
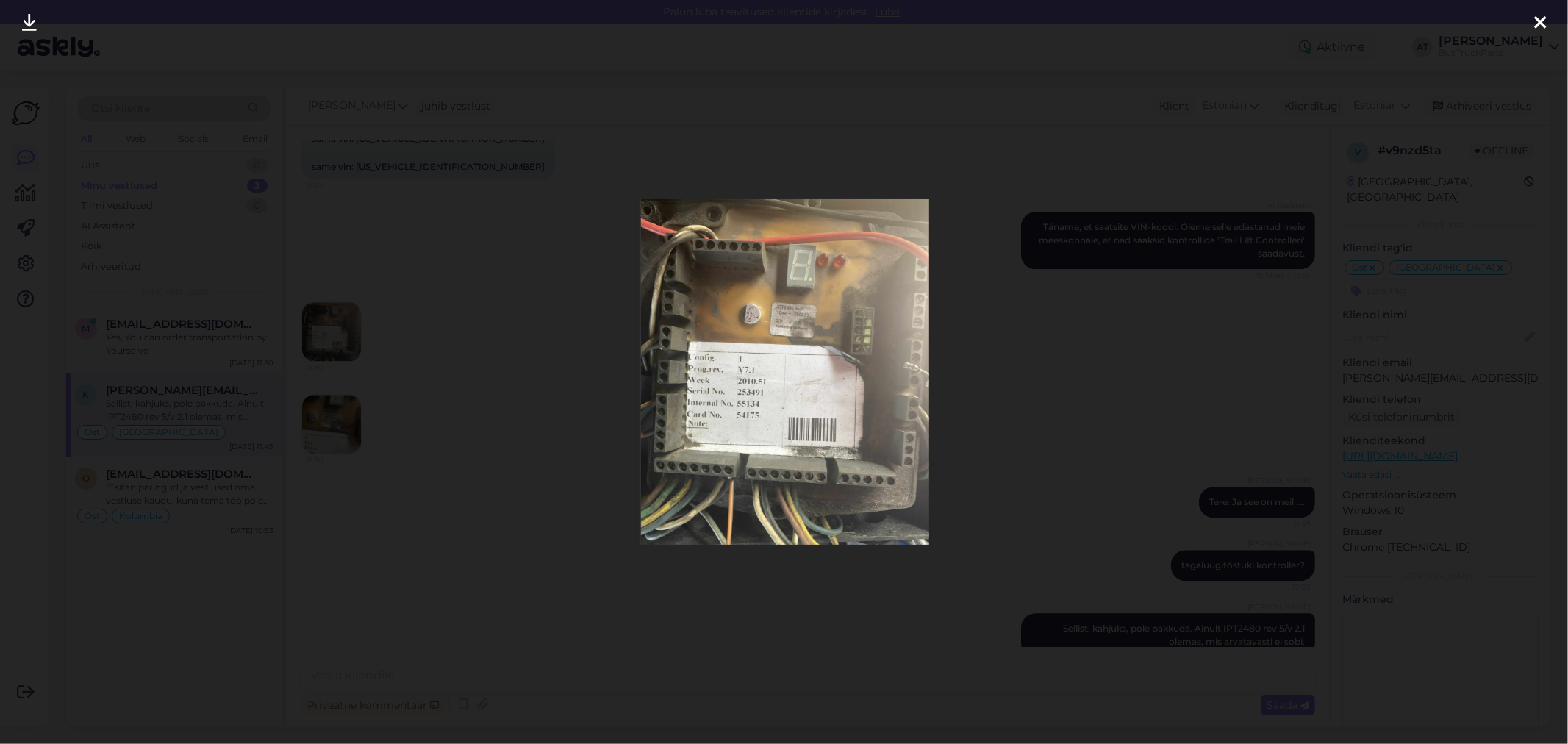
click at [1296, 380] on div at bounding box center [784, 372] width 1568 height 744
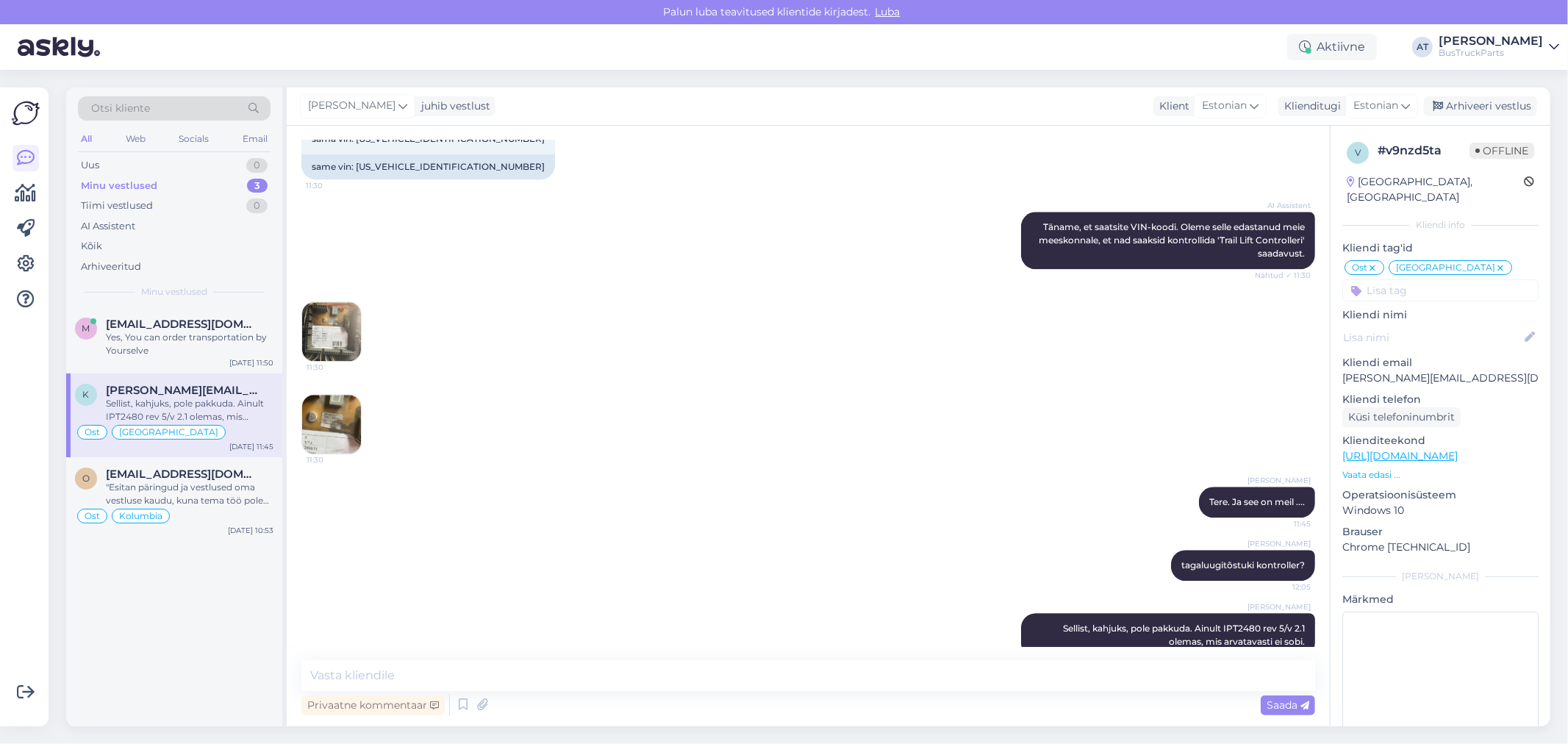
scroll to position [3062, 0]
click at [505, 471] on div "[PERSON_NAME]. Ja see on meil .... 11:45" at bounding box center [808, 503] width 1014 height 63
click at [201, 397] on div "Sellist, kahjuks, pole pakkuda. Ainult IPT2480 rev 5/v 2.1 olemas, mis arvatava…" at bounding box center [190, 411] width 167 height 27
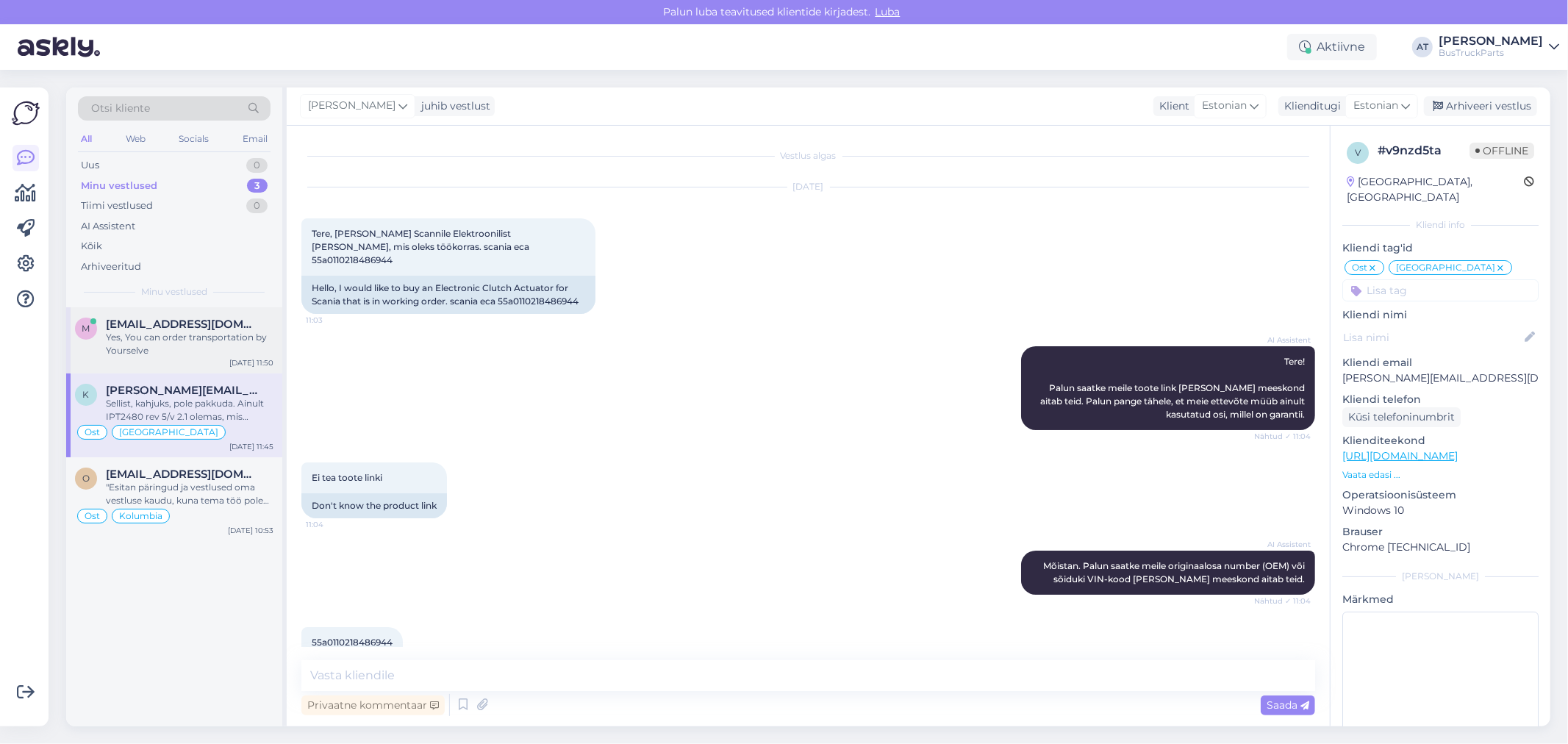
click at [201, 341] on div "Yes, You can order transportation by Yourselve" at bounding box center [190, 344] width 167 height 27
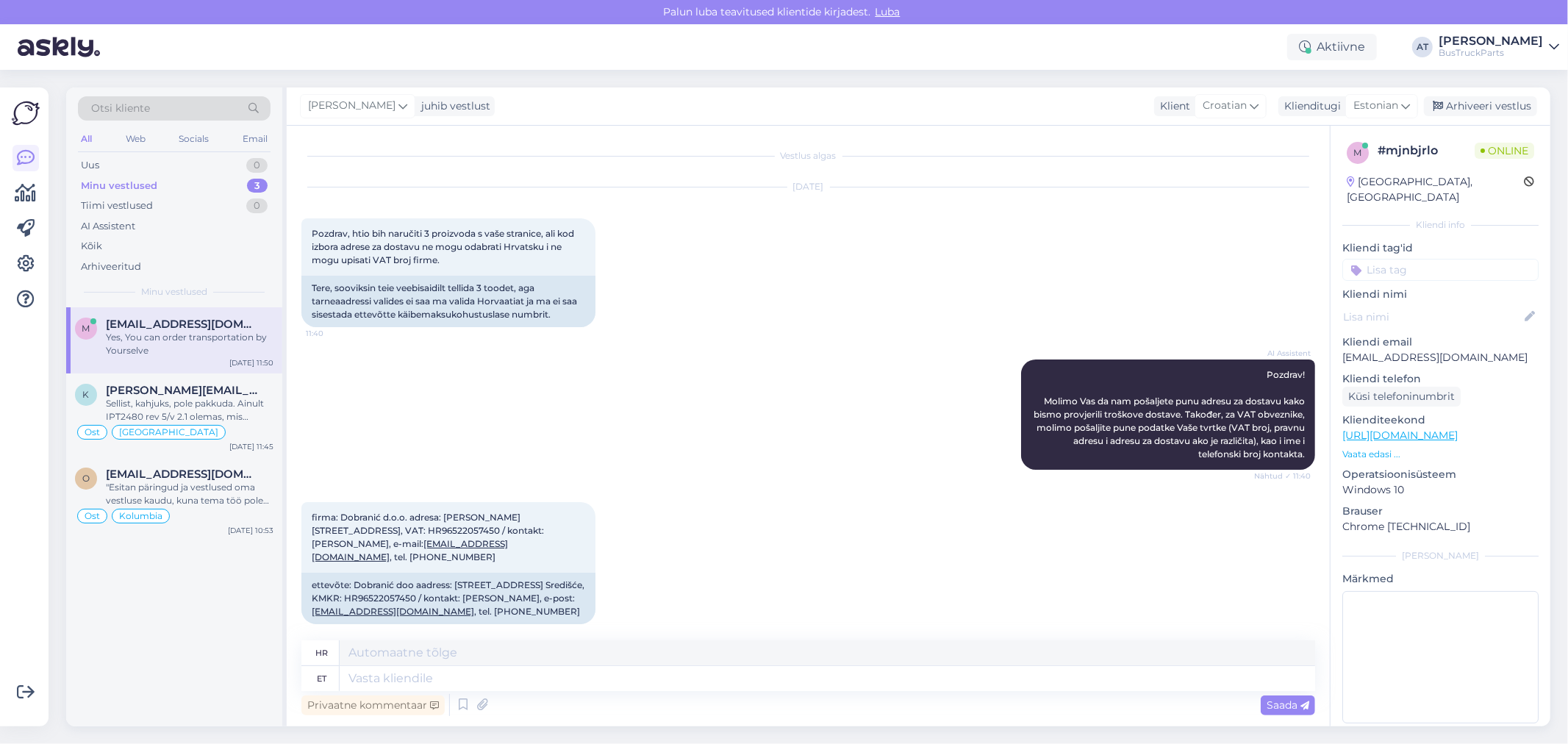
scroll to position [393, 0]
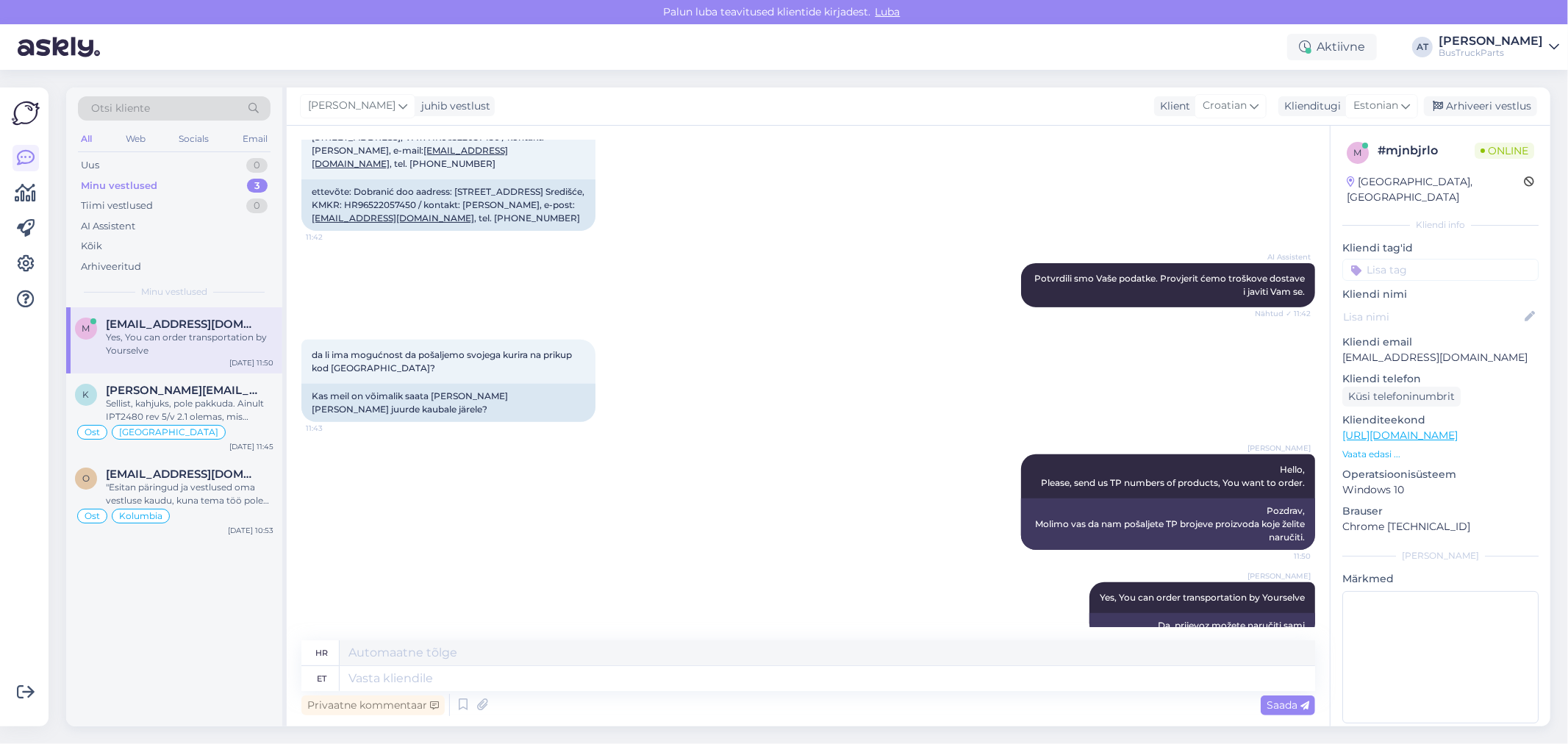
click at [756, 530] on div "[PERSON_NAME] Hello, Please, send us TP numbers of products, You want to order.…" at bounding box center [808, 502] width 1014 height 128
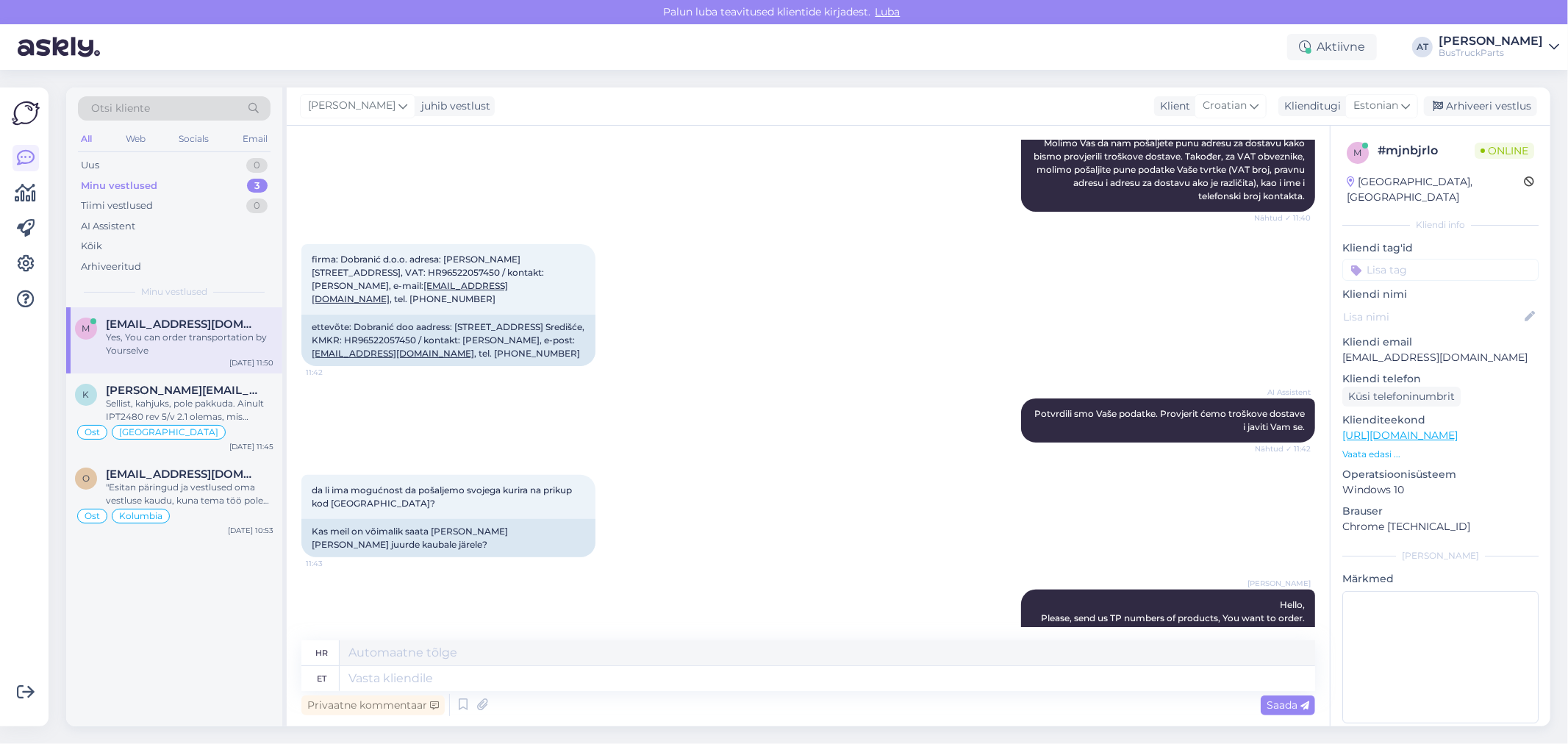
scroll to position [393, 0]
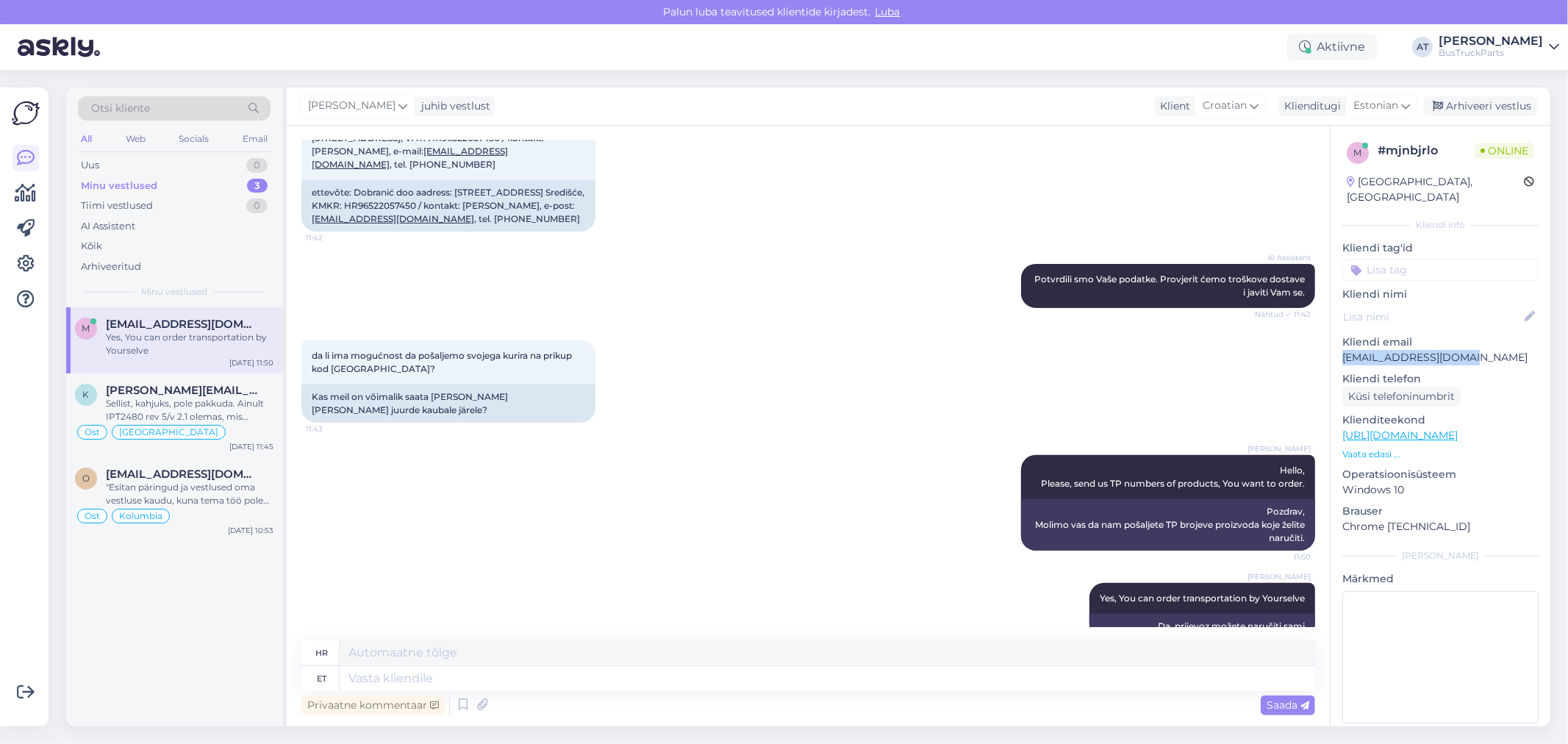
drag, startPoint x: 1483, startPoint y: 336, endPoint x: 1343, endPoint y: 341, distance: 140.1
click at [1343, 350] on p "[EMAIL_ADDRESS][DOMAIN_NAME]" at bounding box center [1440, 357] width 197 height 16
